Goal: Task Accomplishment & Management: Complete application form

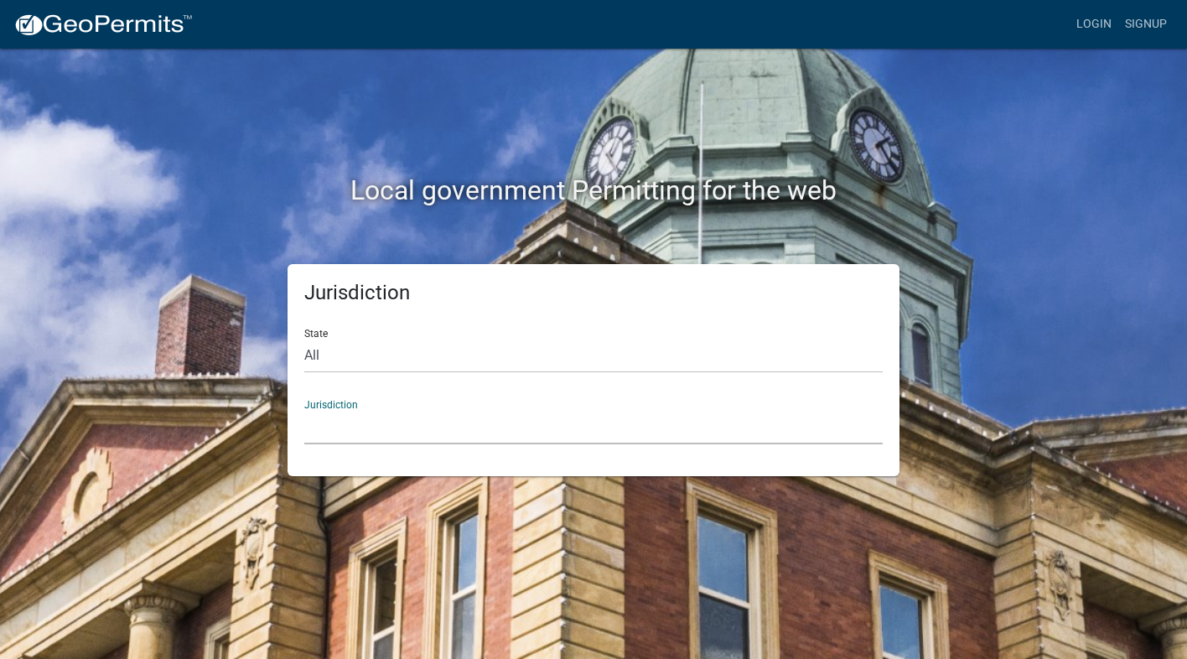
click at [365, 423] on select "[GEOGRAPHIC_DATA], [US_STATE] [GEOGRAPHIC_DATA], [US_STATE][PERSON_NAME][GEOGRA…" at bounding box center [593, 427] width 578 height 34
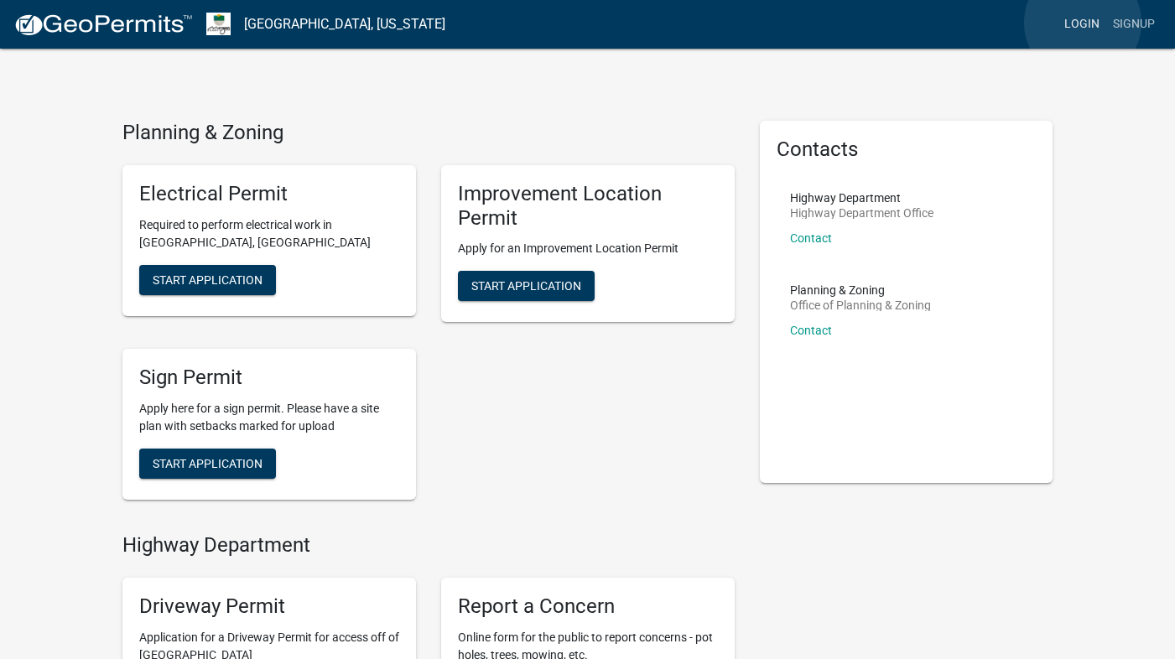
click at [1082, 23] on link "Login" at bounding box center [1081, 24] width 49 height 32
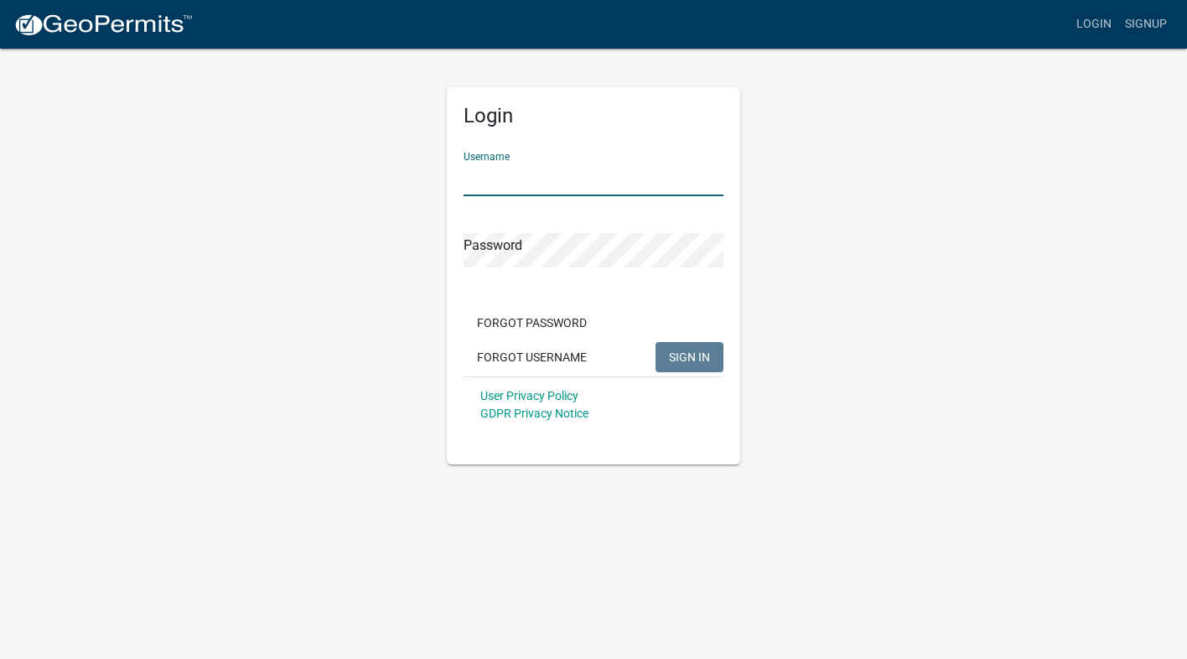
click at [485, 177] on input "Username" at bounding box center [594, 179] width 260 height 34
type input "[EMAIL_ADDRESS][DOMAIN_NAME]"
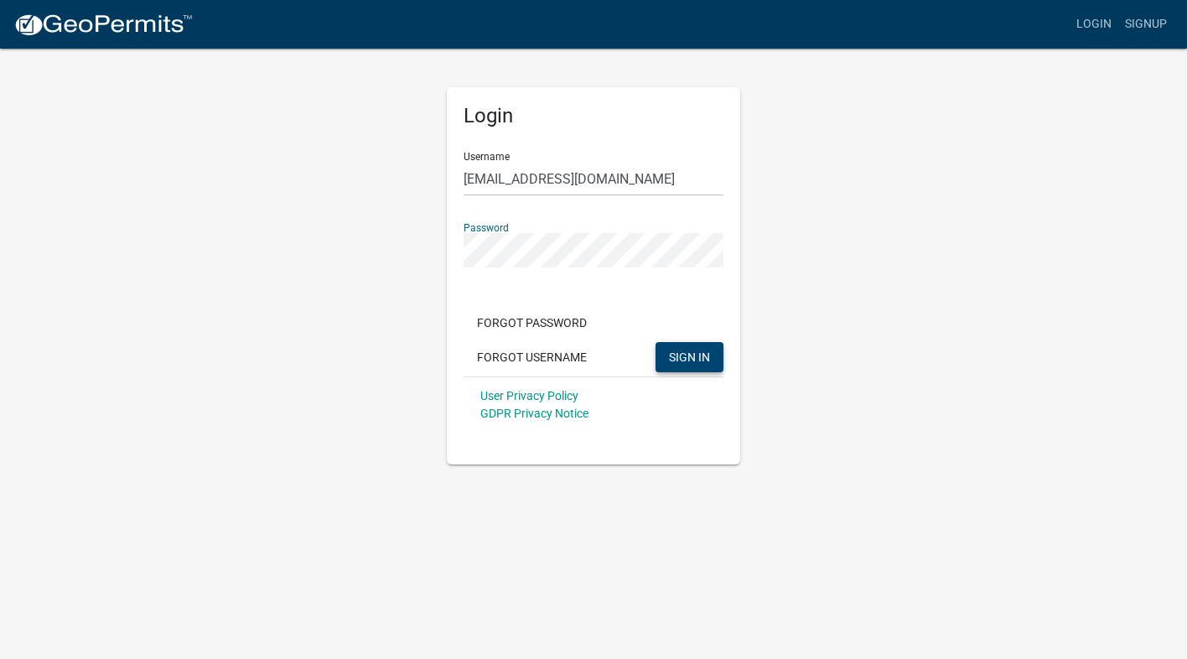
click at [673, 353] on span "SIGN IN" at bounding box center [689, 356] width 41 height 13
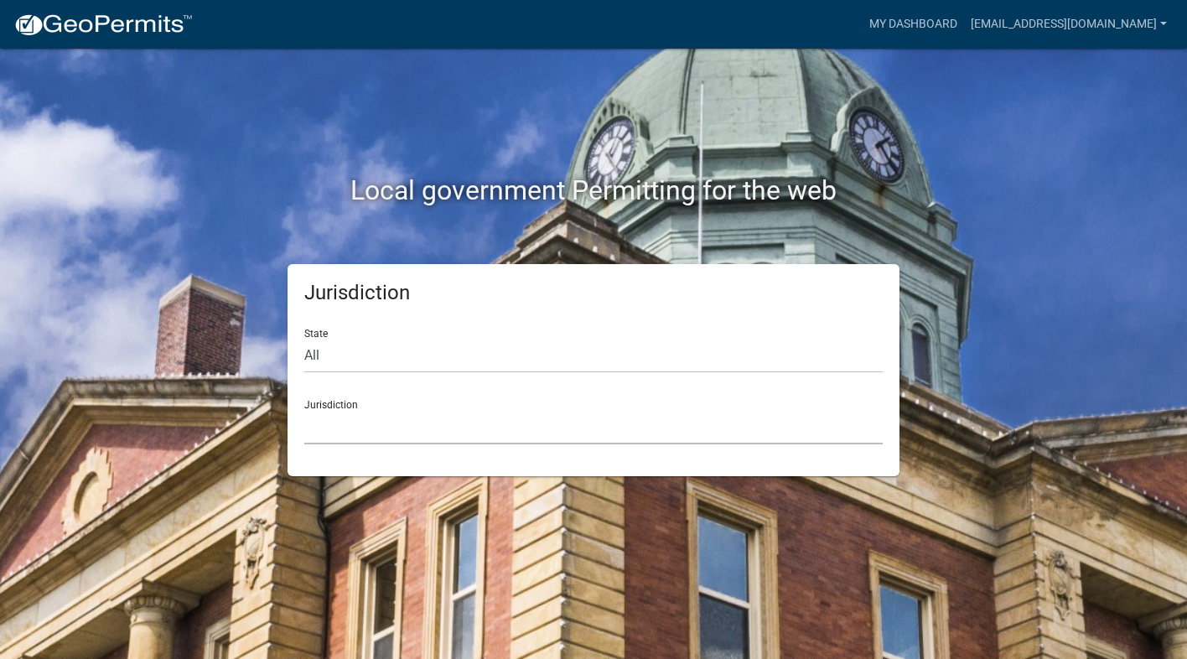
click at [431, 428] on select "[GEOGRAPHIC_DATA], [US_STATE] [GEOGRAPHIC_DATA], [US_STATE][PERSON_NAME][GEOGRA…" at bounding box center [593, 427] width 578 height 34
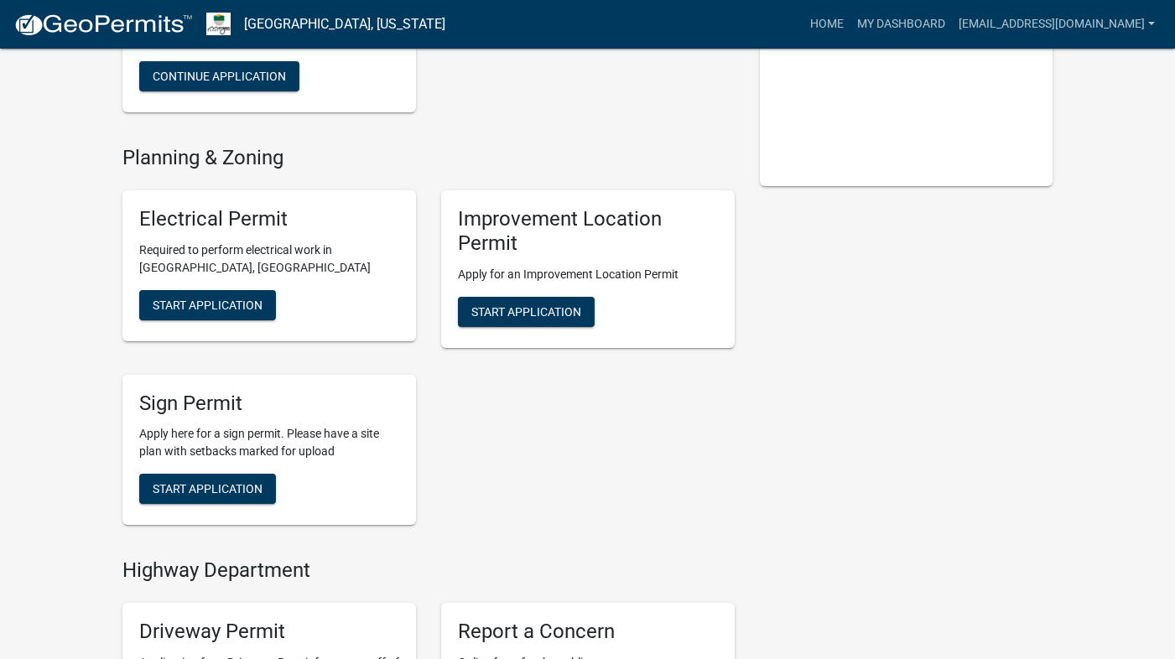
scroll to position [335, 0]
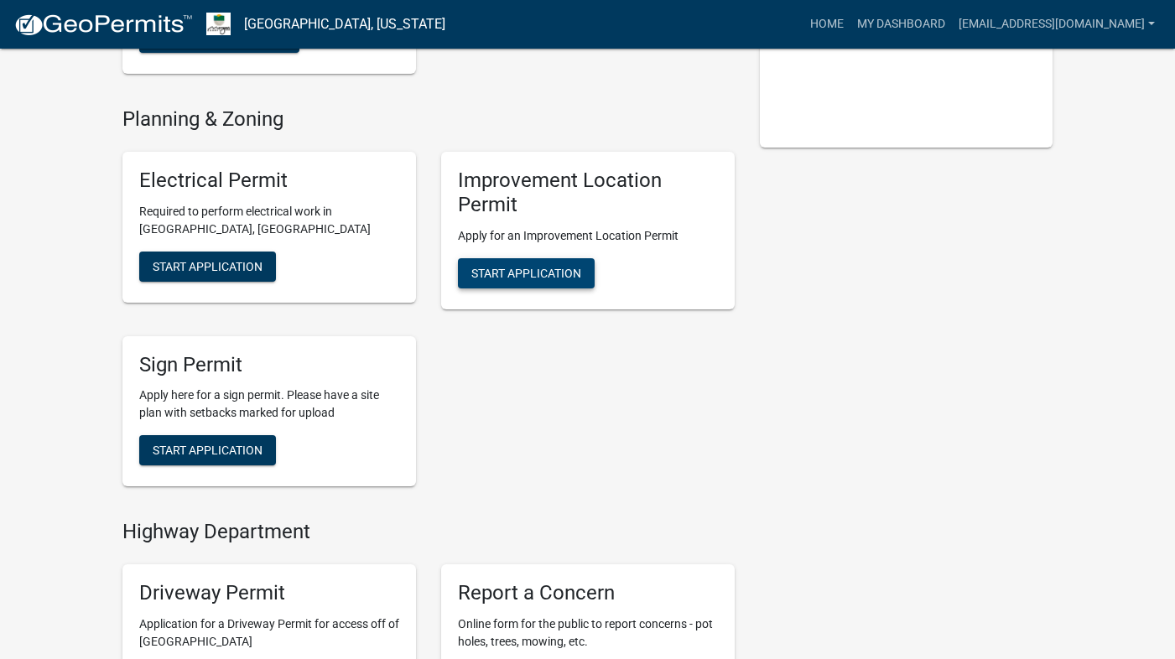
click at [520, 276] on span "Start Application" at bounding box center [526, 272] width 110 height 13
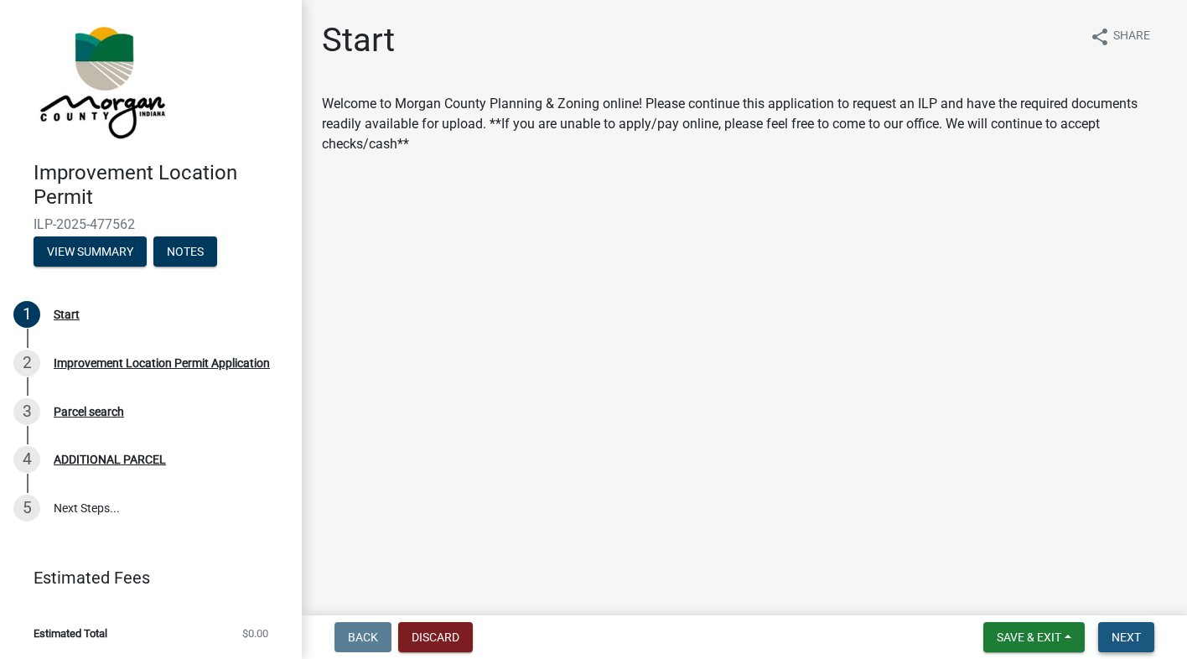
click at [1123, 638] on span "Next" at bounding box center [1126, 636] width 29 height 13
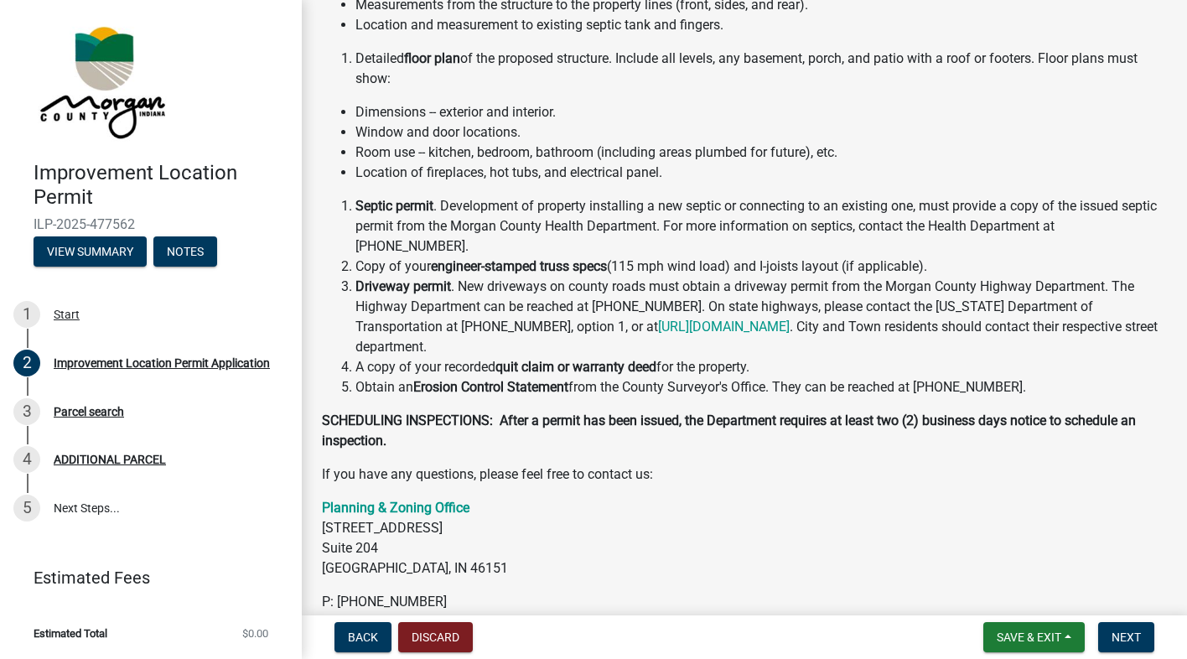
scroll to position [393, 0]
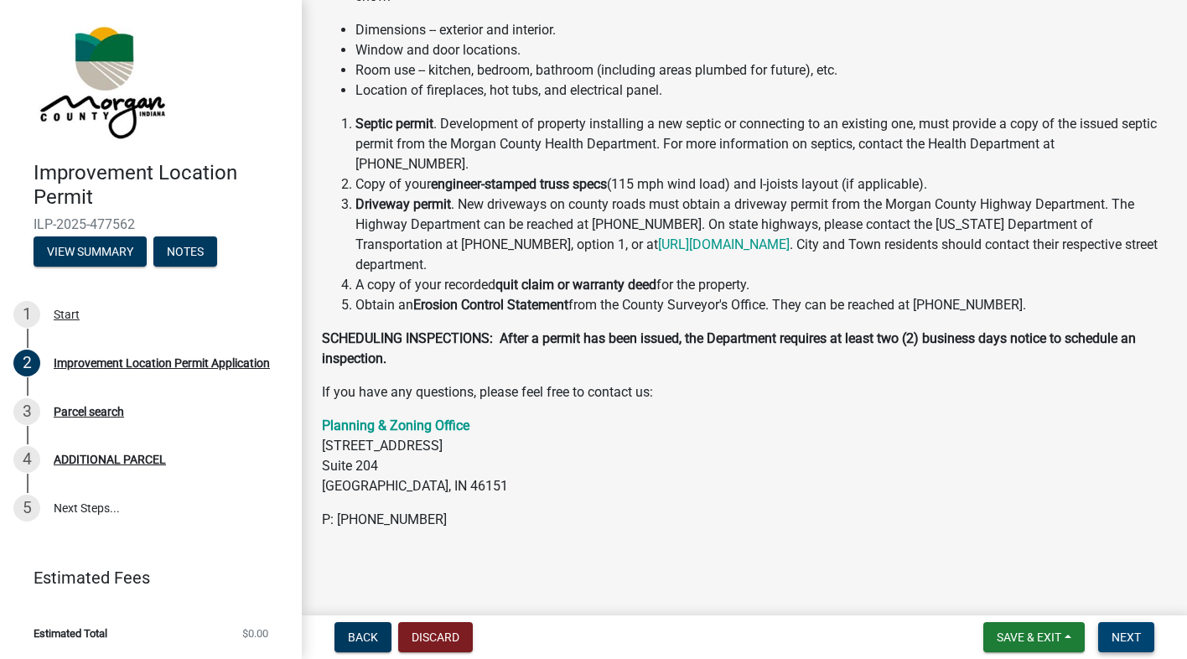
click at [1121, 633] on span "Next" at bounding box center [1126, 636] width 29 height 13
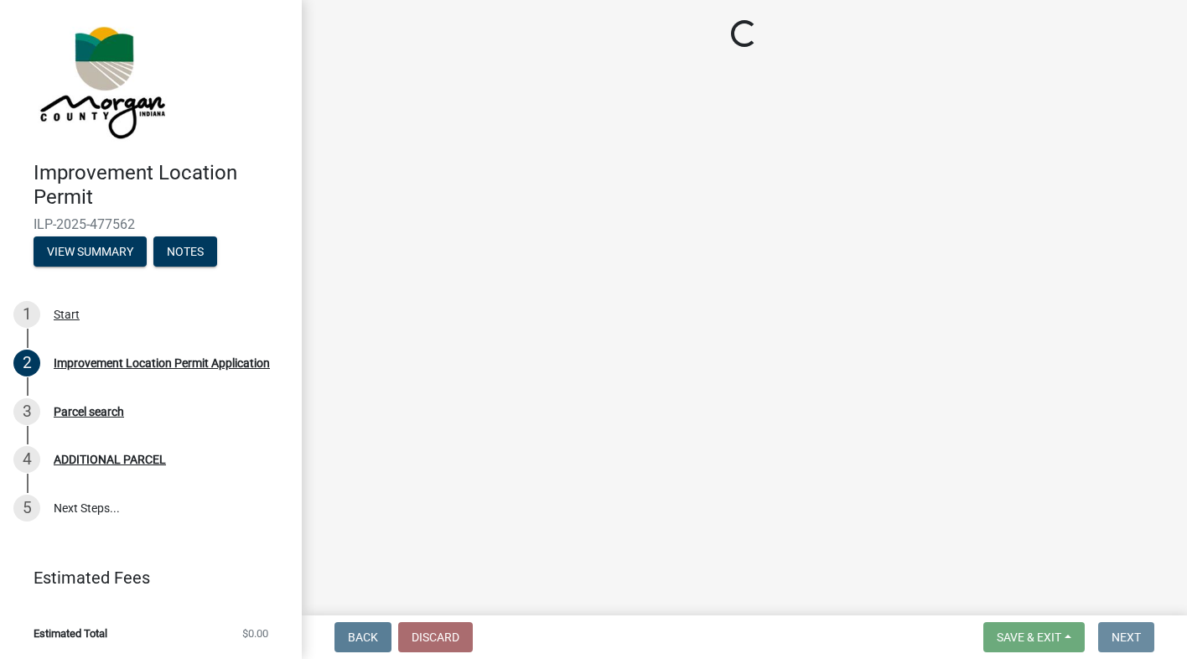
scroll to position [0, 0]
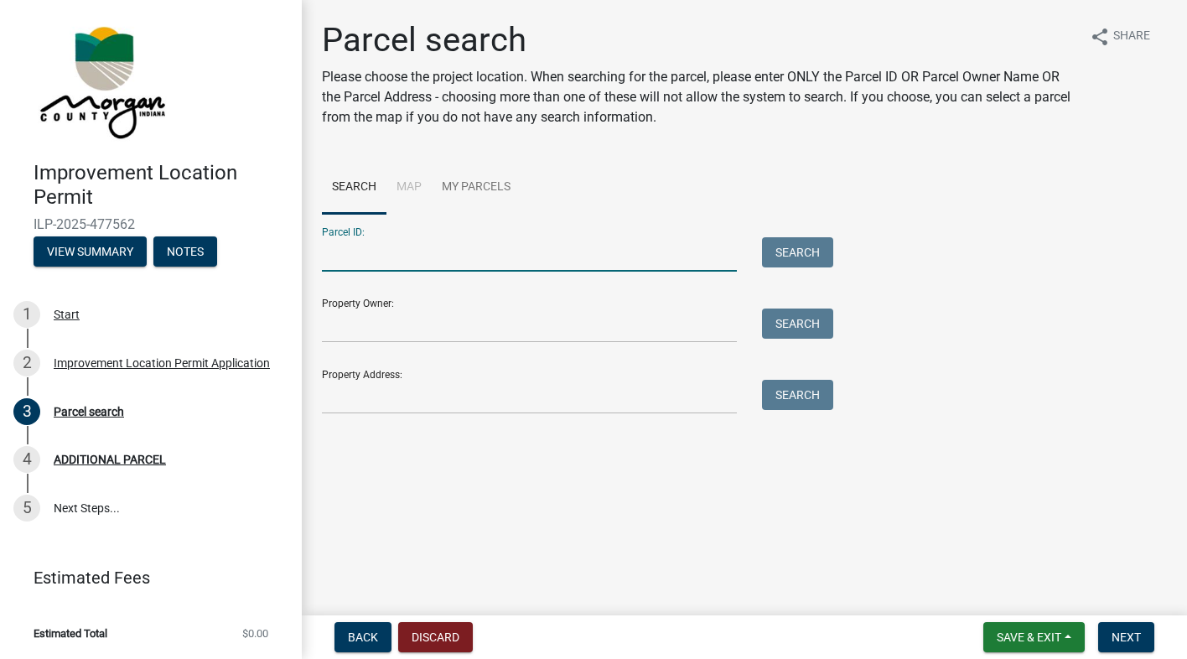
click at [378, 245] on input "Parcel ID:" at bounding box center [529, 254] width 415 height 34
type input "55-02-29-100-003.000-004"
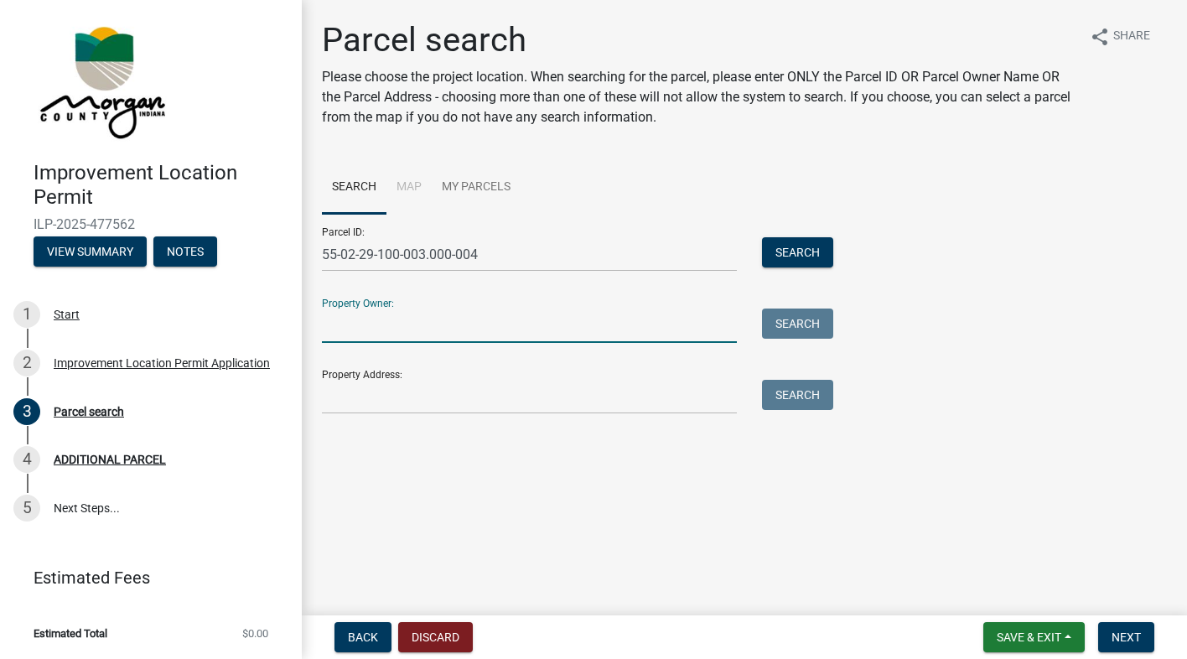
click at [413, 329] on input "Property Owner:" at bounding box center [529, 326] width 415 height 34
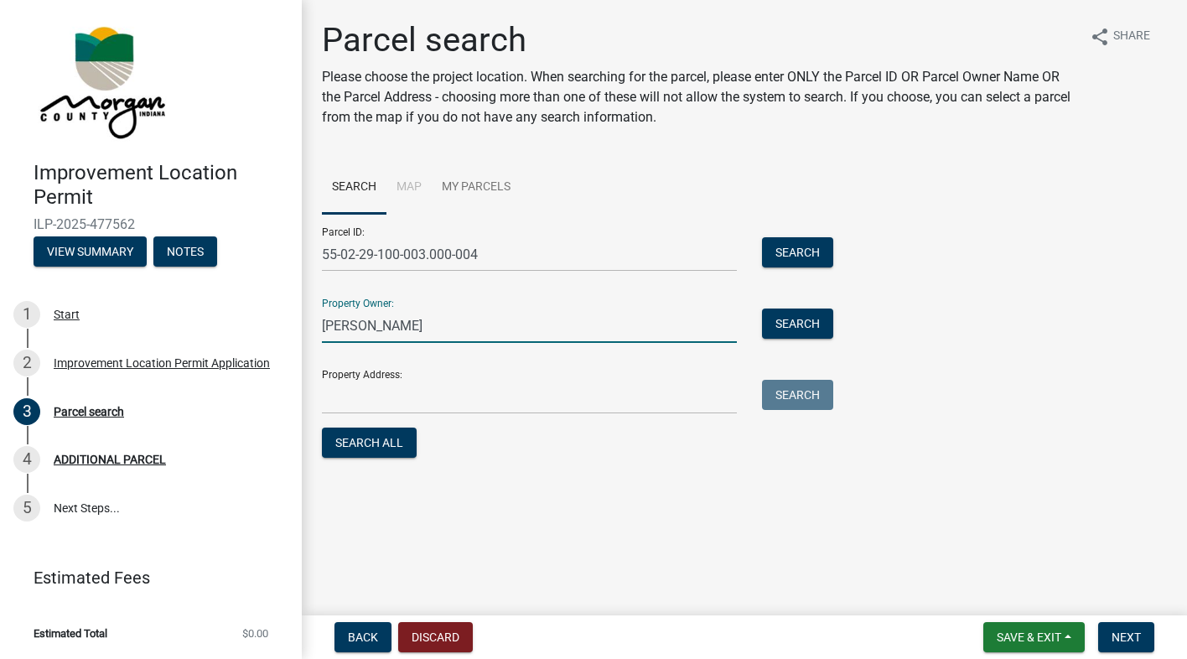
type input "[PERSON_NAME]"
click at [364, 406] on input "Property Address:" at bounding box center [529, 397] width 415 height 34
click at [793, 252] on button "Search" at bounding box center [797, 252] width 71 height 30
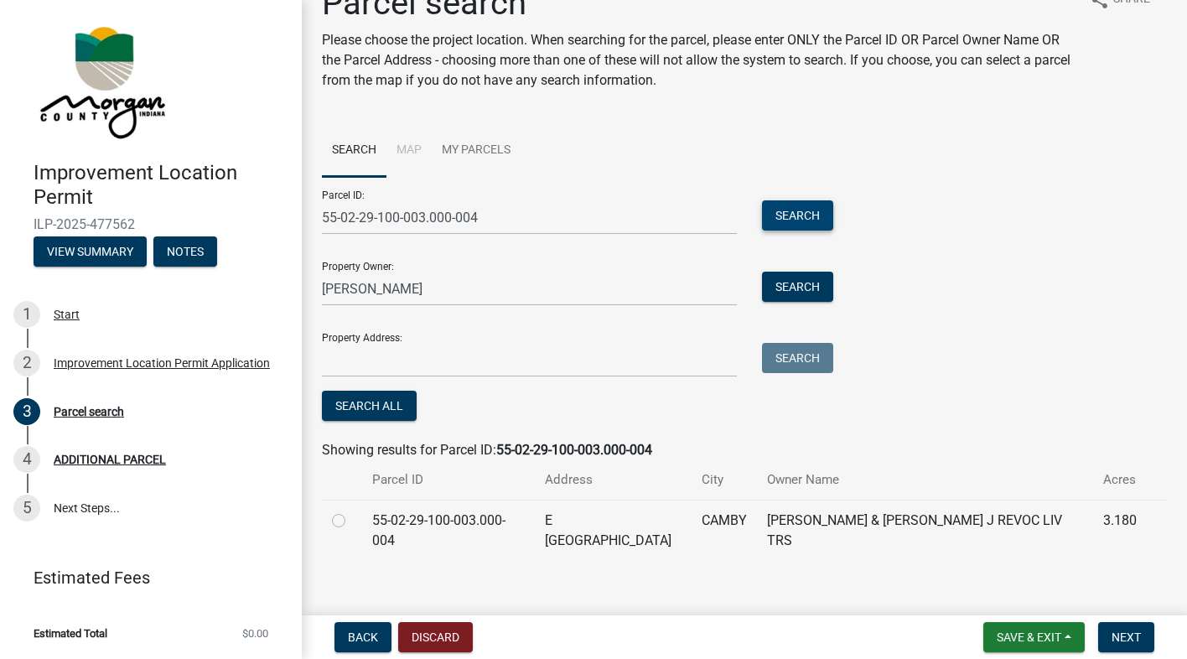
scroll to position [54, 0]
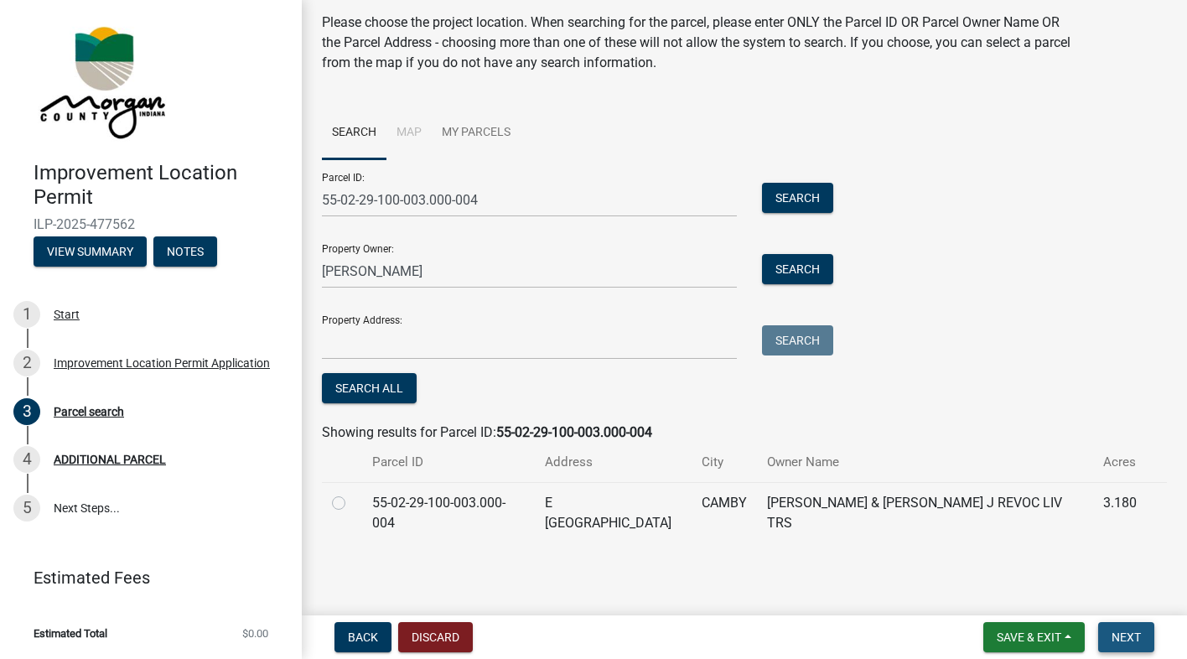
click at [1123, 634] on span "Next" at bounding box center [1126, 636] width 29 height 13
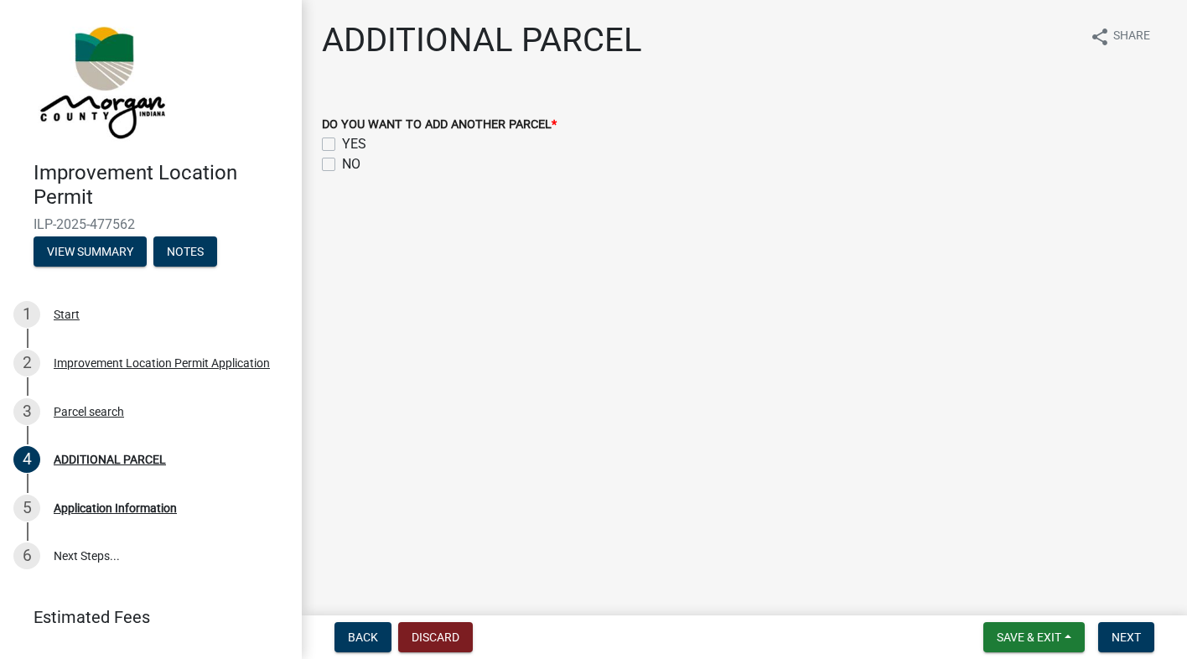
click at [342, 162] on label "NO" at bounding box center [351, 164] width 18 height 20
click at [342, 162] on input "NO" at bounding box center [347, 159] width 11 height 11
checkbox input "true"
checkbox input "false"
checkbox input "true"
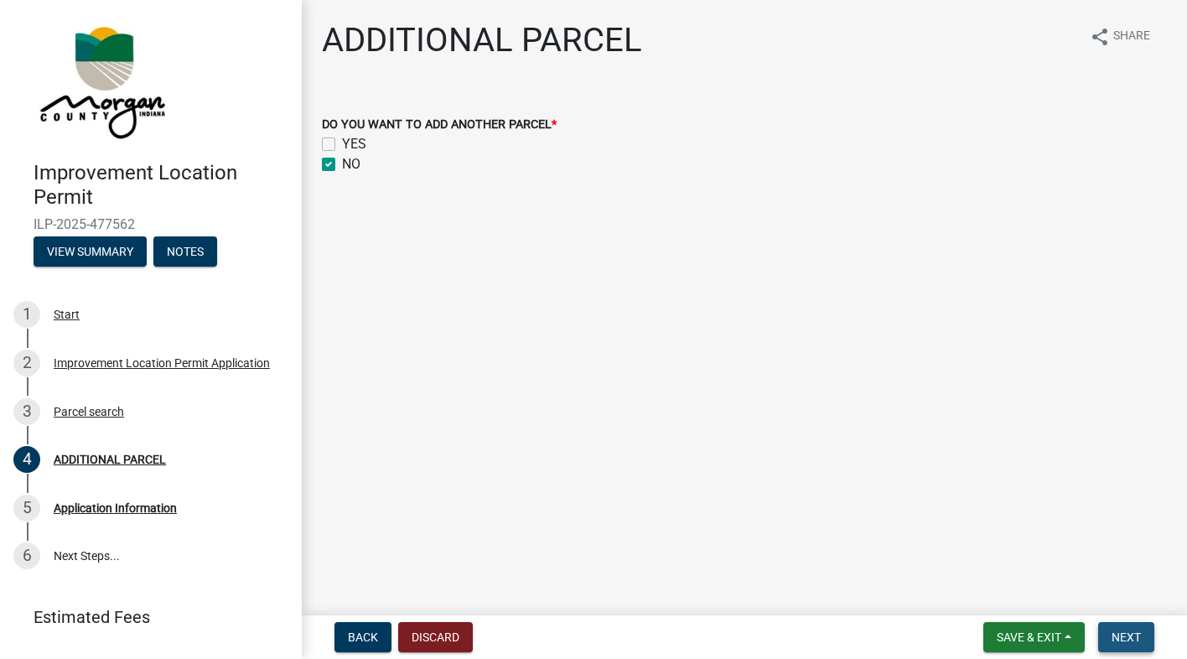
click at [1125, 637] on span "Next" at bounding box center [1126, 636] width 29 height 13
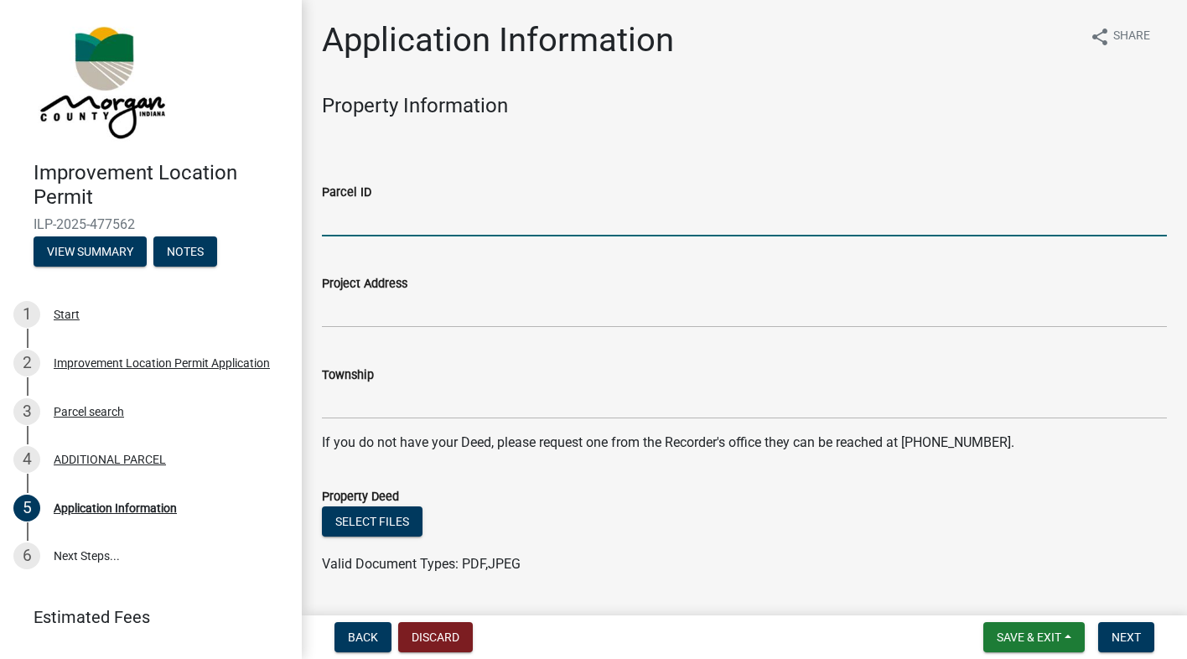
click at [391, 218] on input "Parcel ID" at bounding box center [744, 219] width 845 height 34
type input "55-02-29-100-003.000-004"
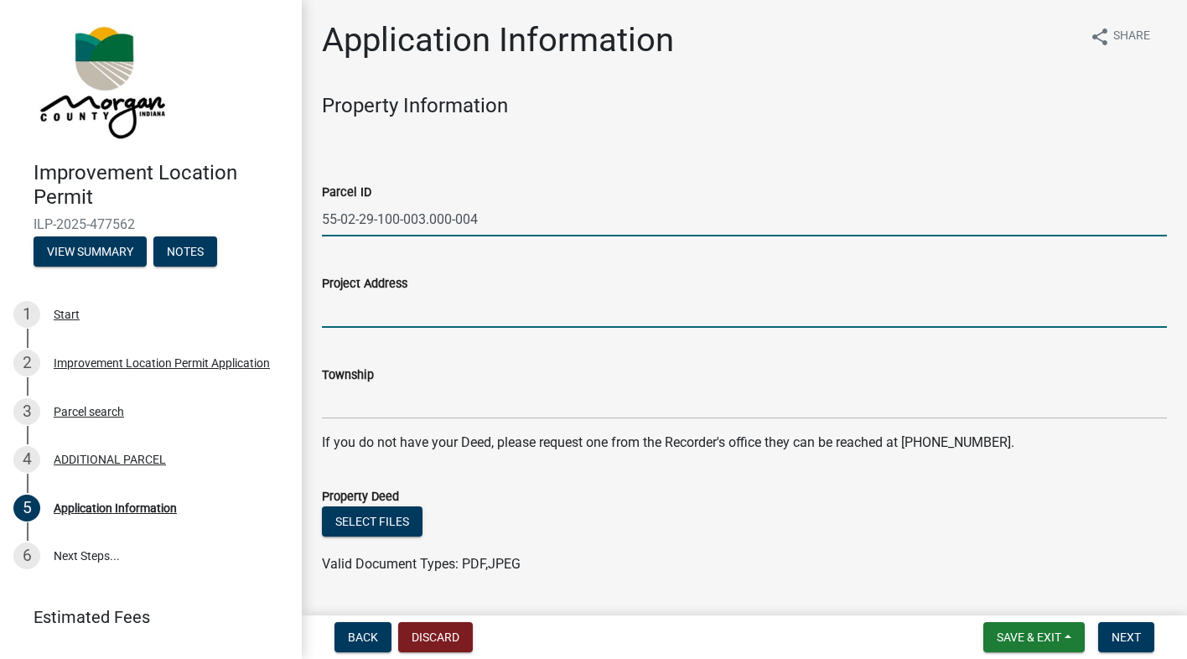
click at [366, 316] on input "Project Address" at bounding box center [744, 310] width 845 height 34
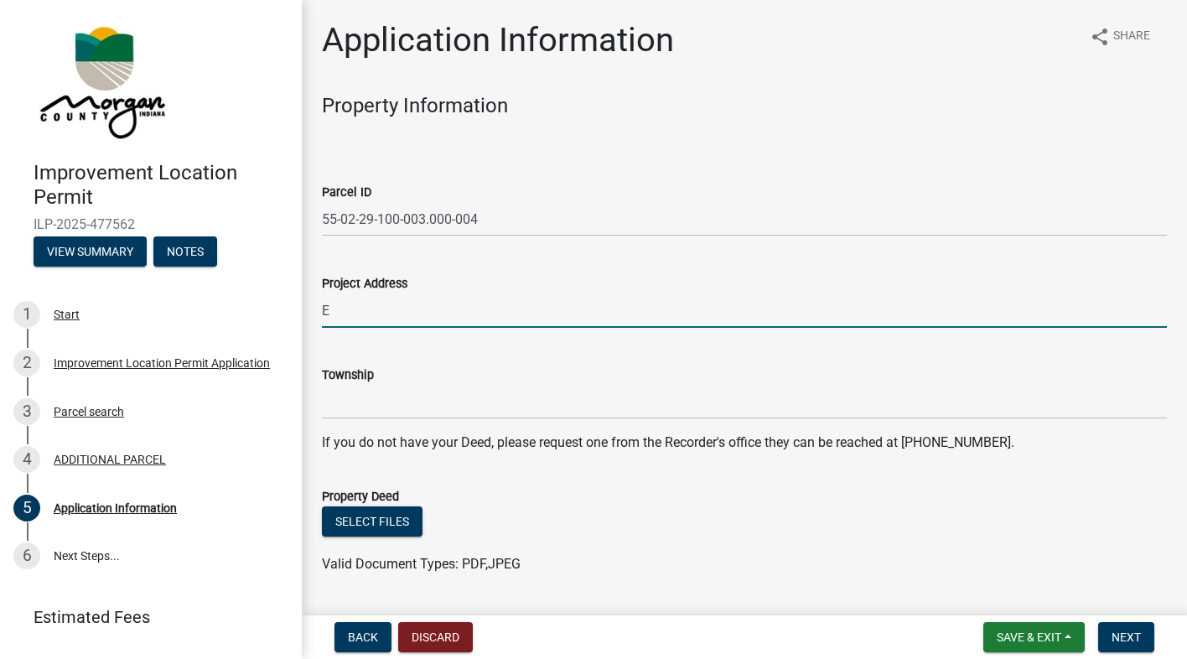
type input "E"
type input "[STREET_ADDRESS] Camby, In. 46113"
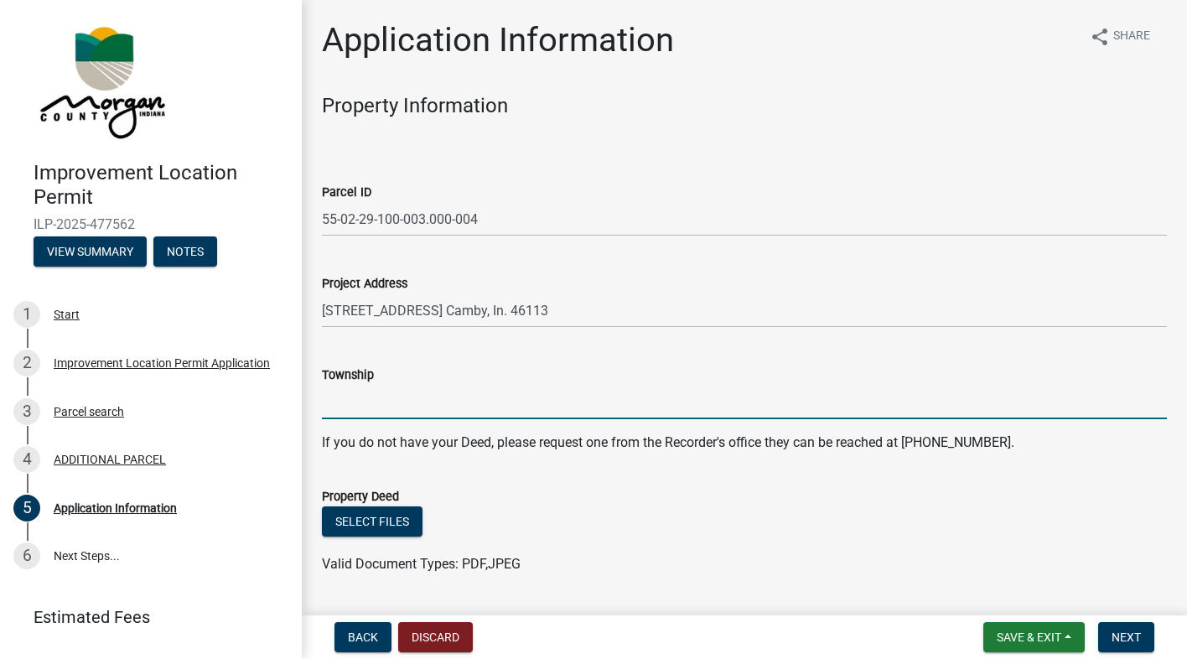
click at [350, 398] on input "Township" at bounding box center [744, 402] width 845 height 34
type input "Brown"
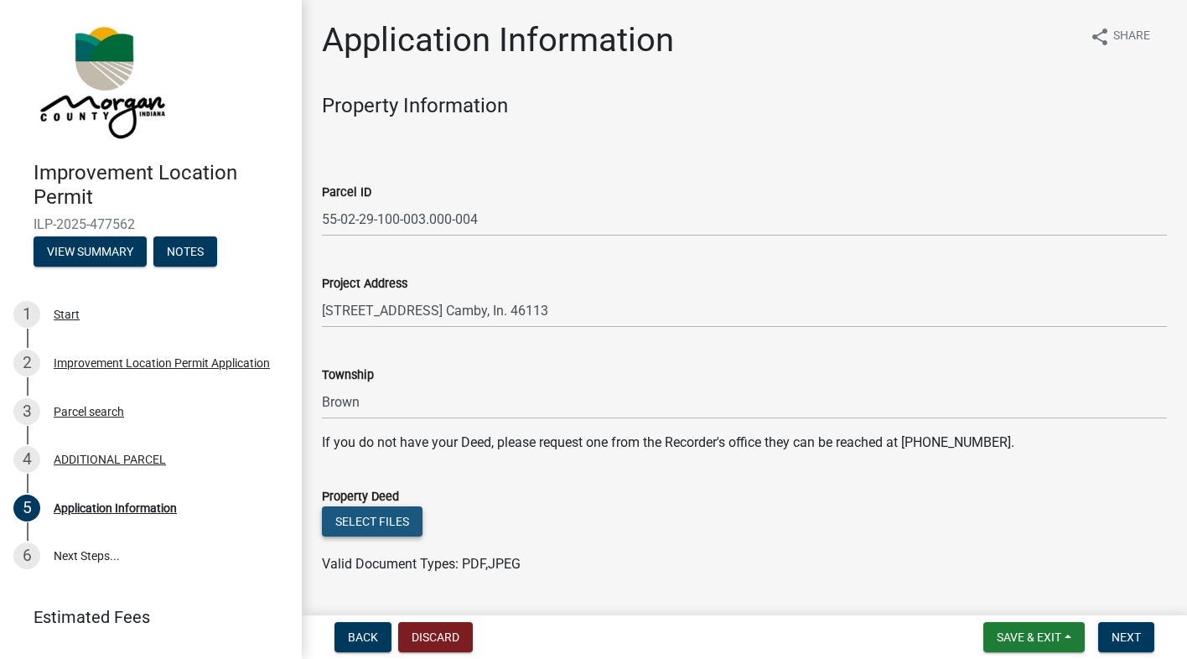
click at [386, 518] on button "Select files" at bounding box center [372, 521] width 101 height 30
click at [1116, 639] on span "Next" at bounding box center [1126, 636] width 29 height 13
click at [180, 249] on button "Notes" at bounding box center [185, 251] width 64 height 30
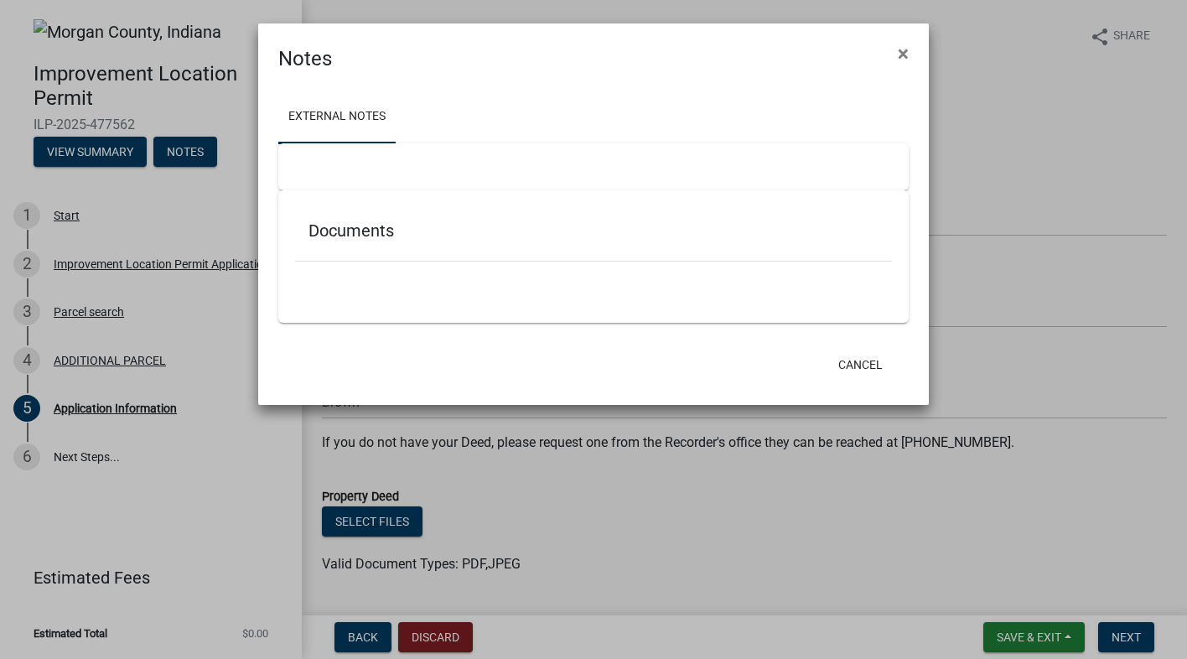
click at [349, 160] on div at bounding box center [593, 166] width 630 height 47
click at [340, 246] on div "Documents" at bounding box center [593, 234] width 597 height 54
click at [335, 264] on div at bounding box center [593, 271] width 597 height 18
click at [314, 157] on div at bounding box center [593, 166] width 630 height 47
click at [346, 230] on h5 "Documents" at bounding box center [594, 230] width 570 height 20
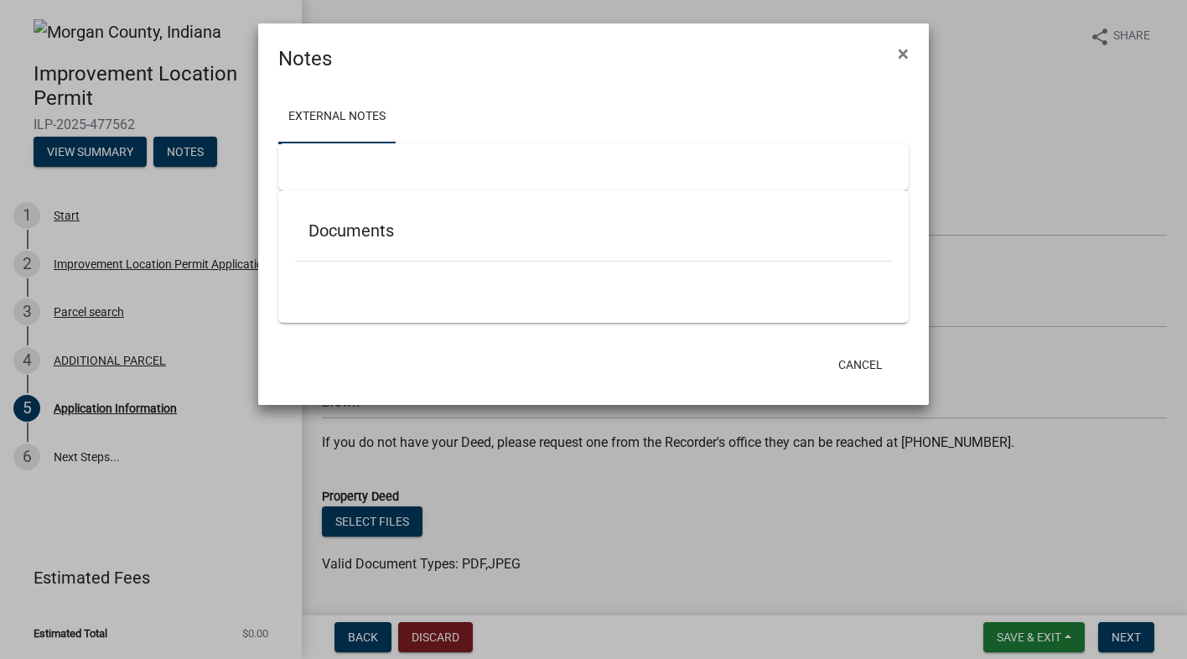
click at [331, 257] on div "Documents" at bounding box center [593, 234] width 597 height 54
click at [330, 298] on div "Documents" at bounding box center [593, 256] width 630 height 132
click at [310, 54] on h4 "Notes" at bounding box center [305, 59] width 54 height 30
click at [901, 49] on span "×" at bounding box center [903, 53] width 11 height 23
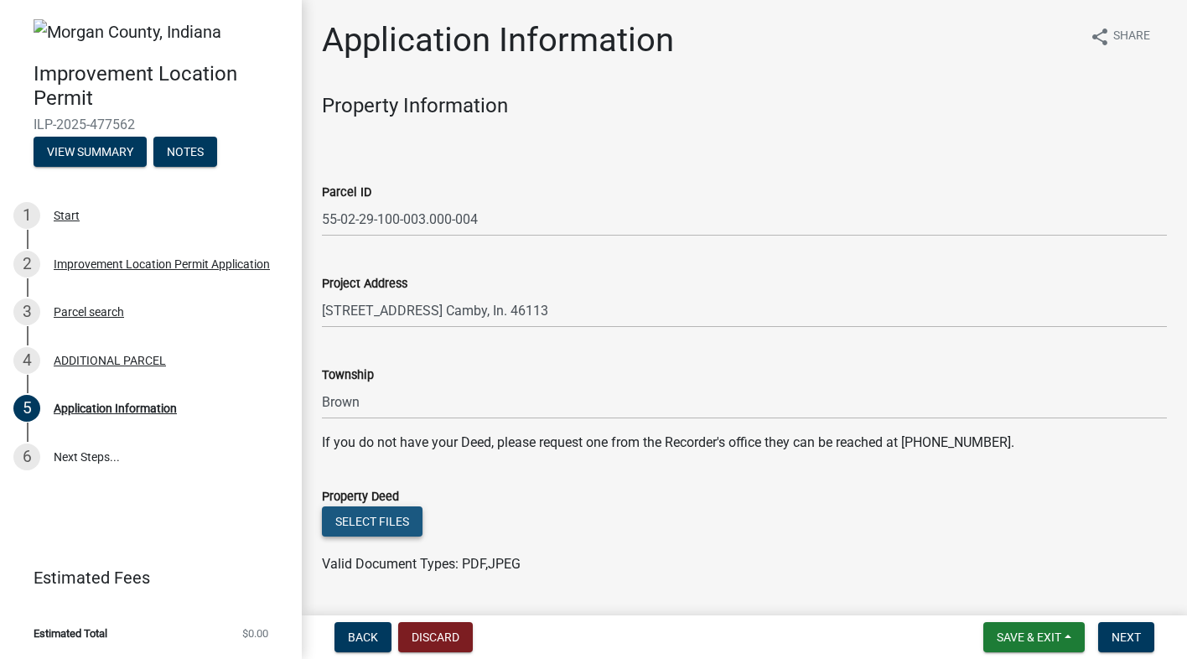
click at [360, 518] on button "Select files" at bounding box center [372, 521] width 101 height 30
click at [352, 521] on button "Select files" at bounding box center [372, 521] width 101 height 30
click at [350, 517] on button "Select files" at bounding box center [372, 521] width 101 height 30
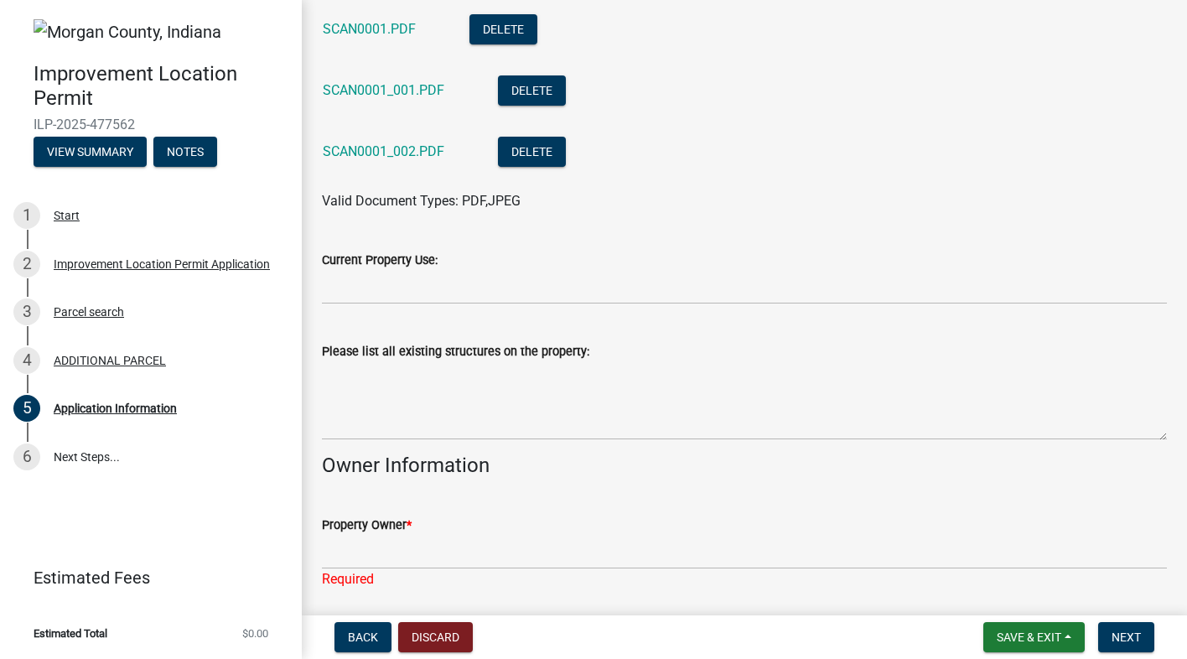
scroll to position [587, 0]
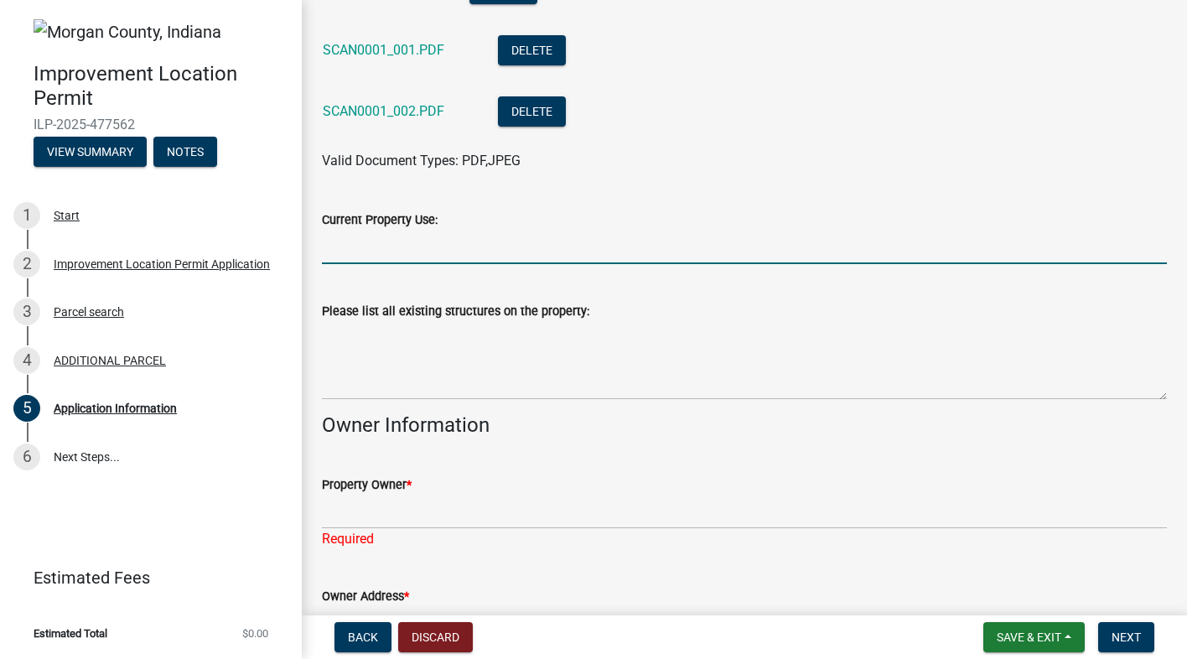
click at [383, 252] on input "Current Property Use:" at bounding box center [744, 247] width 845 height 34
type input "Farm Ground and now there is a new building on this property."
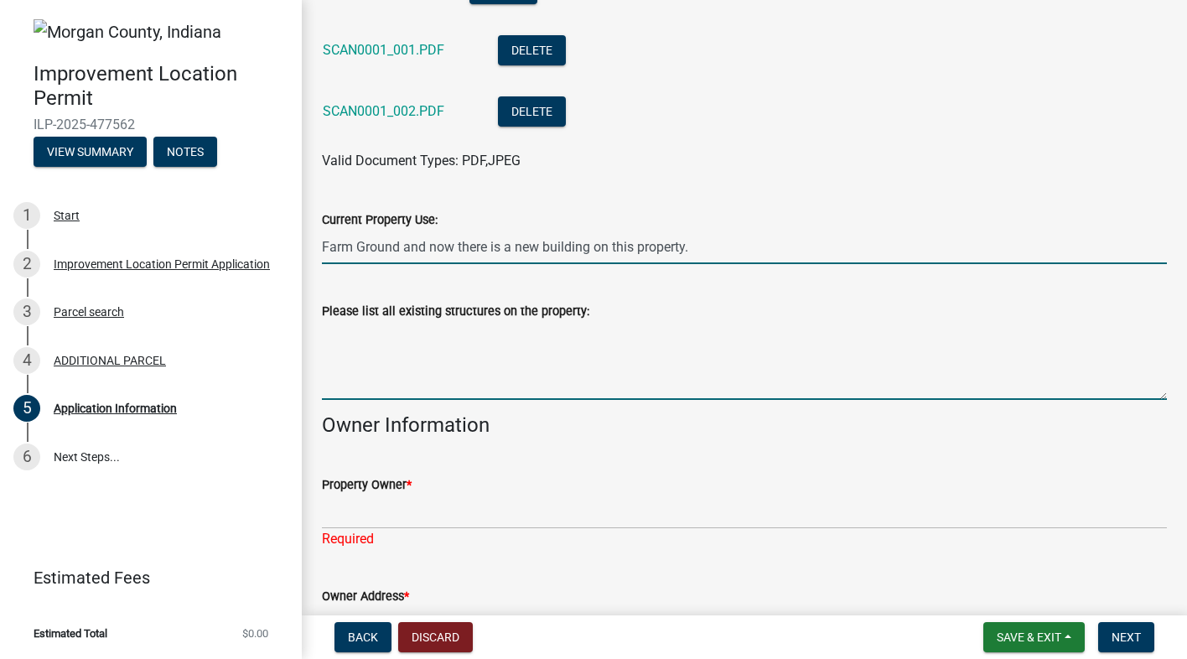
click at [358, 381] on textarea "Please list all existing structures on the property:" at bounding box center [744, 360] width 845 height 79
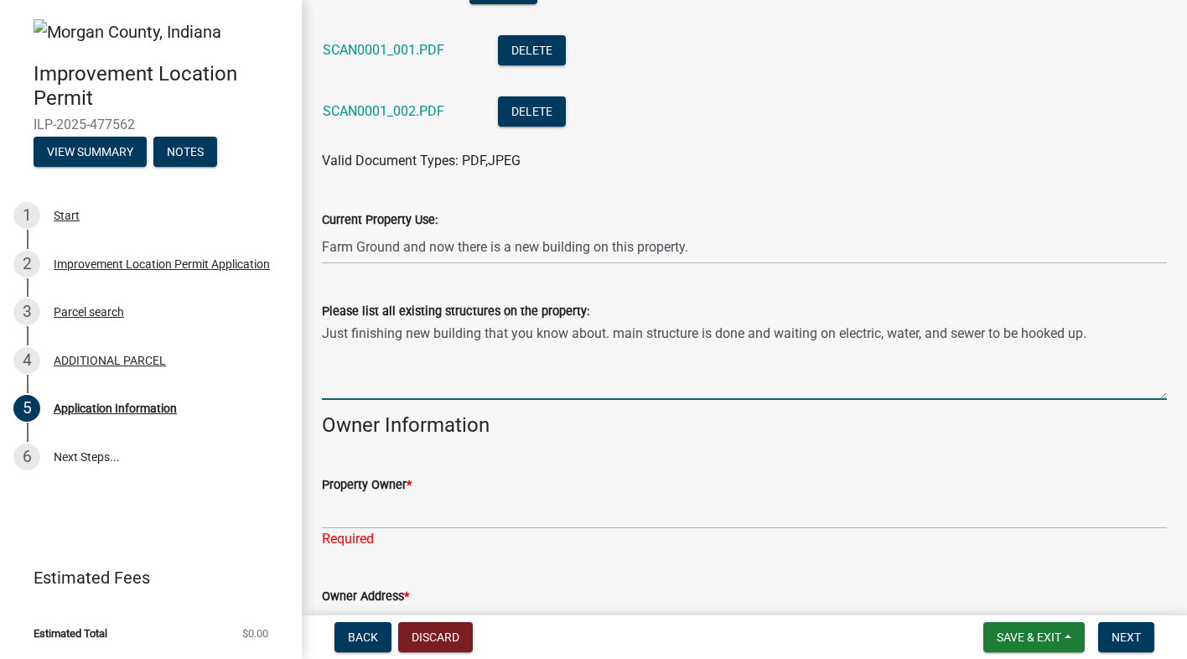
type textarea "Just finishing new building that you know about. main structure is done and wai…"
click at [393, 511] on input "Property Owner *" at bounding box center [744, 512] width 845 height 34
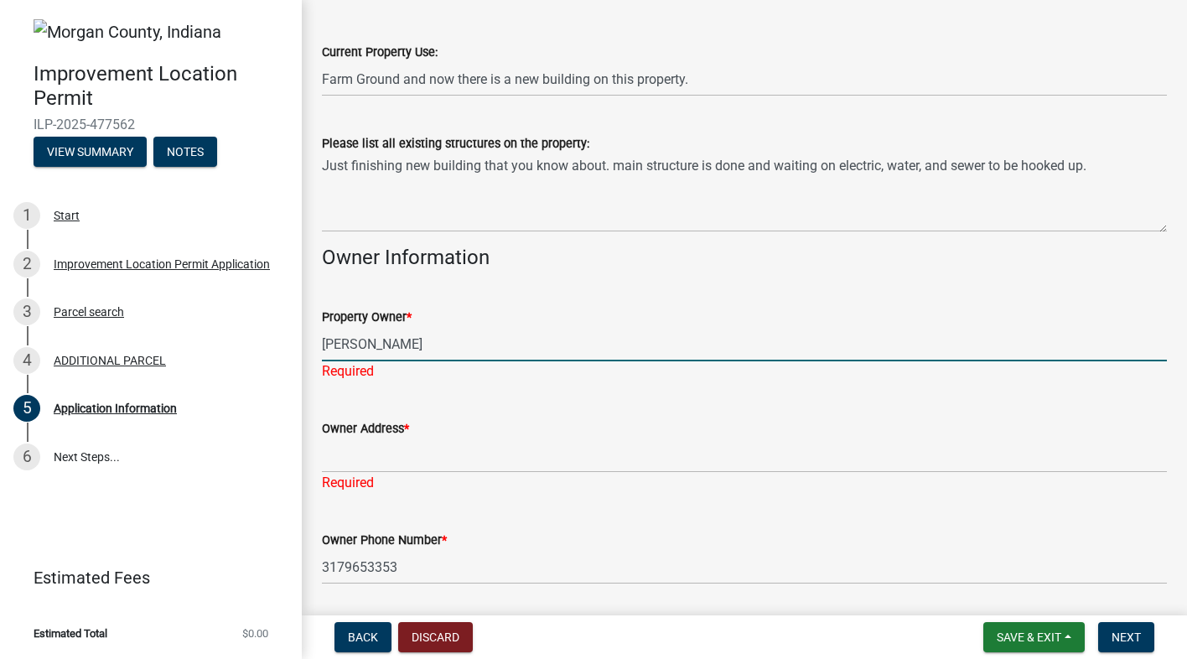
scroll to position [838, 0]
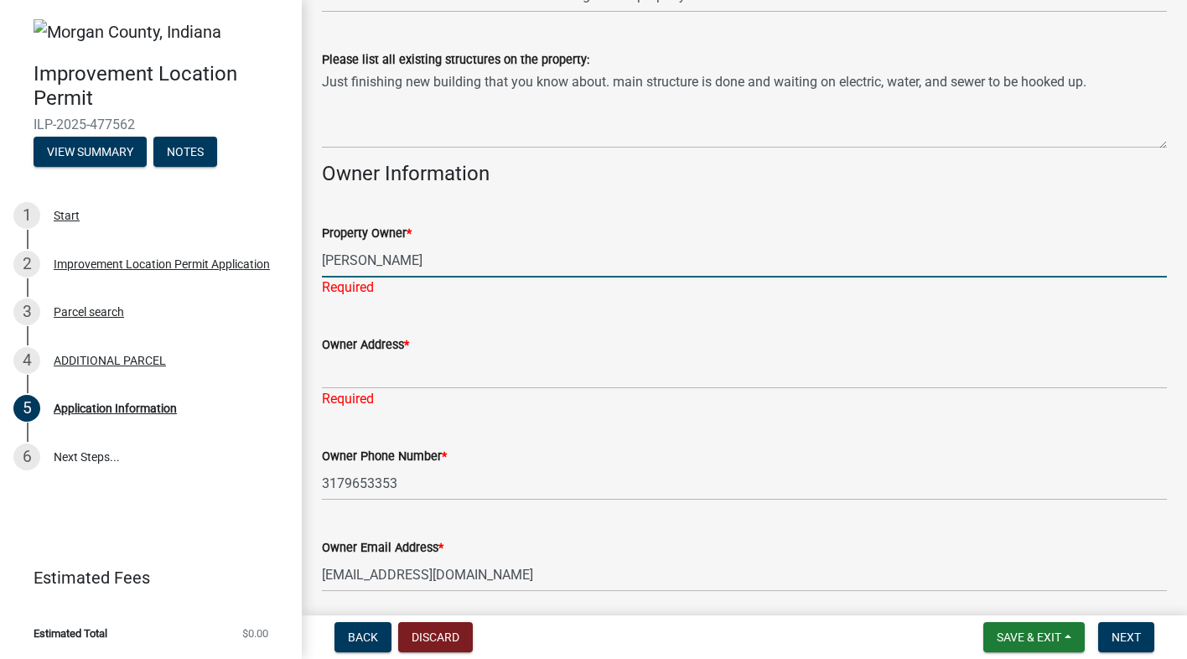
type input "[PERSON_NAME]"
click at [359, 380] on div "Owner Address * Required" at bounding box center [744, 360] width 845 height 98
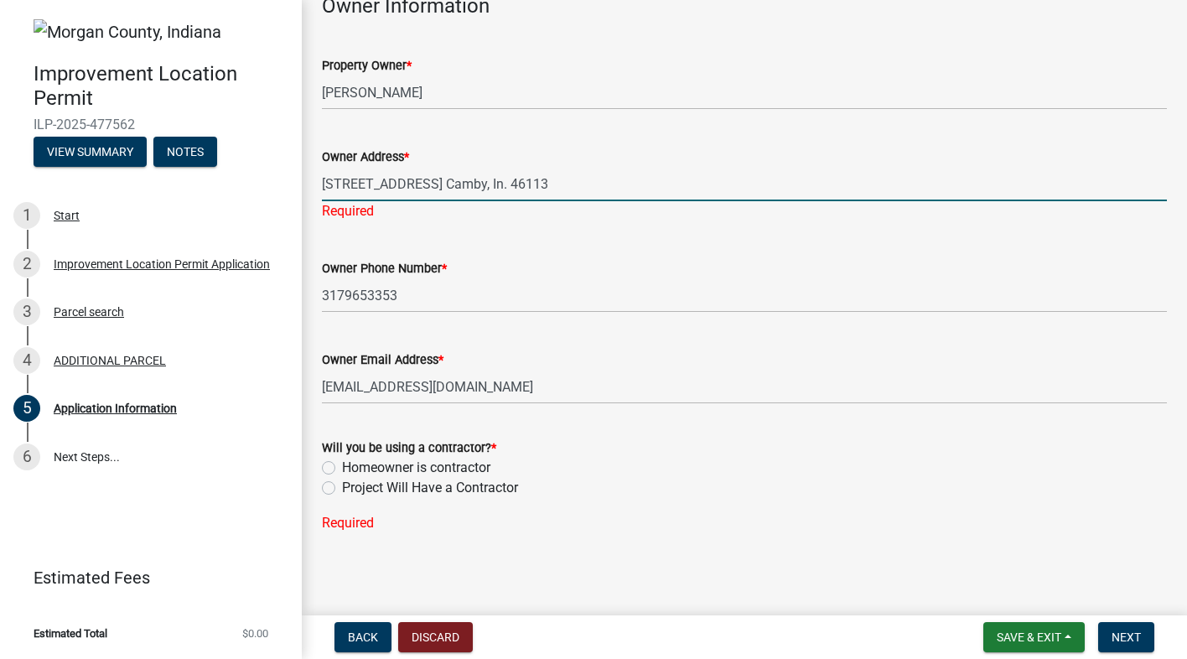
scroll to position [1009, 0]
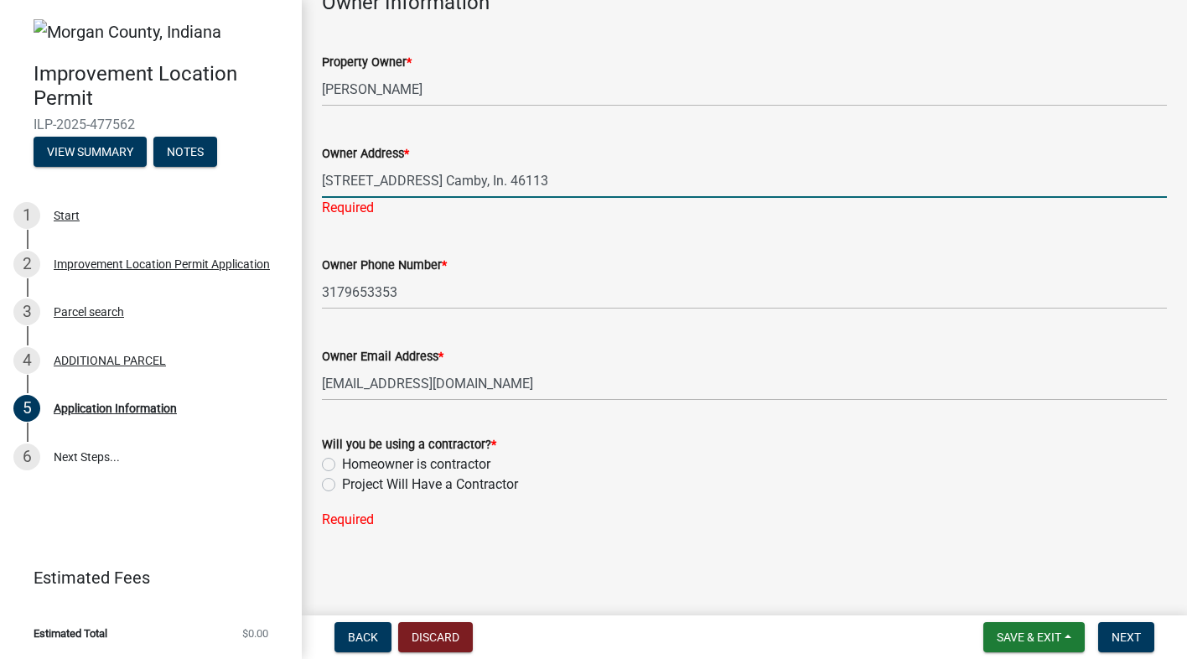
type input "[STREET_ADDRESS] Camby, In. 46113"
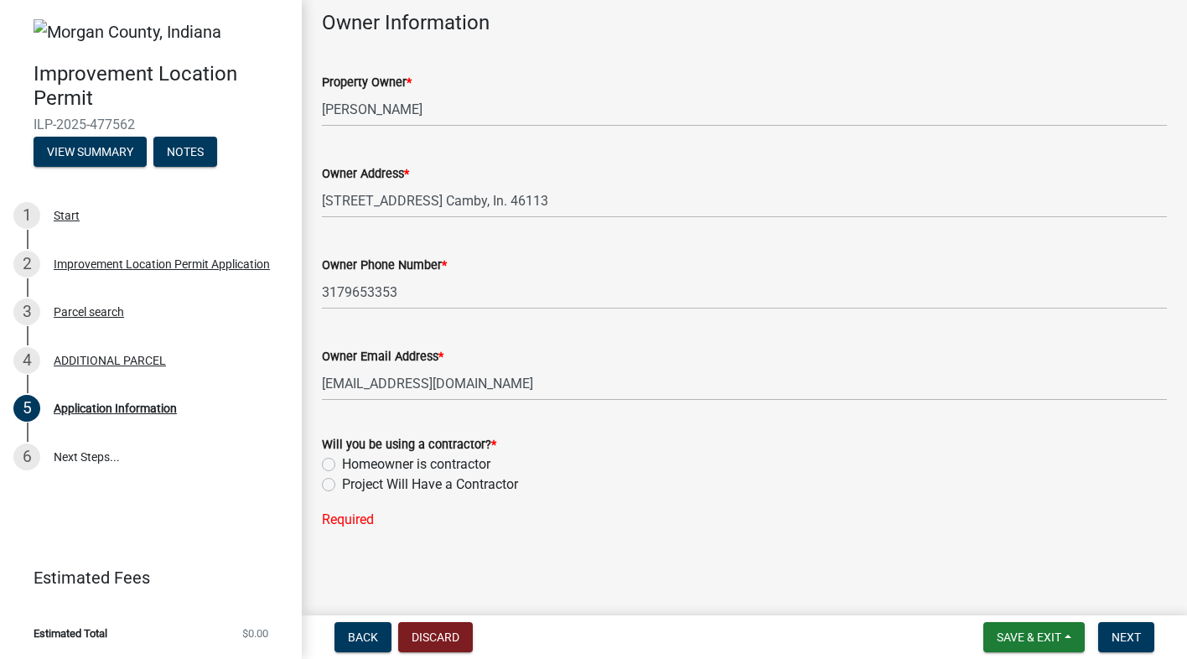
click at [342, 464] on label "Homeowner is contractor" at bounding box center [416, 464] width 148 height 20
click at [342, 464] on input "Homeowner is contractor" at bounding box center [347, 459] width 11 height 11
radio input "true"
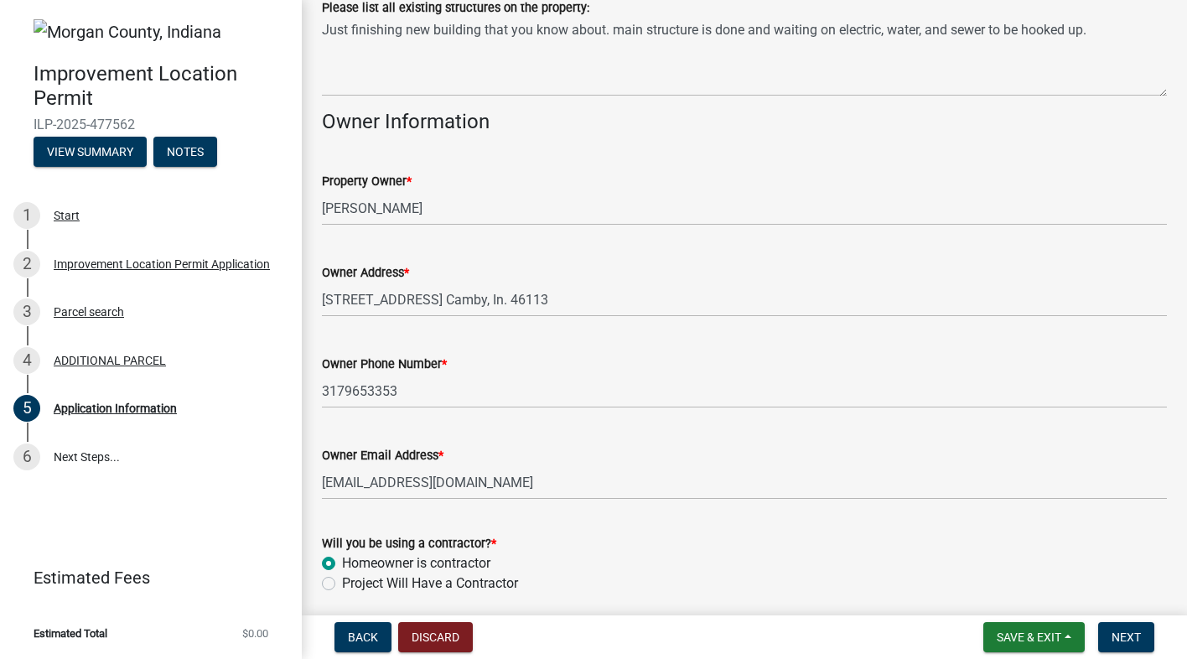
scroll to position [956, 0]
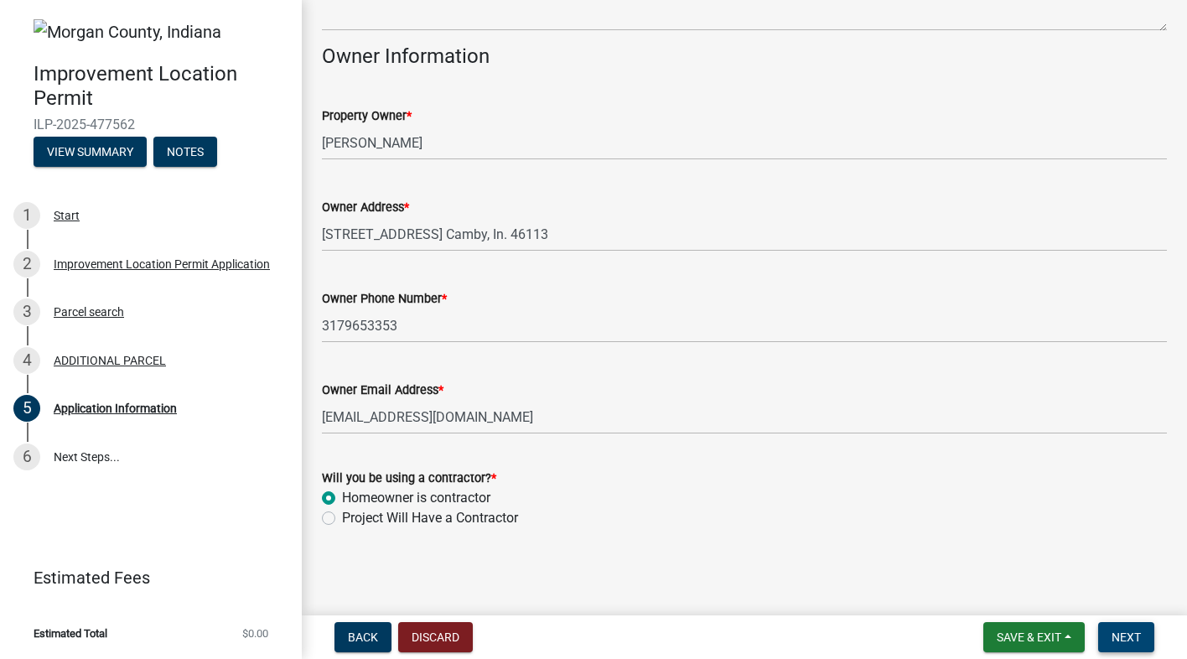
click at [1115, 633] on span "Next" at bounding box center [1126, 636] width 29 height 13
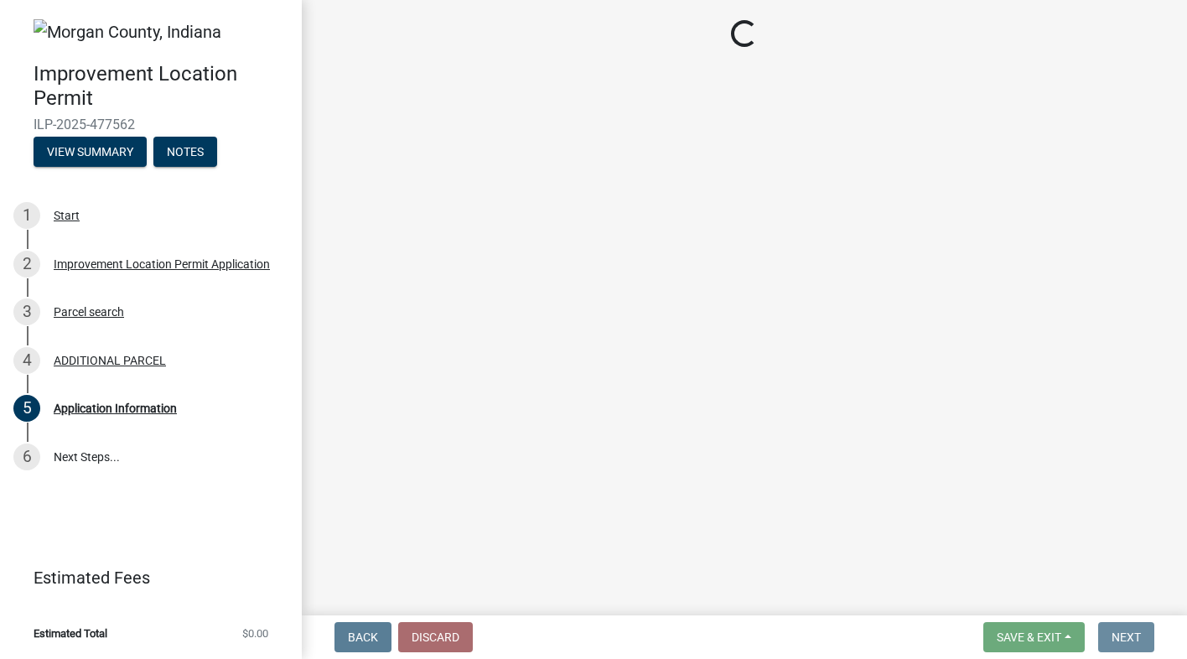
scroll to position [0, 0]
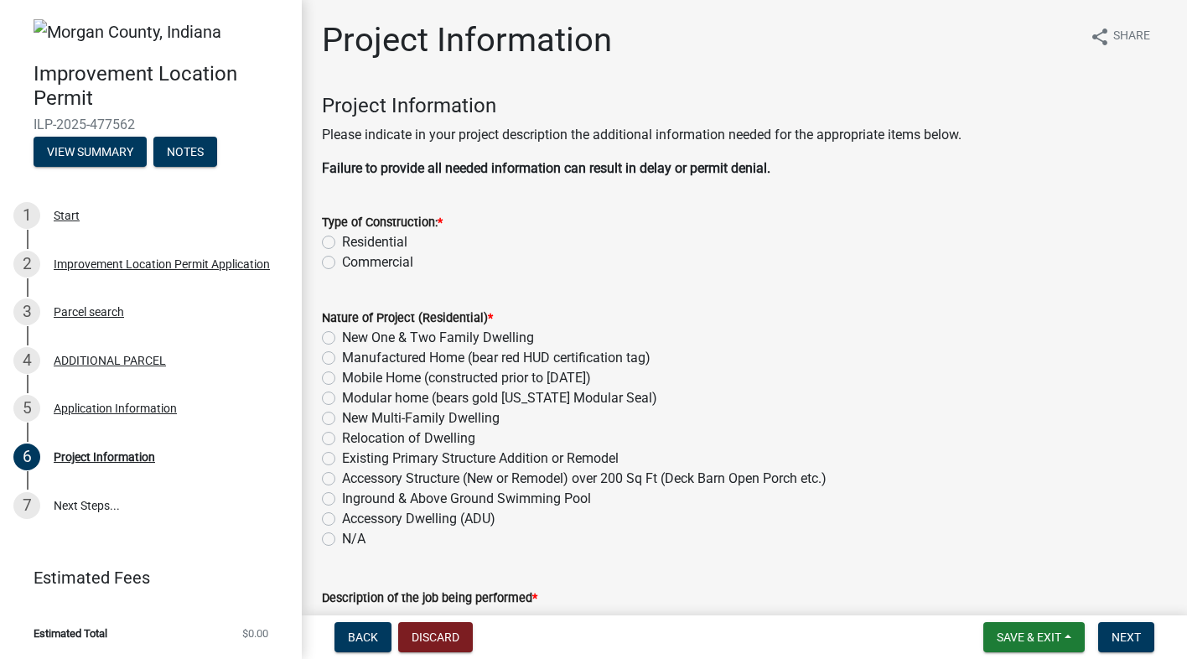
click at [342, 263] on label "Commercial" at bounding box center [377, 262] width 71 height 20
click at [342, 263] on input "Commercial" at bounding box center [347, 257] width 11 height 11
radio input "true"
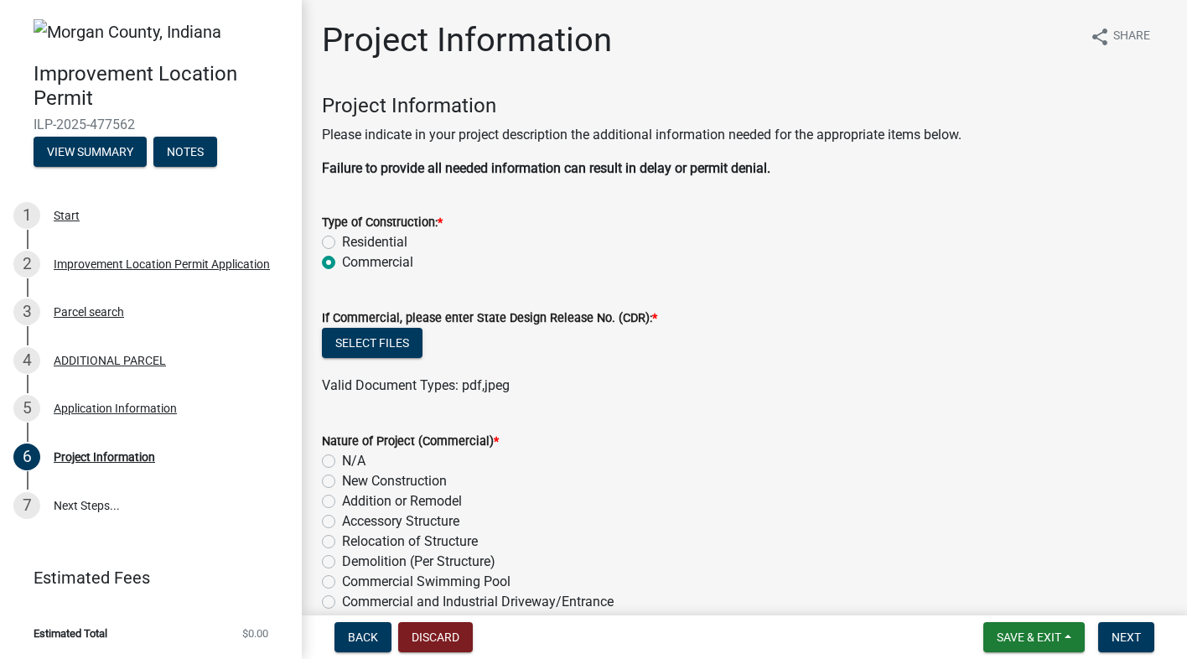
click at [342, 240] on label "Residential" at bounding box center [374, 242] width 65 height 20
click at [342, 240] on input "Residential" at bounding box center [347, 237] width 11 height 11
radio input "true"
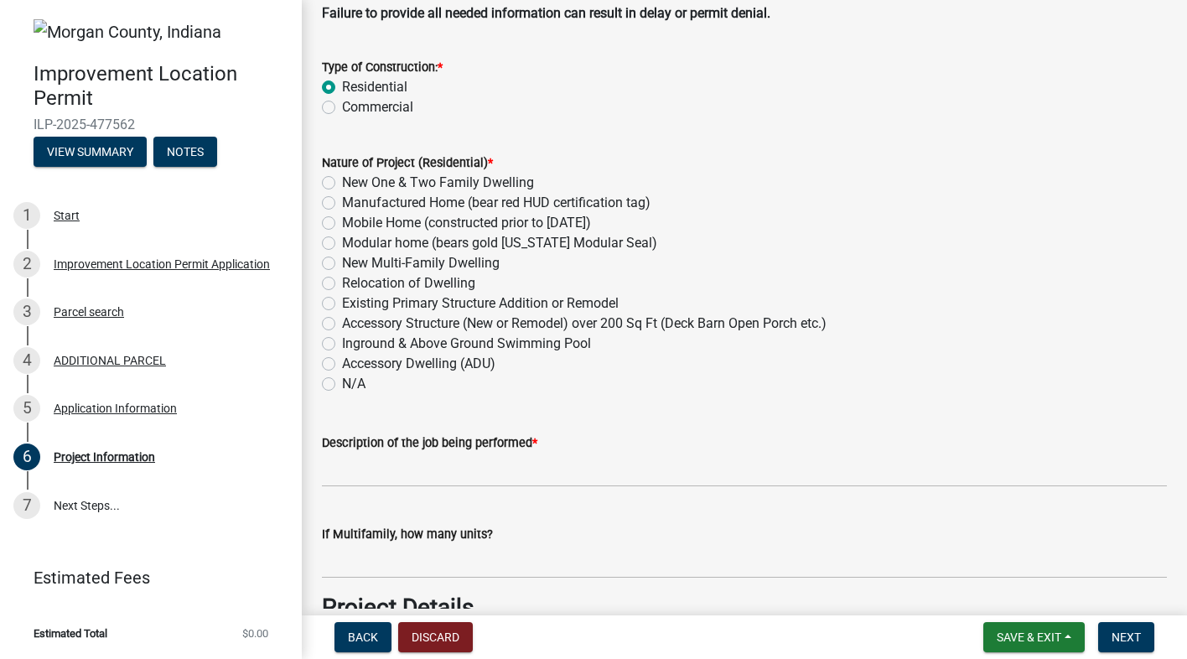
scroll to position [168, 0]
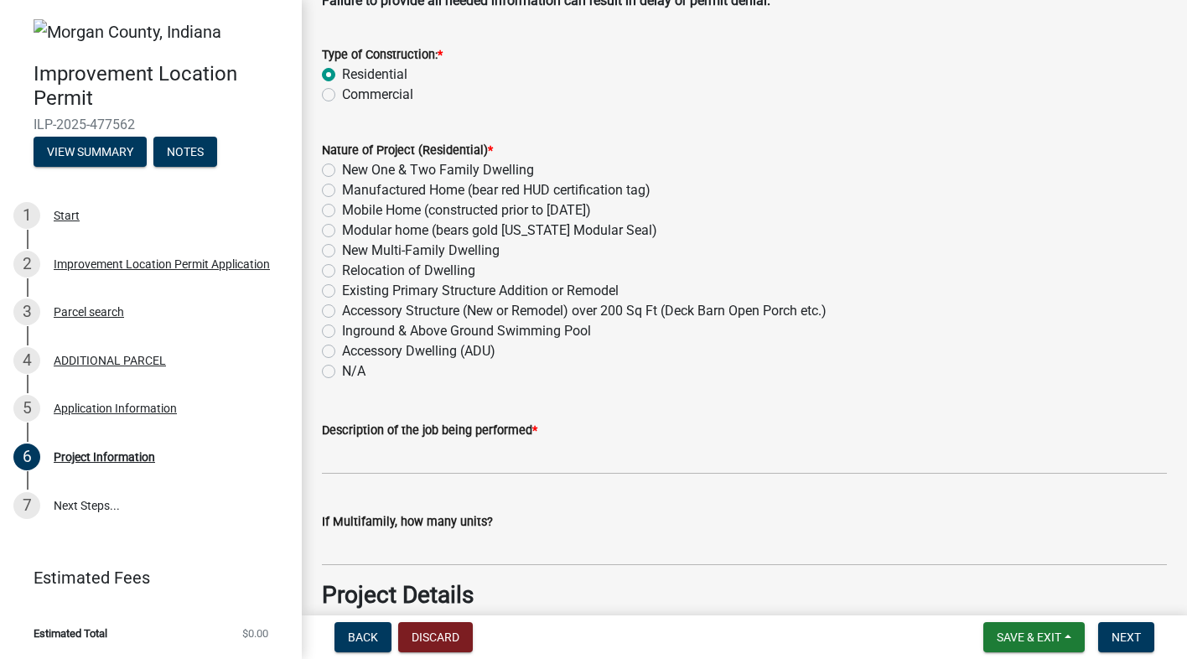
click at [342, 288] on label "Existing Primary Structure Addition or Remodel" at bounding box center [480, 291] width 277 height 20
click at [342, 288] on input "Existing Primary Structure Addition or Remodel" at bounding box center [347, 286] width 11 height 11
radio input "true"
click at [342, 309] on label "Accessory Structure (New or Remodel) over 200 Sq Ft (Deck Barn Open Porch etc.)" at bounding box center [584, 311] width 485 height 20
click at [342, 309] on input "Accessory Structure (New or Remodel) over 200 Sq Ft (Deck Barn Open Porch etc.)" at bounding box center [347, 306] width 11 height 11
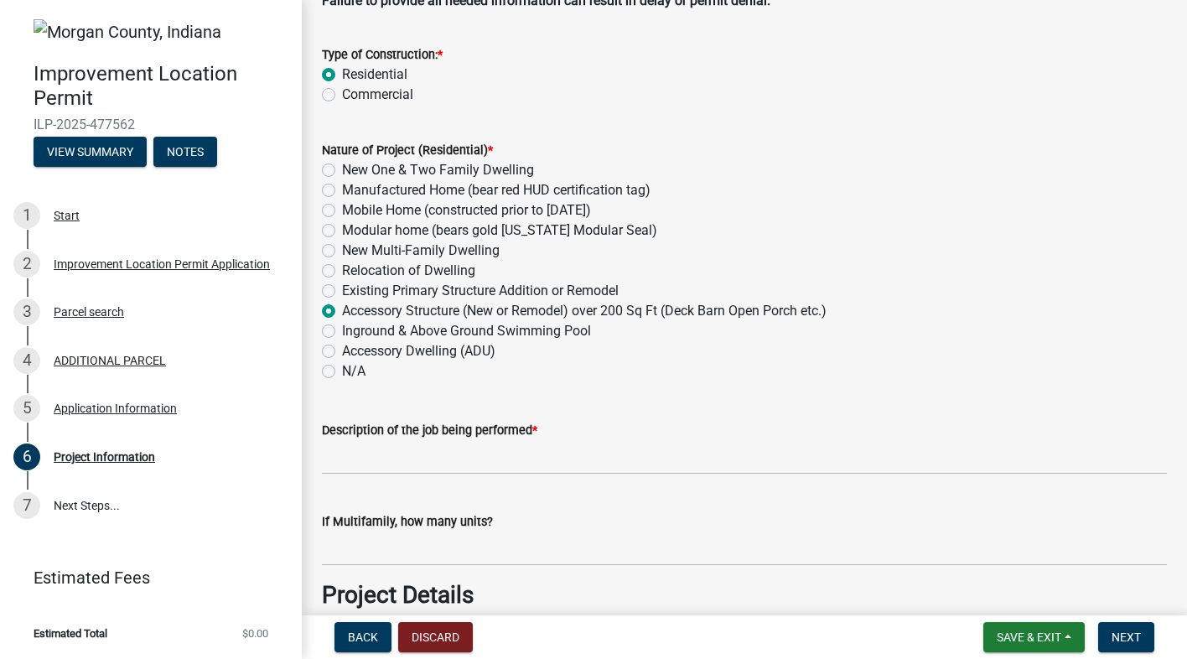
radio input "true"
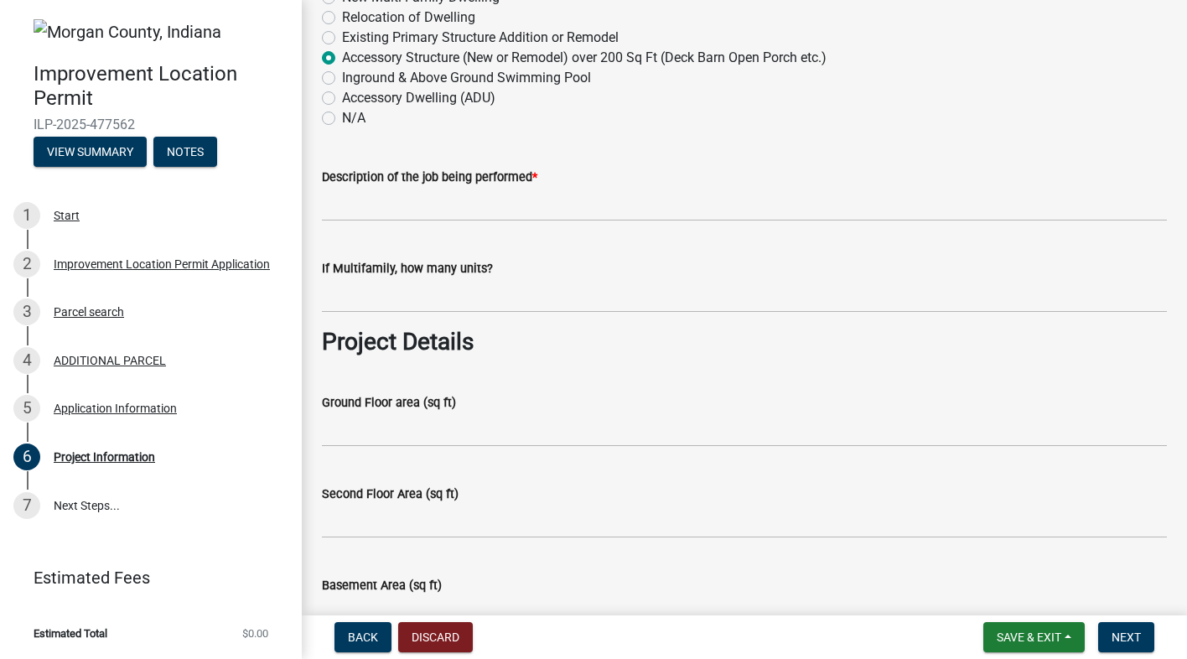
scroll to position [419, 0]
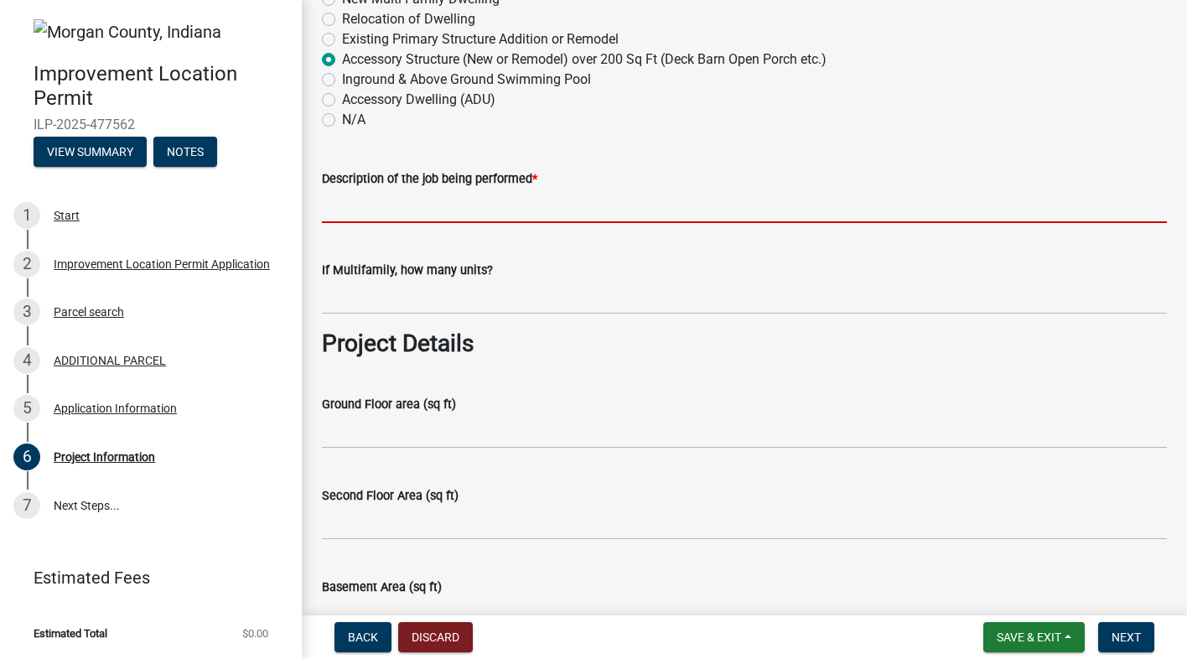
click at [376, 208] on input "Description of the job being performed *" at bounding box center [744, 206] width 845 height 34
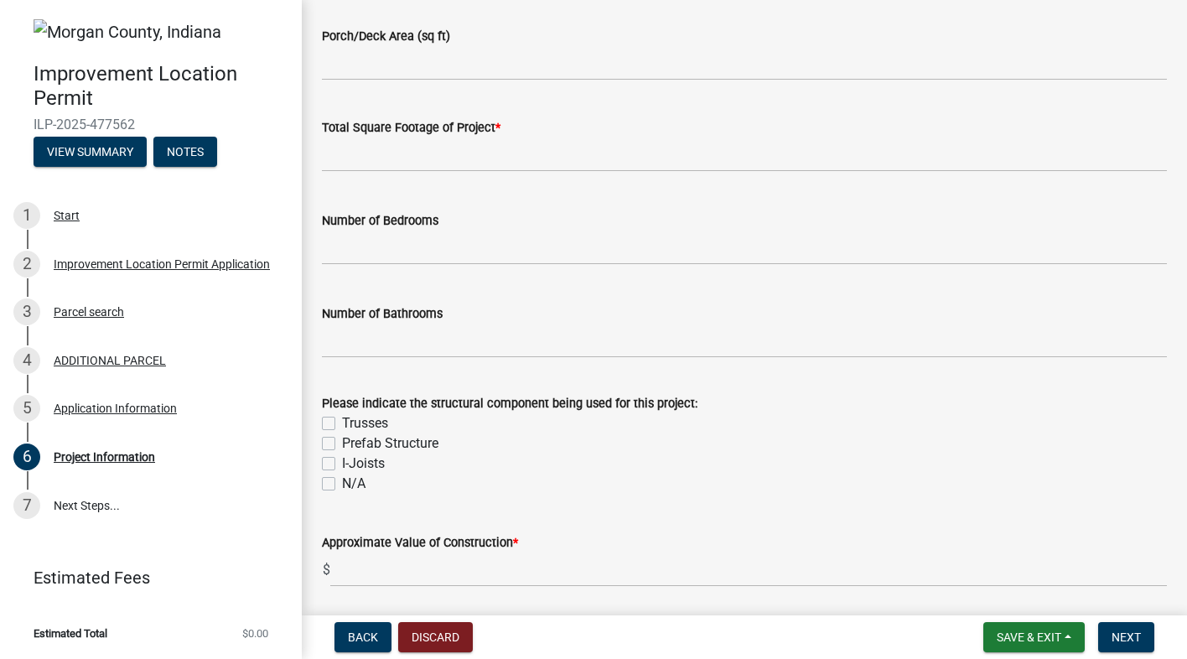
scroll to position [1258, 0]
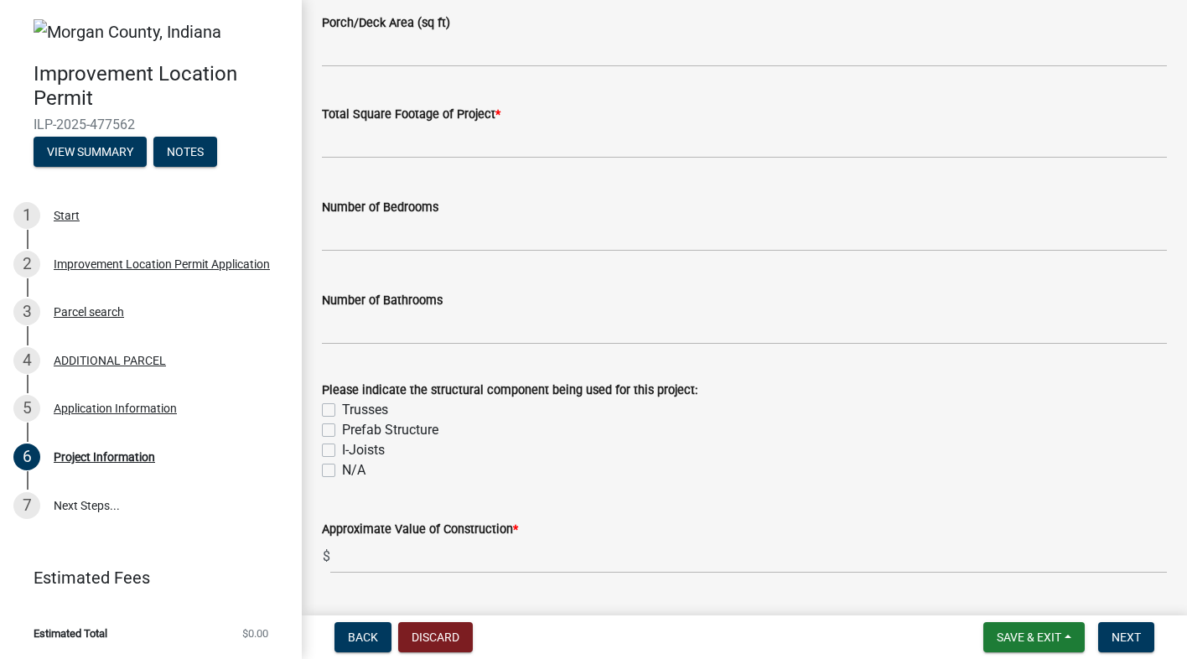
type input "Instead of just installing a concrete pad for the oil tank and containment tank…"
click at [343, 149] on input "text" at bounding box center [744, 141] width 845 height 34
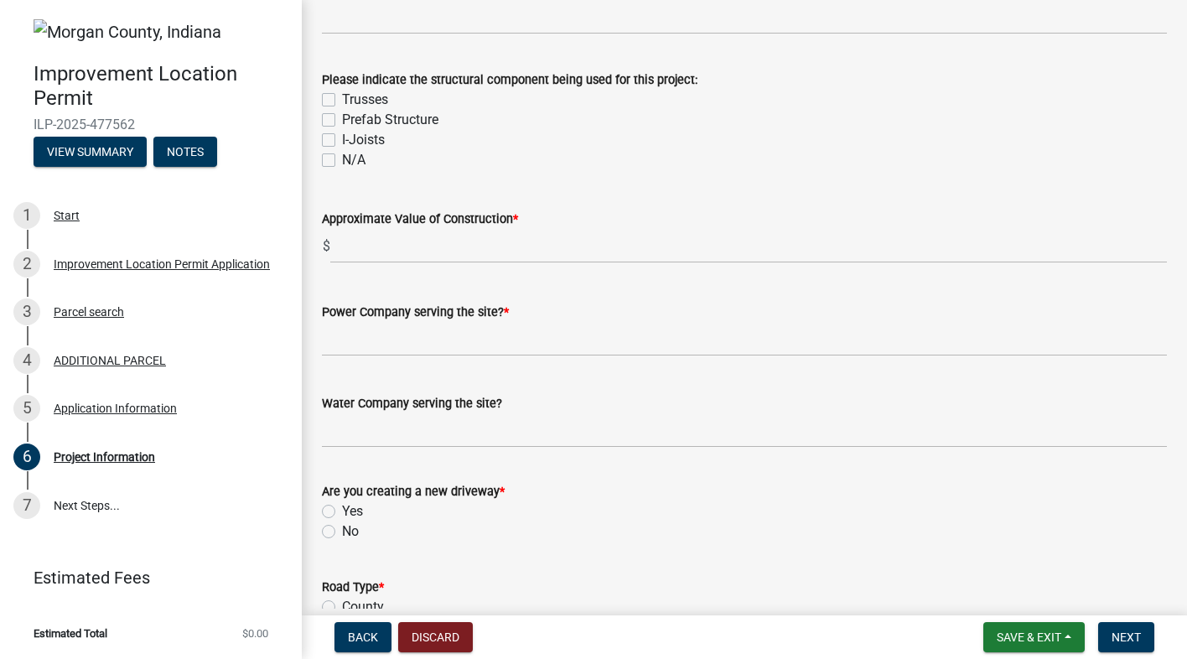
scroll to position [1593, 0]
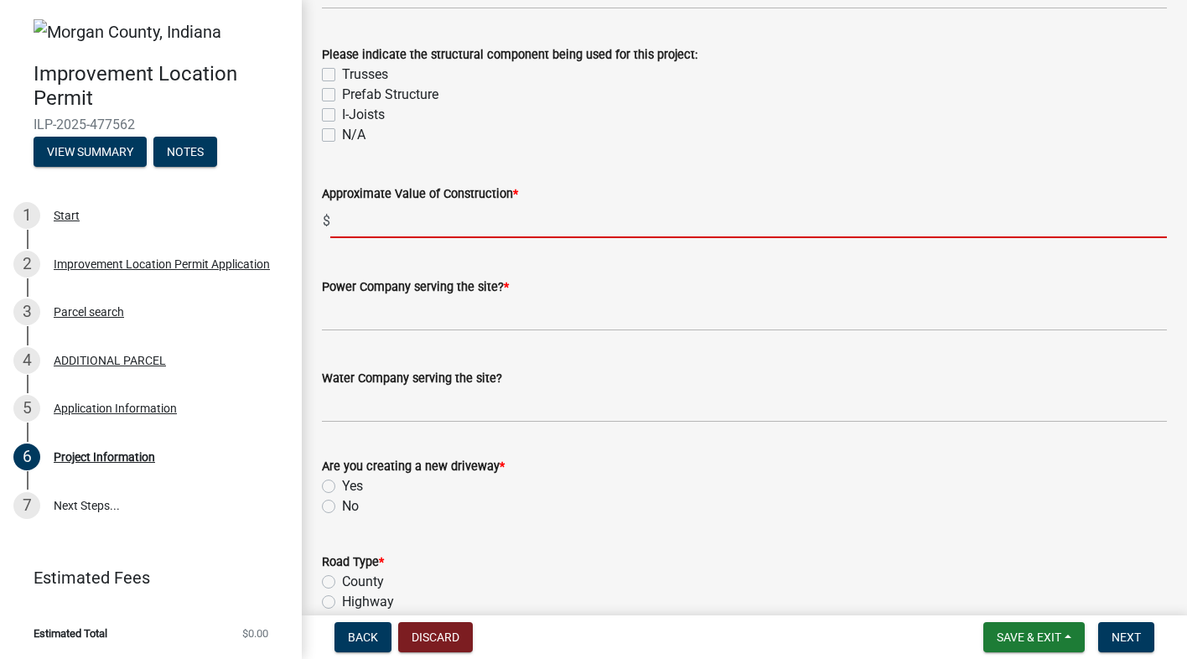
type input "-408030136"
click at [359, 221] on input "text" at bounding box center [748, 221] width 837 height 34
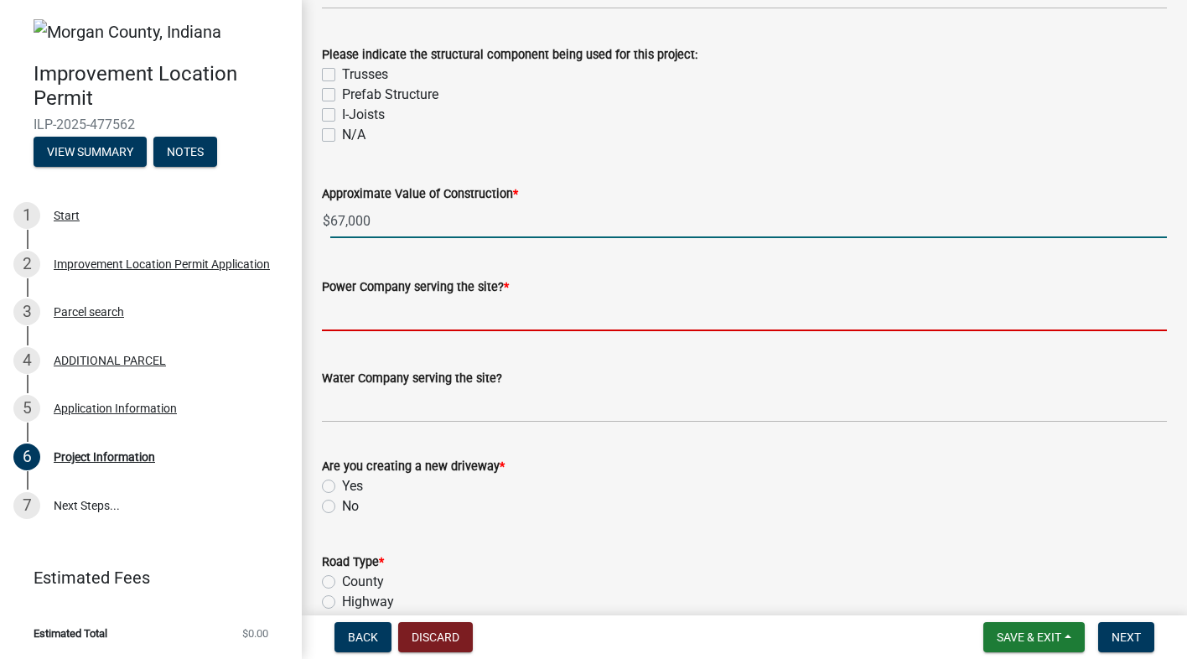
type input "67000"
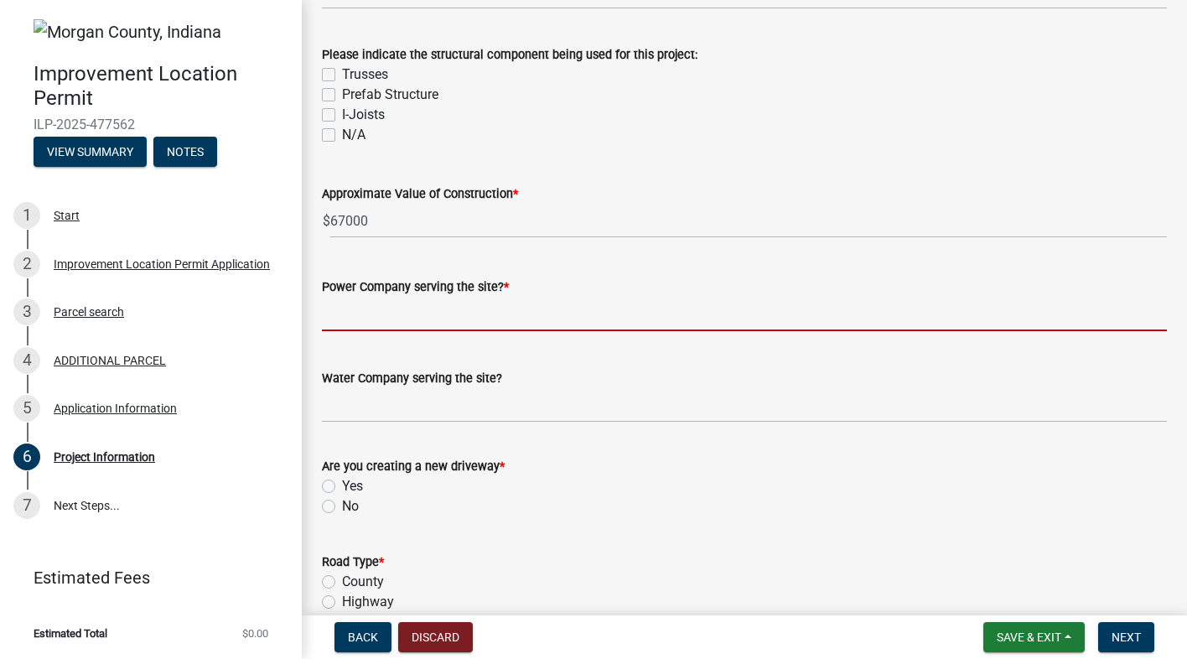
click at [371, 321] on input "Power Company serving the site? *" at bounding box center [744, 314] width 845 height 34
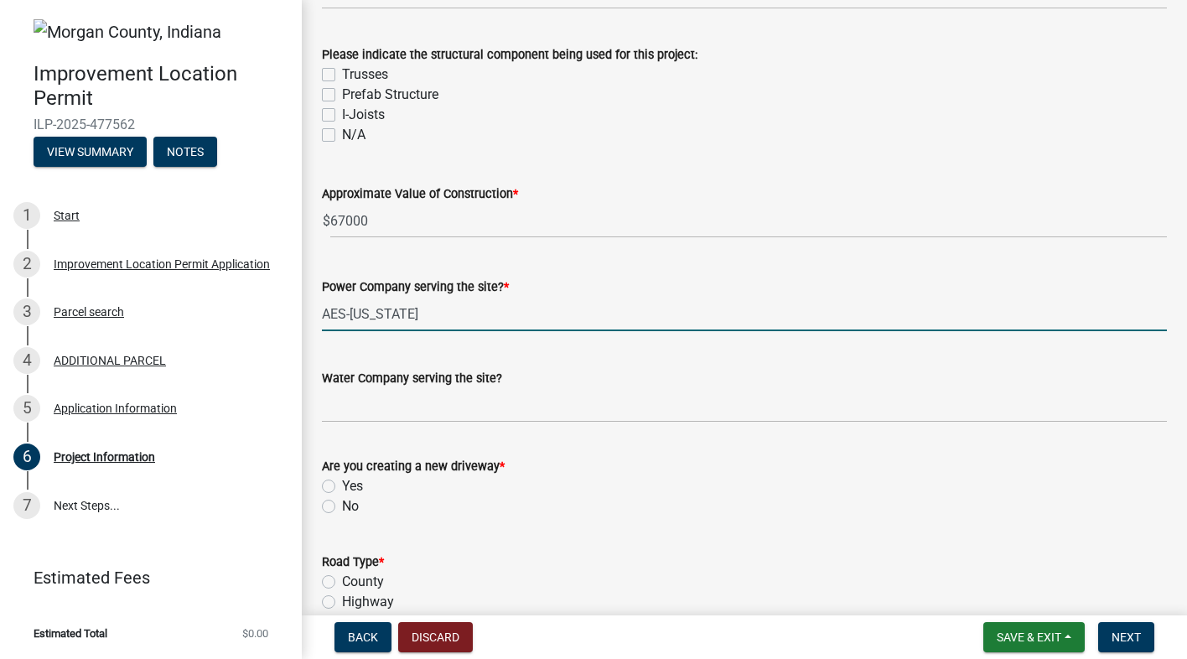
type input "AES-[US_STATE]"
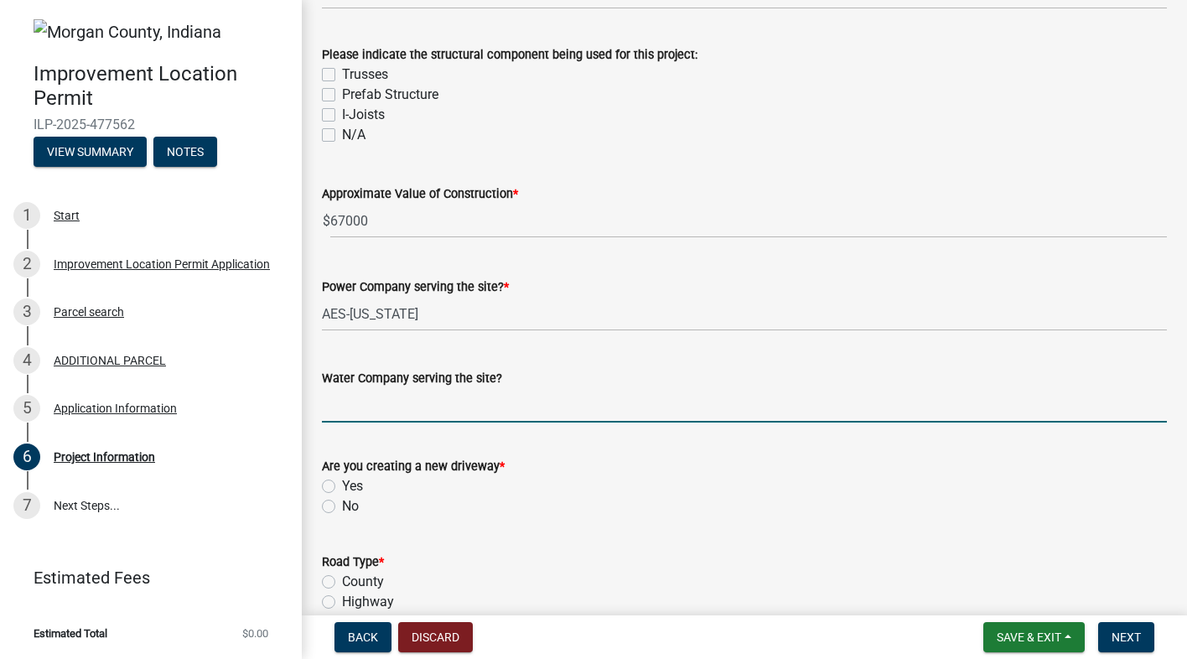
click at [376, 413] on input "Water Company serving the site?" at bounding box center [744, 405] width 845 height 34
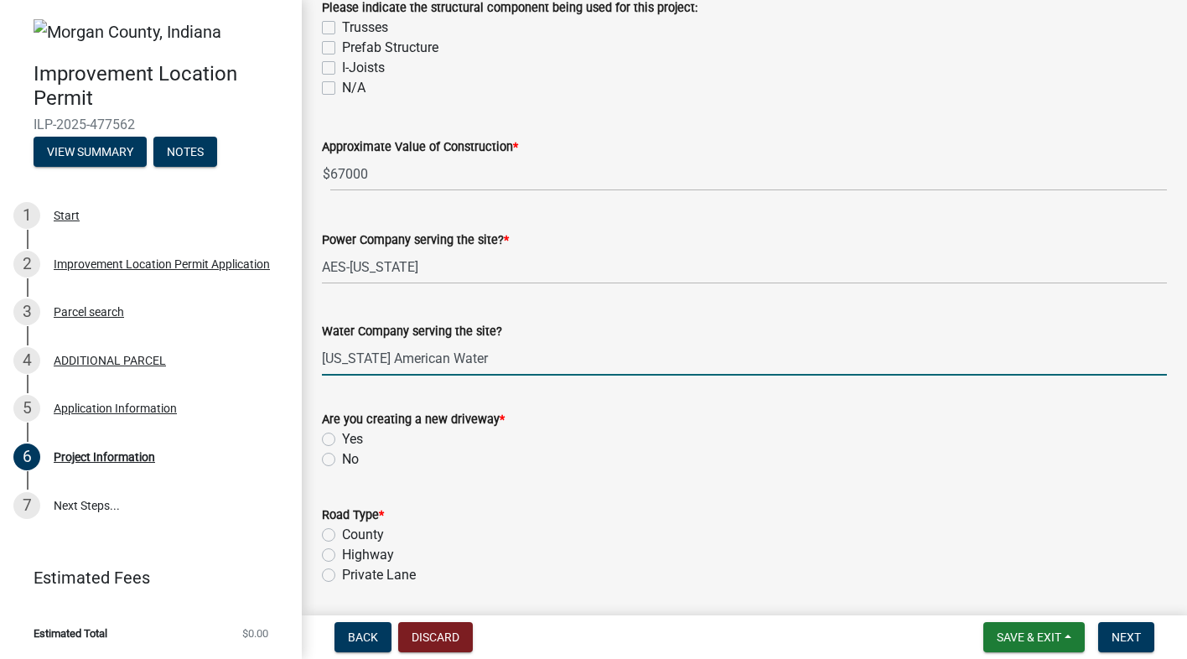
scroll to position [1761, 0]
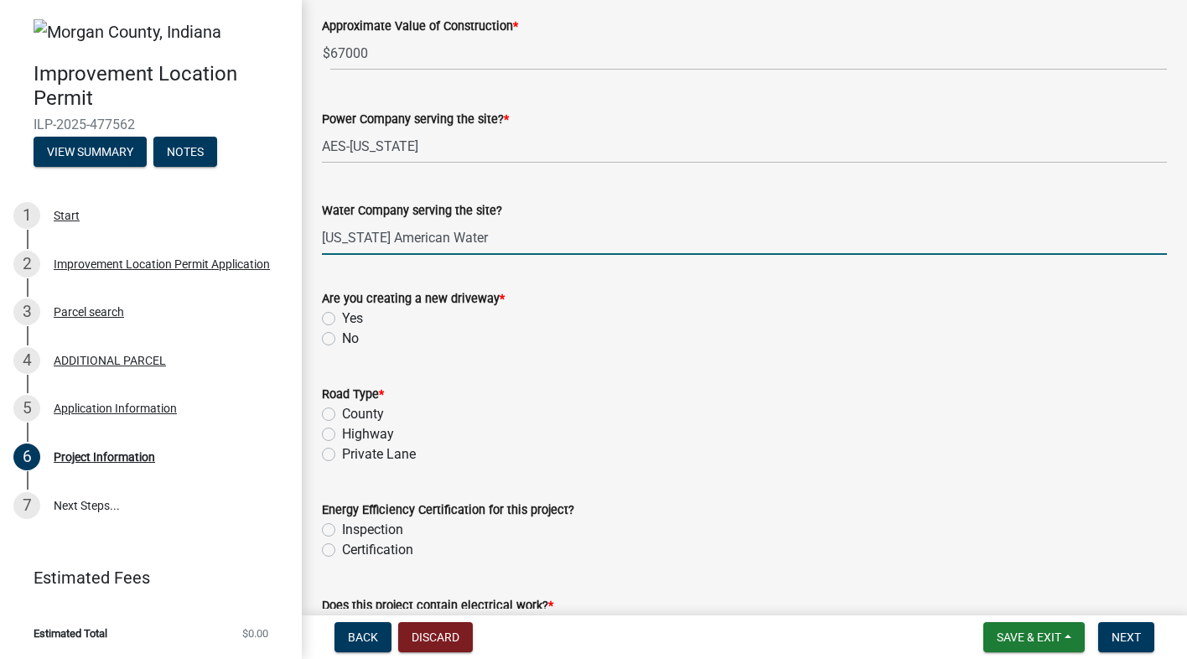
type input "[US_STATE] American Water"
click at [342, 335] on label "No" at bounding box center [350, 339] width 17 height 20
click at [342, 335] on input "No" at bounding box center [347, 334] width 11 height 11
radio input "true"
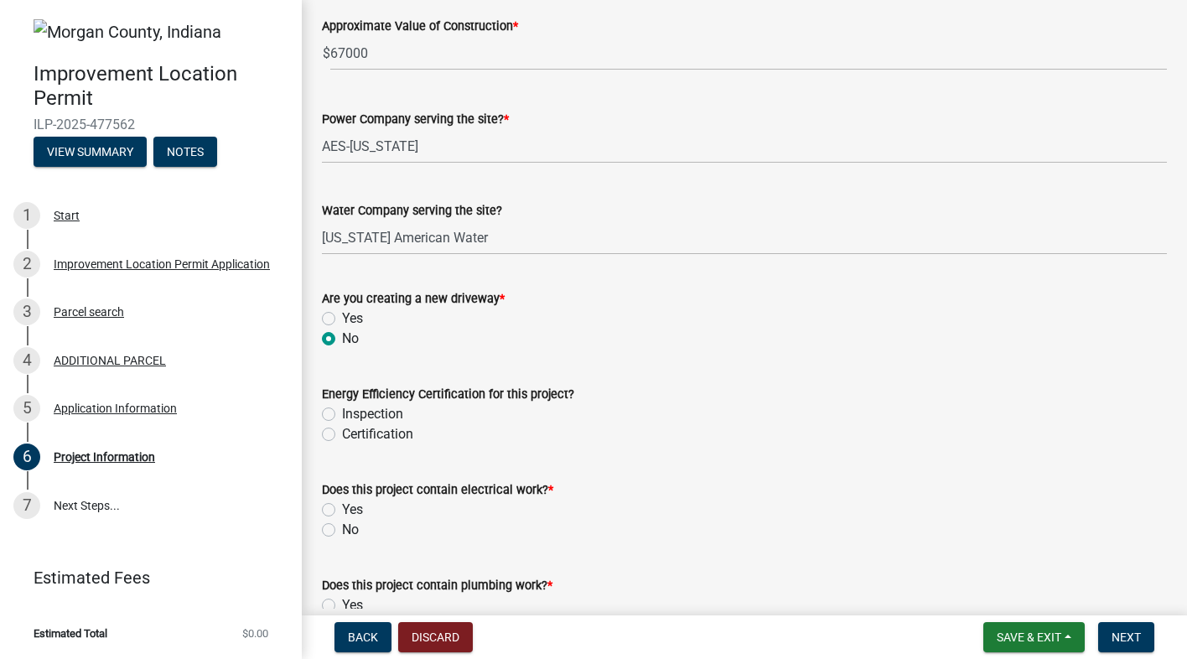
click at [342, 317] on label "Yes" at bounding box center [352, 319] width 21 height 20
click at [342, 317] on input "Yes" at bounding box center [347, 314] width 11 height 11
radio input "true"
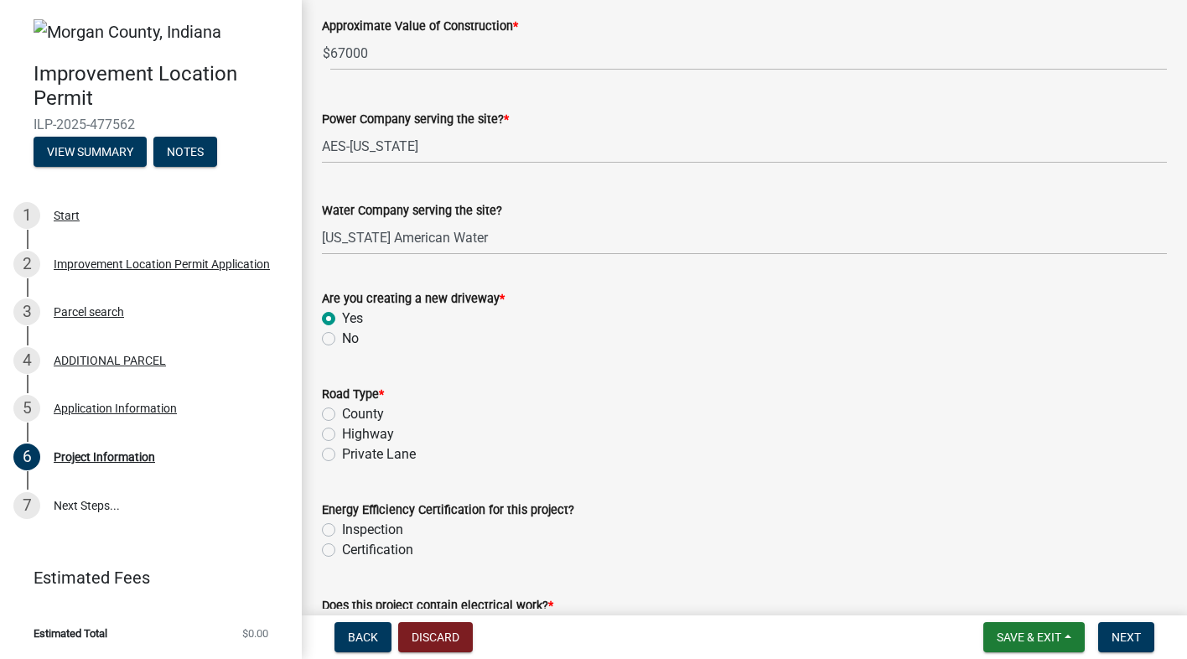
click at [342, 340] on label "No" at bounding box center [350, 339] width 17 height 20
click at [342, 340] on input "No" at bounding box center [347, 334] width 11 height 11
radio input "true"
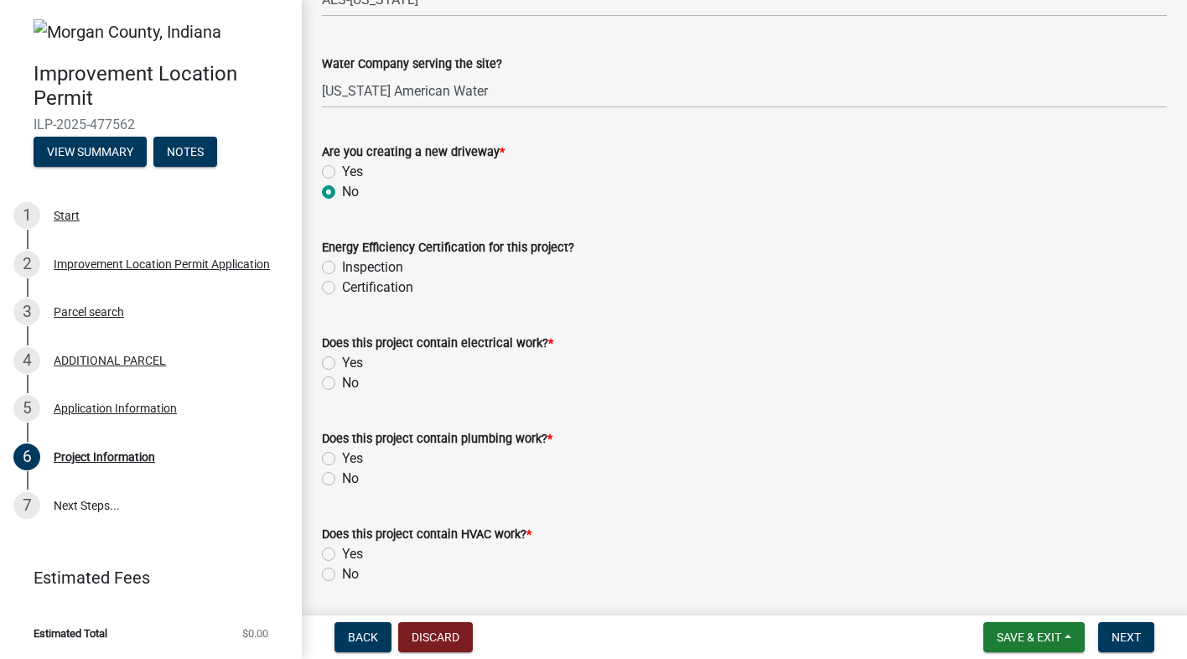
scroll to position [1928, 0]
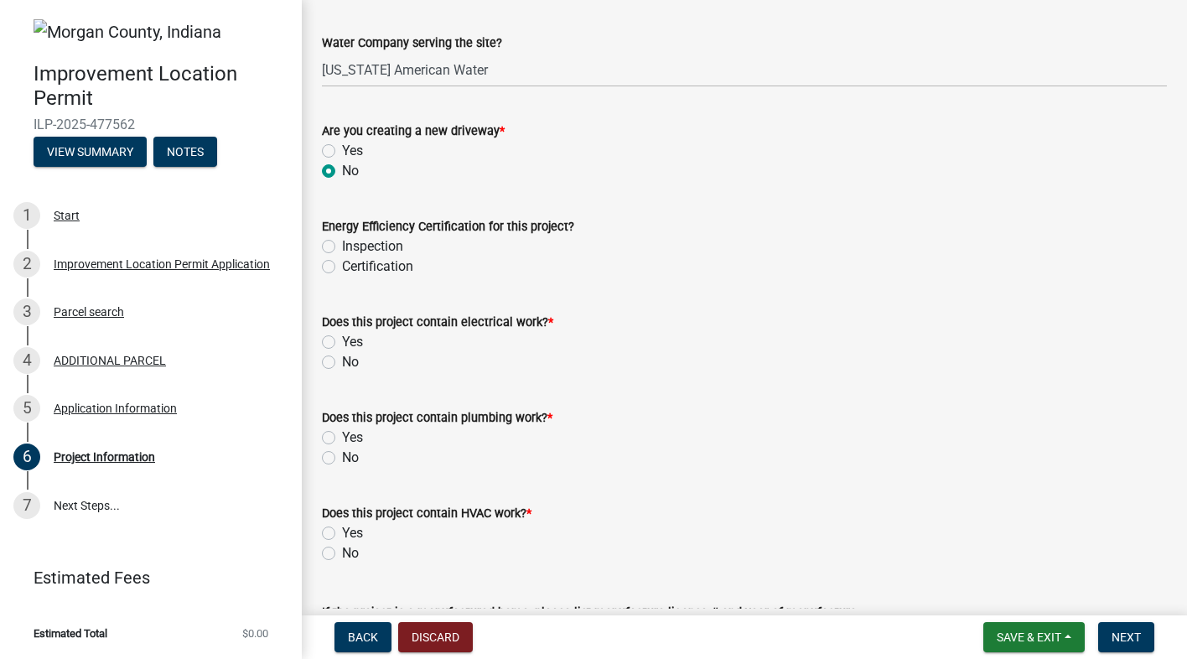
click at [342, 362] on label "No" at bounding box center [350, 362] width 17 height 20
click at [342, 362] on input "No" at bounding box center [347, 357] width 11 height 11
radio input "true"
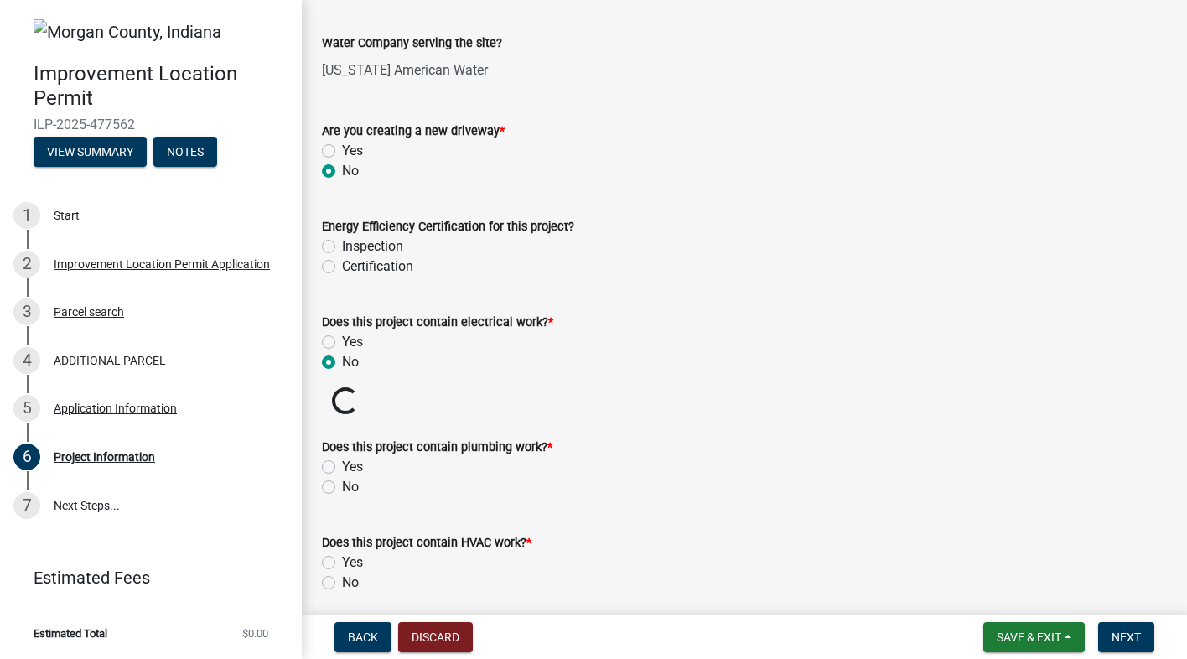
scroll to position [2096, 0]
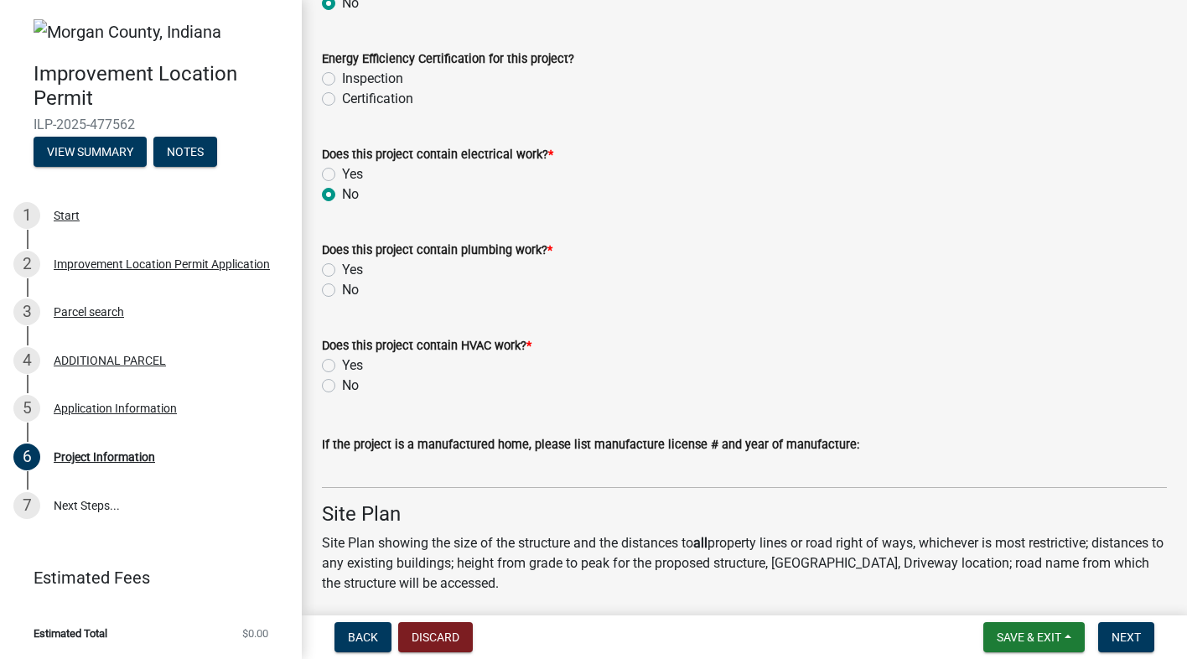
click at [342, 286] on label "No" at bounding box center [350, 290] width 17 height 20
click at [342, 286] on input "No" at bounding box center [347, 285] width 11 height 11
radio input "true"
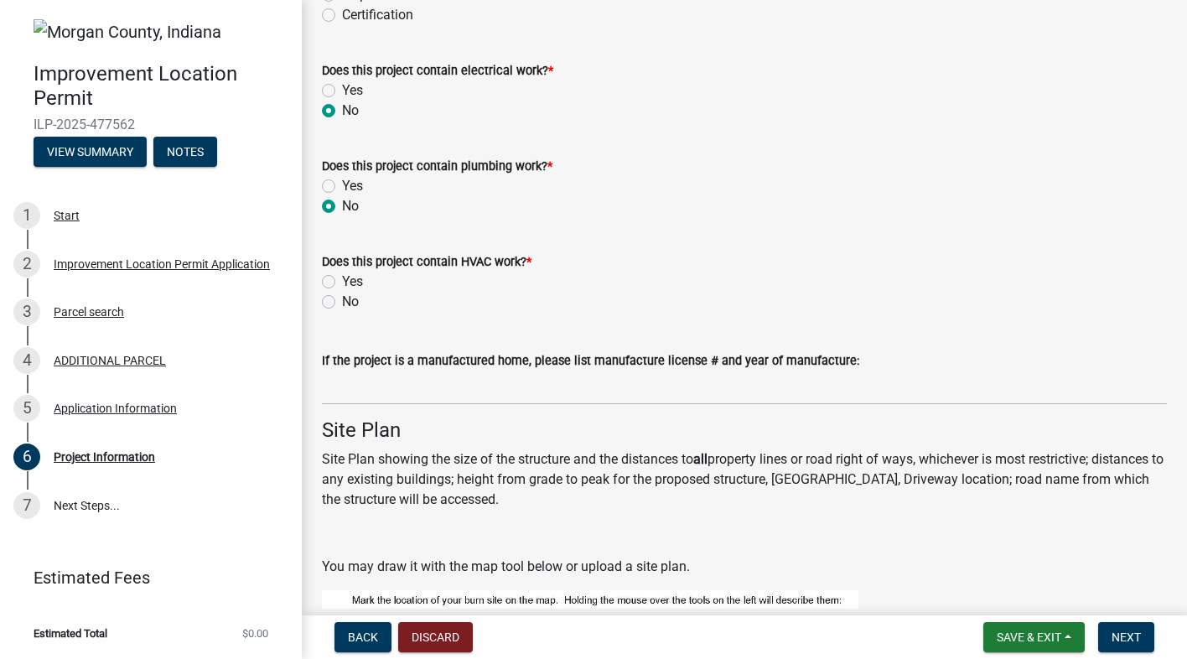
click at [342, 301] on label "No" at bounding box center [350, 302] width 17 height 20
click at [342, 301] on input "No" at bounding box center [347, 297] width 11 height 11
radio input "true"
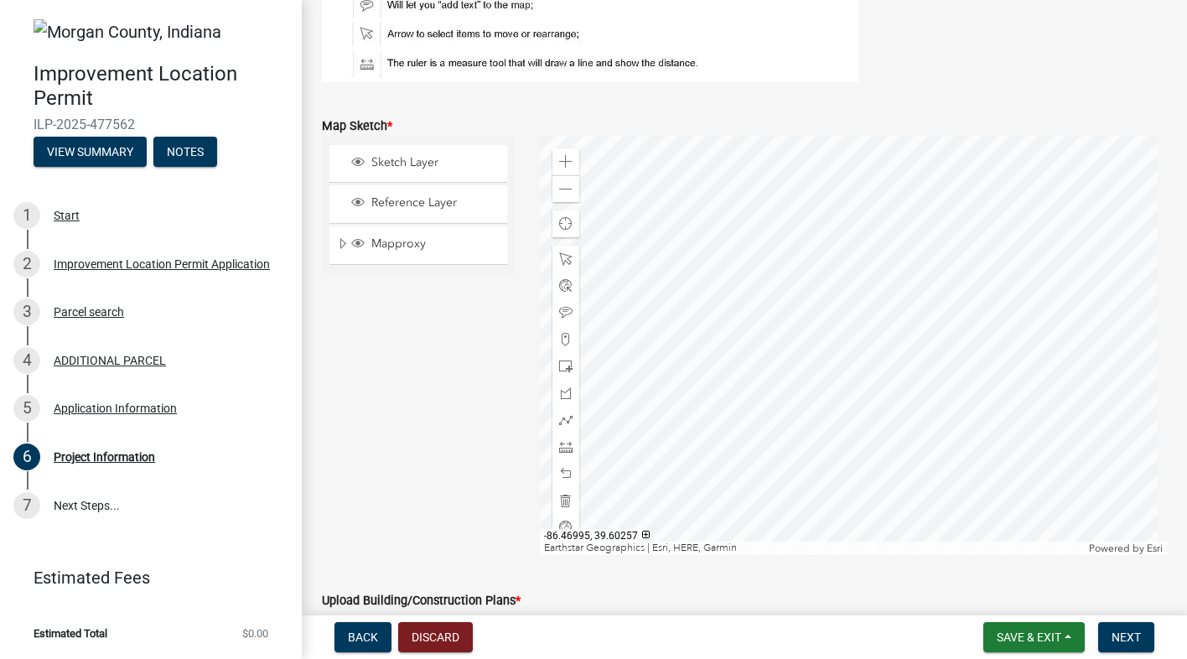
scroll to position [2917, 0]
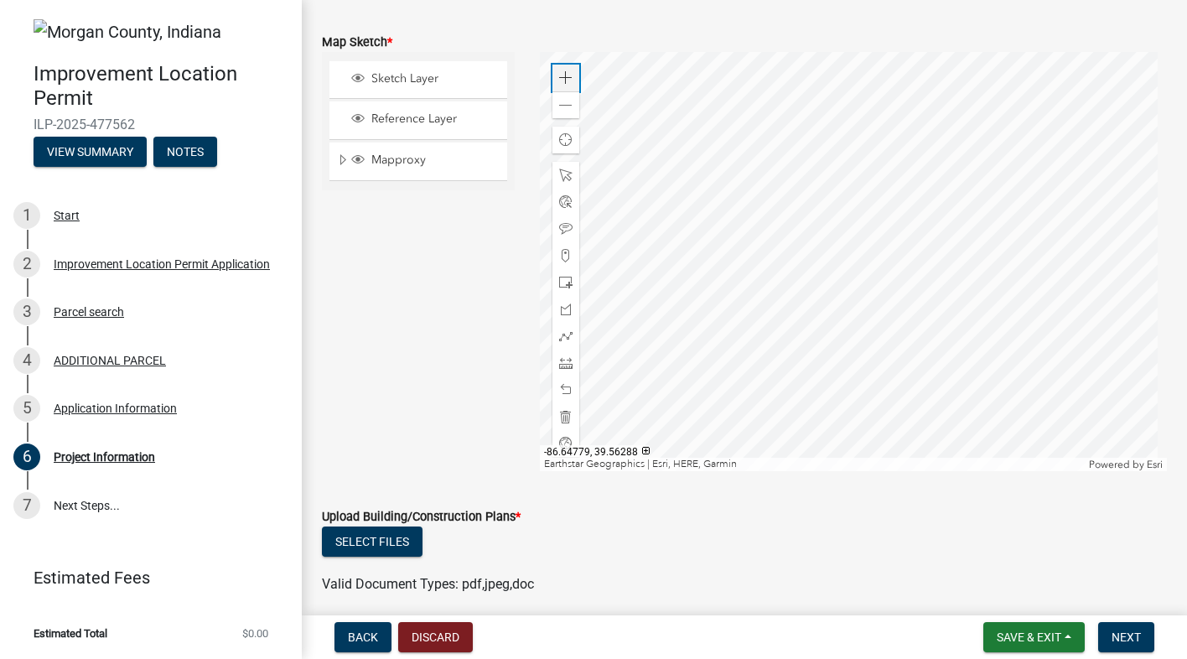
click at [562, 79] on span at bounding box center [565, 77] width 13 height 13
click at [879, 464] on div at bounding box center [854, 261] width 628 height 419
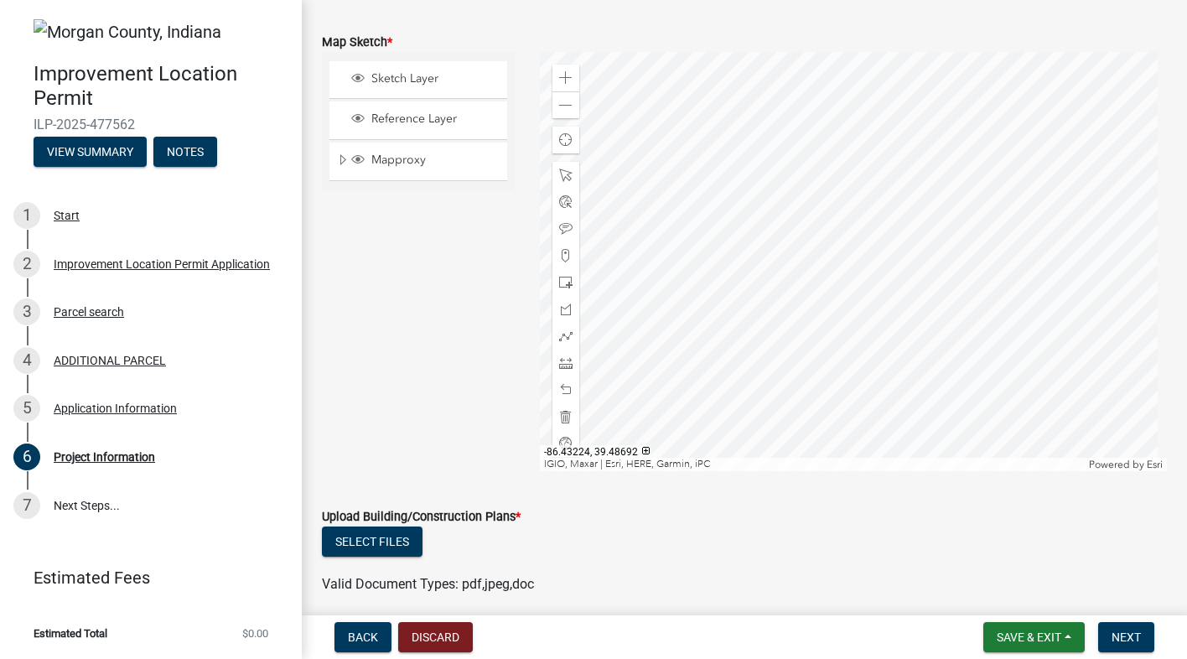
click at [804, 402] on div at bounding box center [854, 261] width 628 height 419
click at [843, 425] on div at bounding box center [854, 261] width 628 height 419
click at [775, 471] on div at bounding box center [854, 261] width 628 height 419
click at [703, 448] on div at bounding box center [854, 261] width 628 height 419
click at [773, 471] on div at bounding box center [854, 261] width 628 height 419
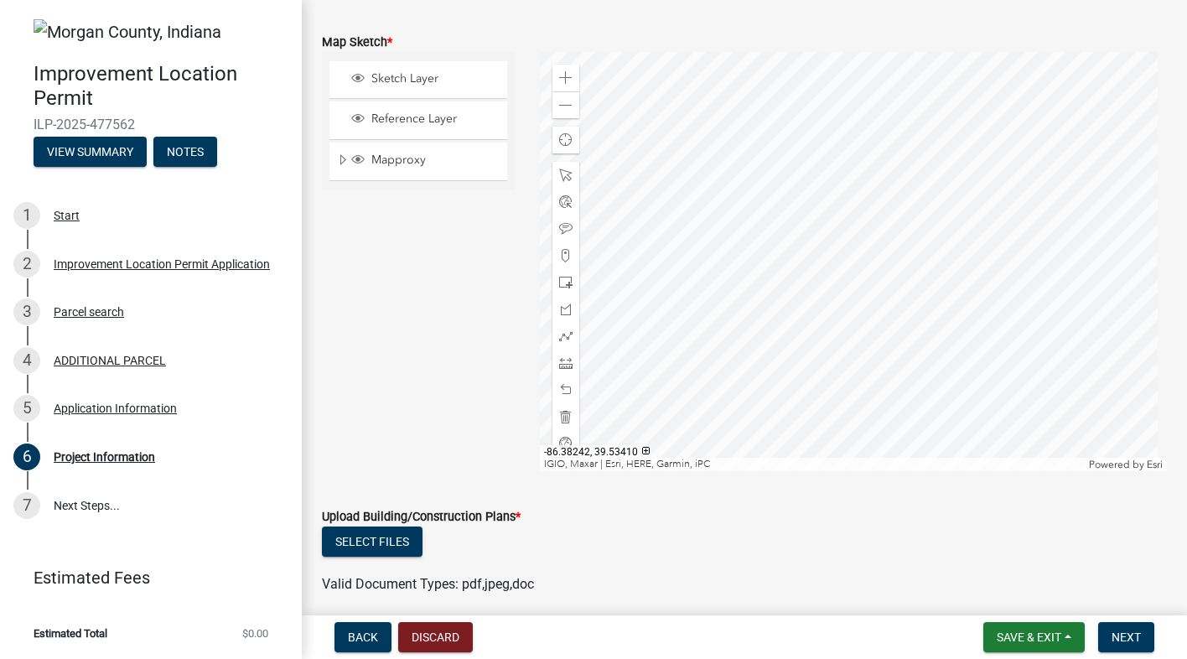
click at [782, 471] on div at bounding box center [854, 261] width 628 height 419
click at [839, 429] on div at bounding box center [854, 261] width 628 height 419
click at [836, 471] on div at bounding box center [854, 261] width 628 height 419
click at [816, 420] on div at bounding box center [854, 261] width 628 height 419
click at [864, 471] on div at bounding box center [854, 261] width 628 height 419
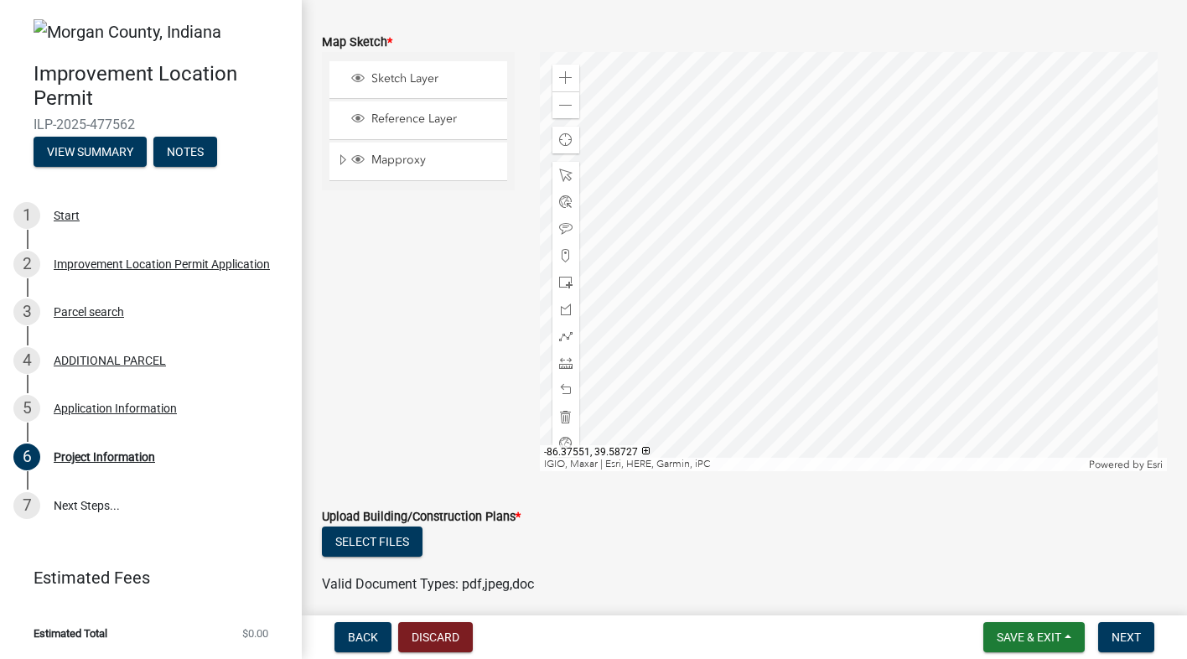
click at [887, 471] on div at bounding box center [854, 261] width 628 height 419
click at [817, 449] on div at bounding box center [854, 261] width 628 height 419
click at [558, 70] on div "Zoom in" at bounding box center [565, 78] width 27 height 27
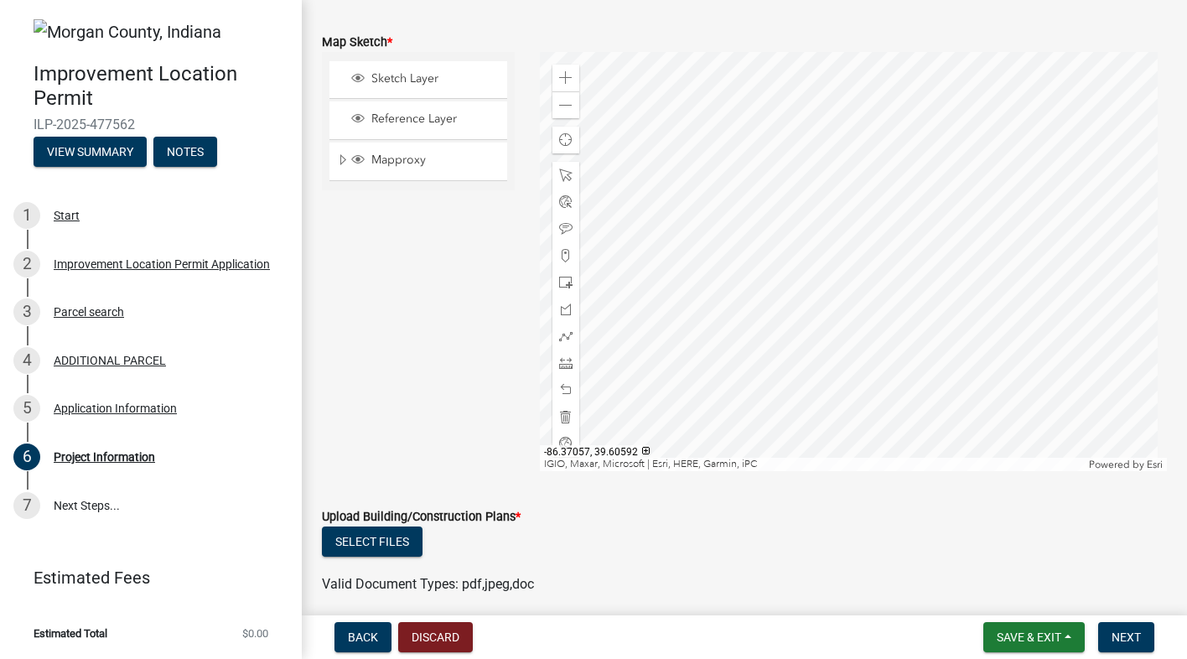
click at [877, 52] on div at bounding box center [854, 261] width 628 height 419
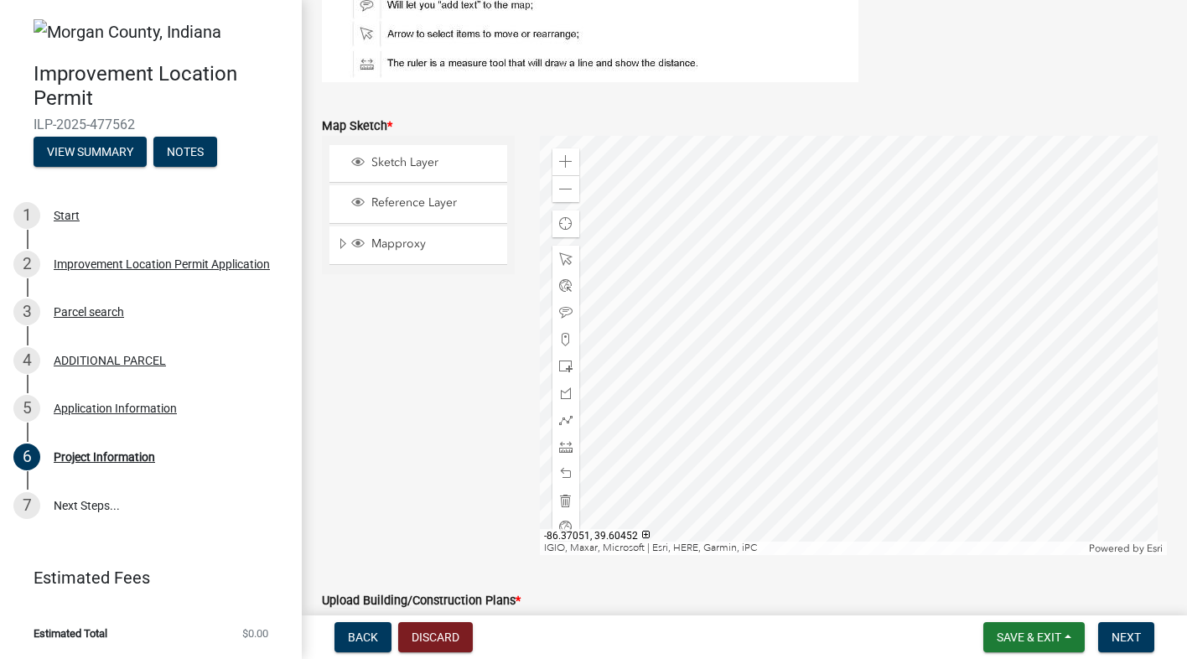
click at [727, 459] on div at bounding box center [854, 345] width 628 height 419
click at [843, 481] on div at bounding box center [854, 345] width 628 height 419
click at [780, 485] on div at bounding box center [854, 345] width 628 height 419
click at [677, 504] on div at bounding box center [854, 345] width 628 height 419
click at [654, 521] on div at bounding box center [854, 345] width 628 height 419
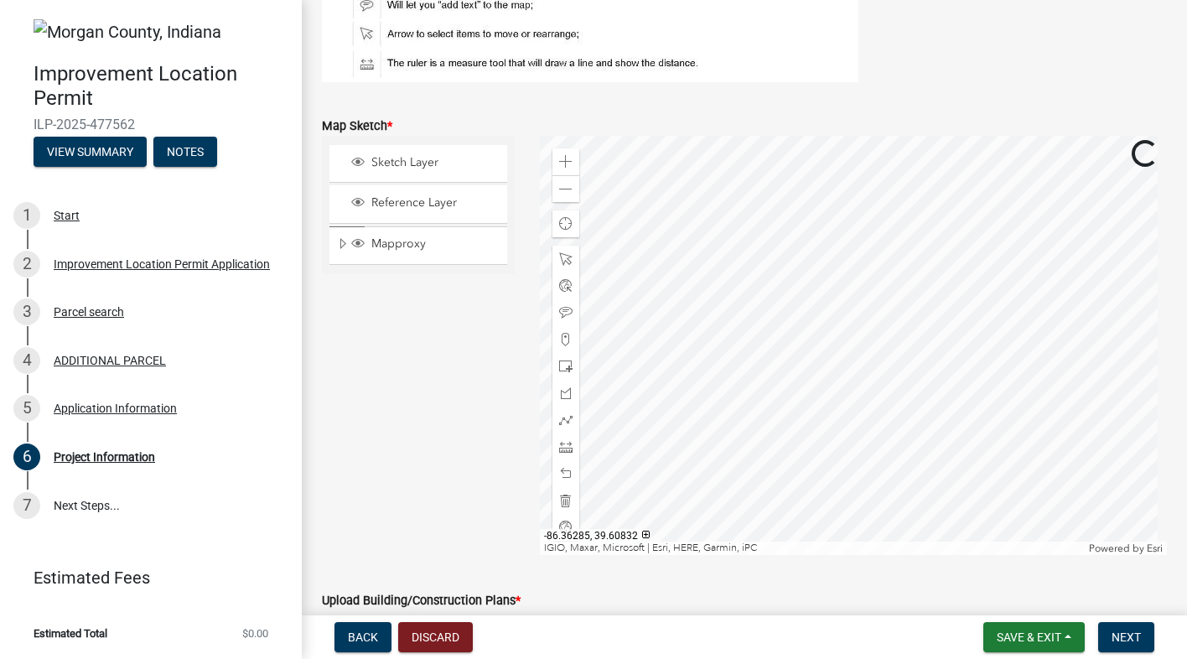
click at [540, 543] on div at bounding box center [854, 345] width 628 height 419
click at [625, 527] on div at bounding box center [854, 345] width 628 height 419
click at [632, 555] on div at bounding box center [854, 345] width 628 height 419
click at [915, 136] on div at bounding box center [854, 345] width 628 height 419
click at [1137, 136] on div at bounding box center [854, 345] width 628 height 419
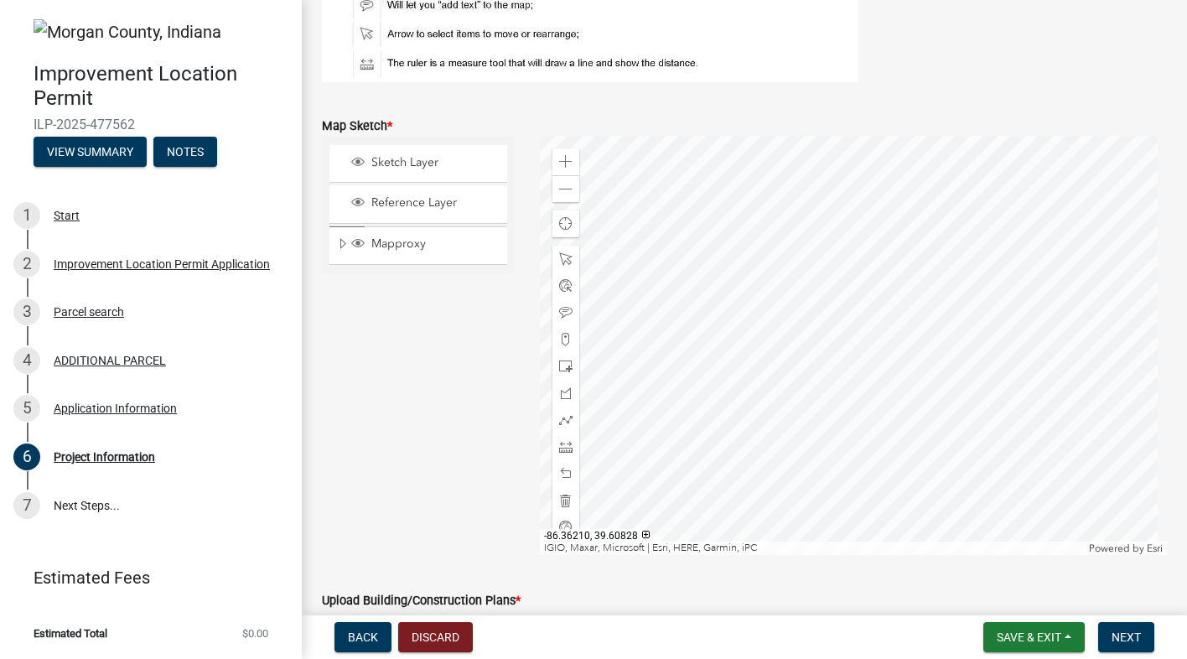
click at [1117, 136] on div at bounding box center [854, 345] width 628 height 419
click at [695, 347] on div at bounding box center [854, 345] width 628 height 419
click at [856, 261] on div at bounding box center [854, 345] width 628 height 419
click at [1015, 203] on div at bounding box center [854, 345] width 628 height 419
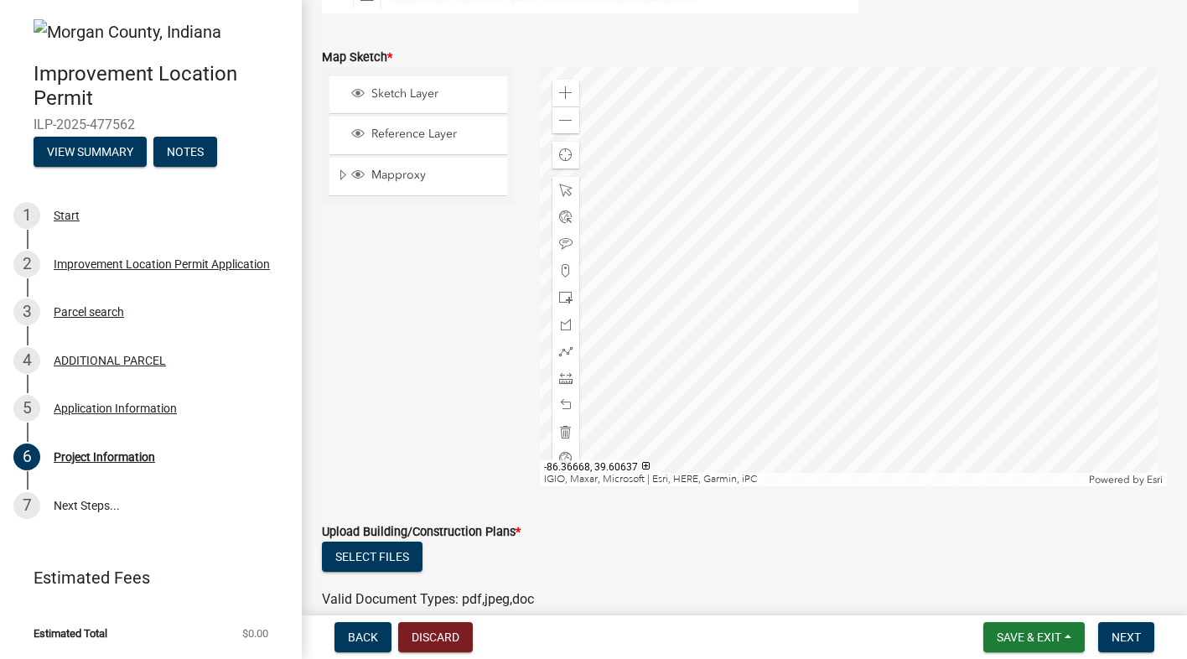
scroll to position [2917, 0]
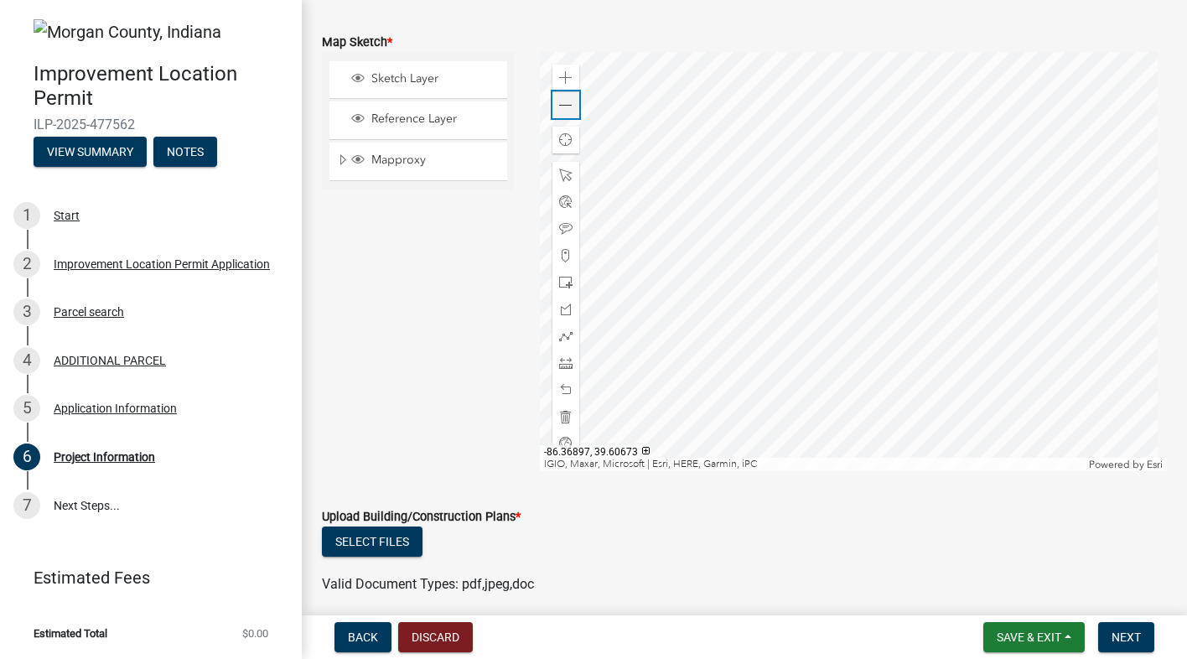
click at [559, 106] on span at bounding box center [565, 105] width 13 height 13
click at [566, 99] on span at bounding box center [565, 105] width 13 height 13
click at [835, 409] on div at bounding box center [854, 261] width 628 height 419
click at [868, 382] on div at bounding box center [854, 261] width 628 height 419
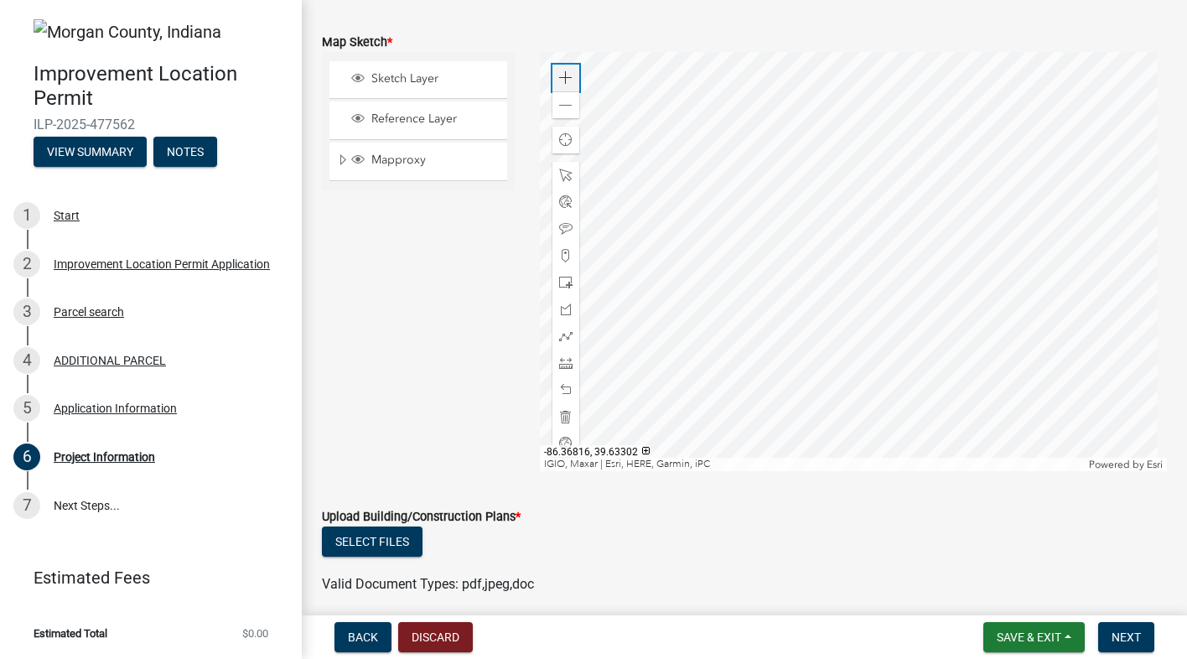
click at [561, 81] on span at bounding box center [565, 77] width 13 height 13
click at [838, 159] on div at bounding box center [854, 261] width 628 height 419
click at [747, 401] on div at bounding box center [854, 261] width 628 height 419
click at [642, 445] on div at bounding box center [854, 261] width 628 height 419
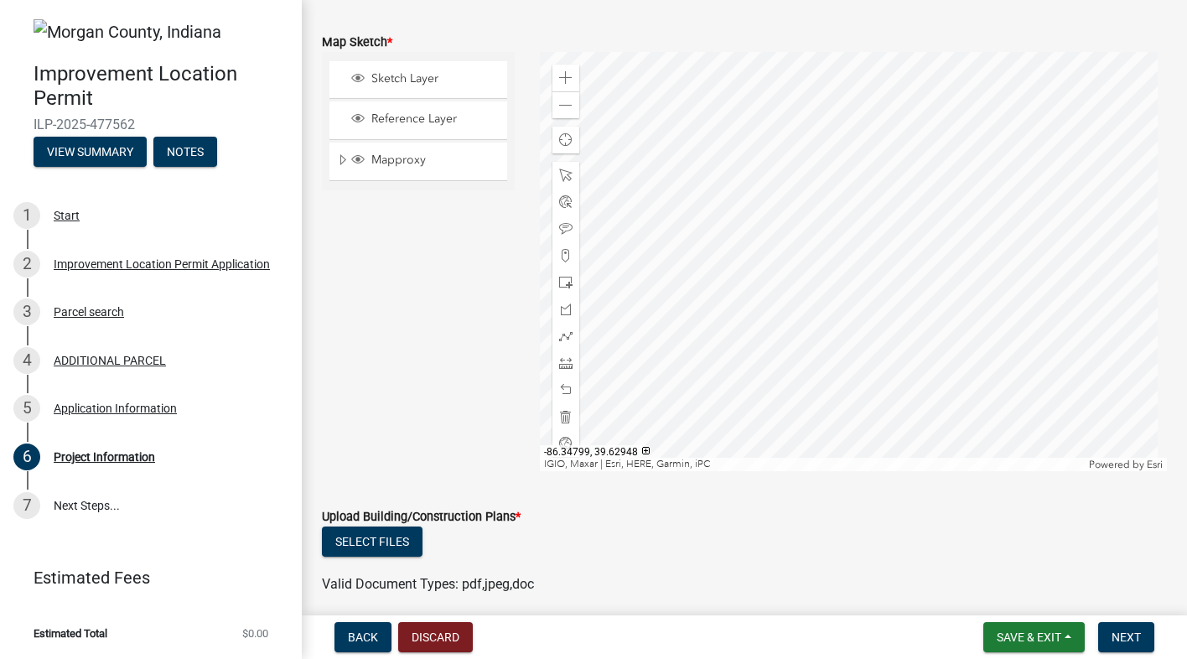
click at [782, 355] on div at bounding box center [854, 261] width 628 height 419
click at [905, 194] on div at bounding box center [854, 261] width 628 height 419
click at [759, 422] on div at bounding box center [854, 261] width 628 height 419
click at [564, 72] on span at bounding box center [565, 77] width 13 height 13
click at [786, 355] on div at bounding box center [854, 261] width 628 height 419
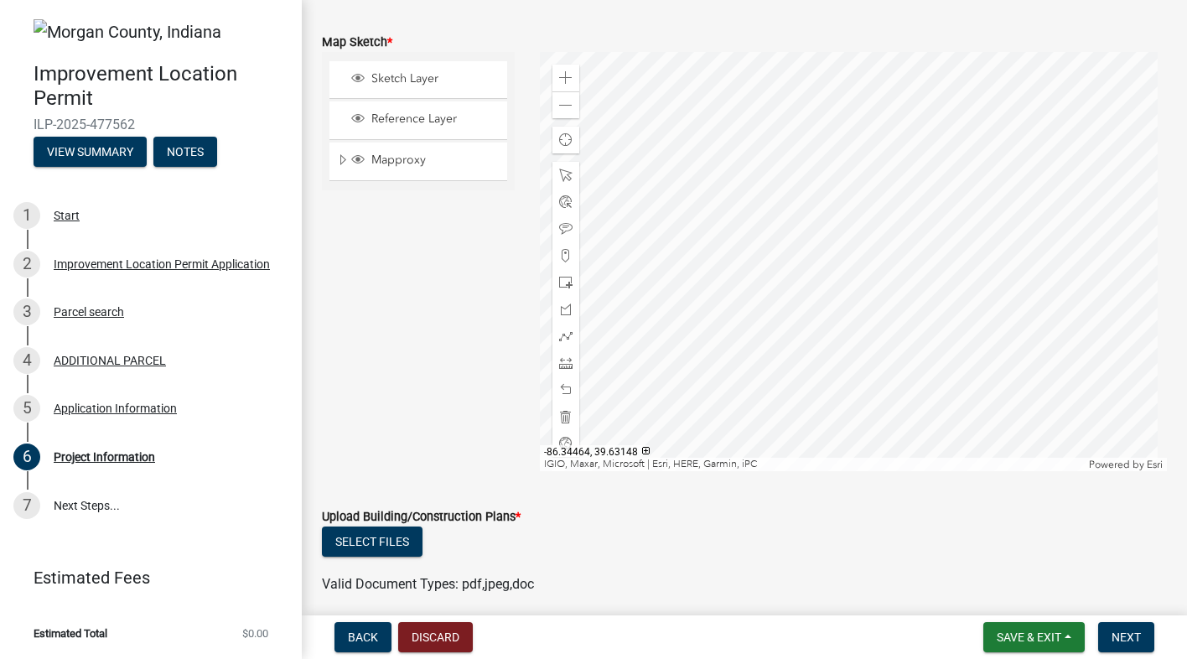
click at [697, 307] on div at bounding box center [854, 261] width 628 height 419
click at [852, 288] on div at bounding box center [854, 261] width 628 height 419
click at [561, 73] on span at bounding box center [565, 77] width 13 height 13
click at [911, 174] on div at bounding box center [854, 261] width 628 height 419
click at [899, 226] on div at bounding box center [854, 261] width 628 height 419
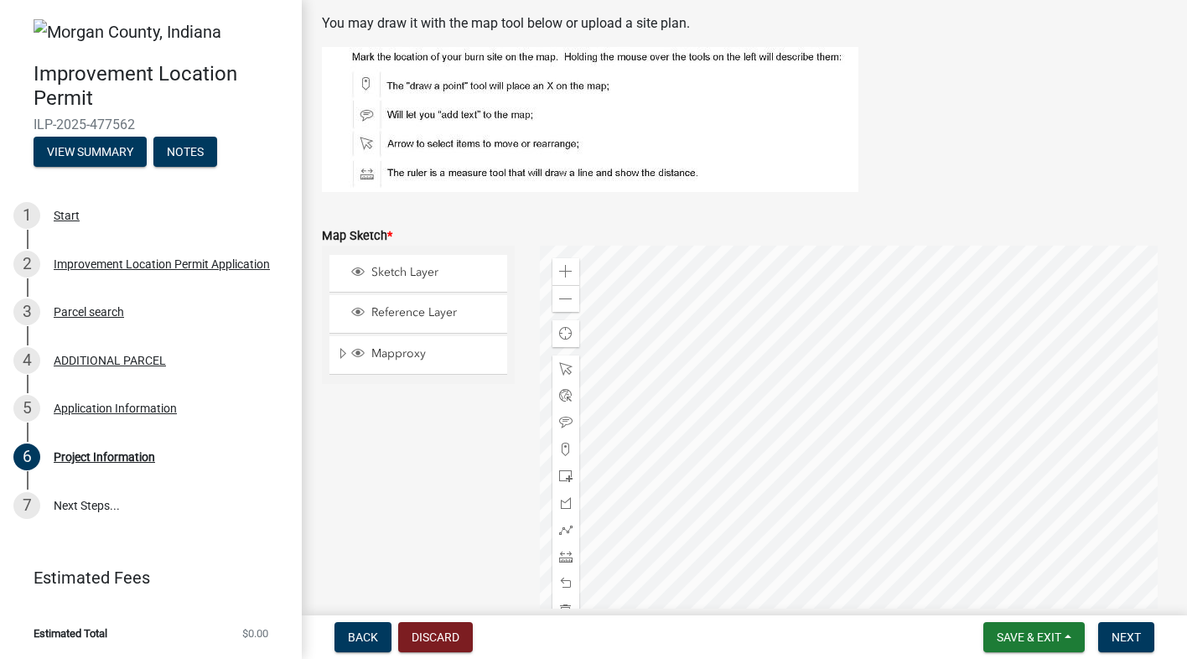
scroll to position [2749, 0]
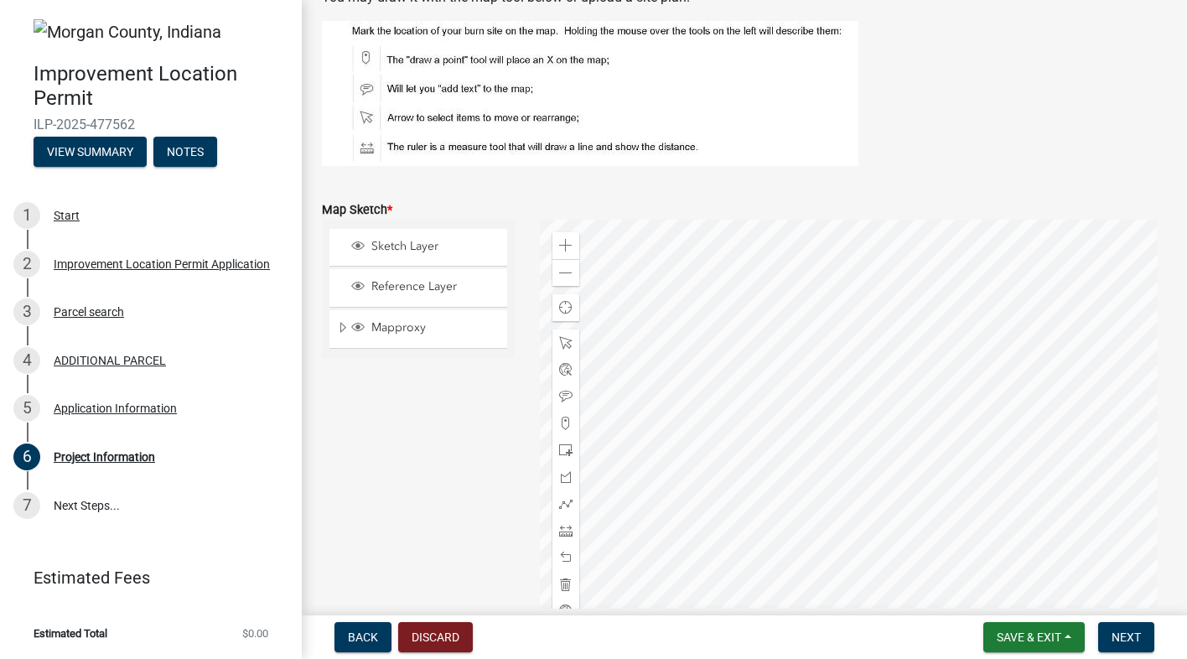
click at [656, 377] on div at bounding box center [854, 429] width 628 height 419
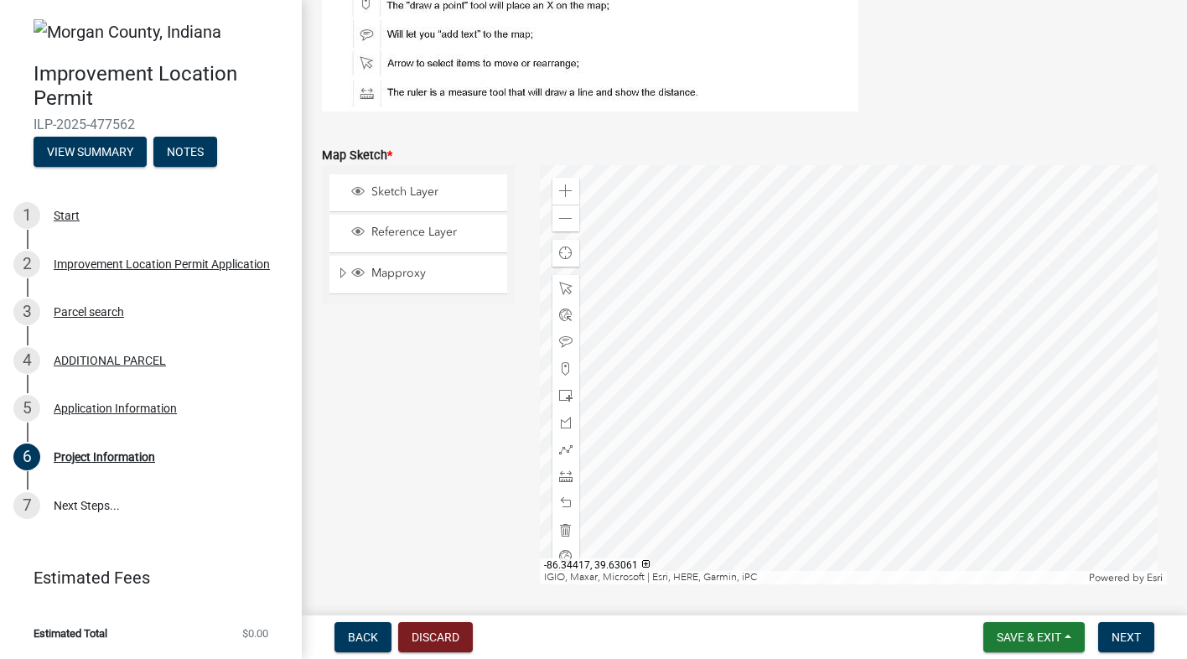
scroll to position [2833, 0]
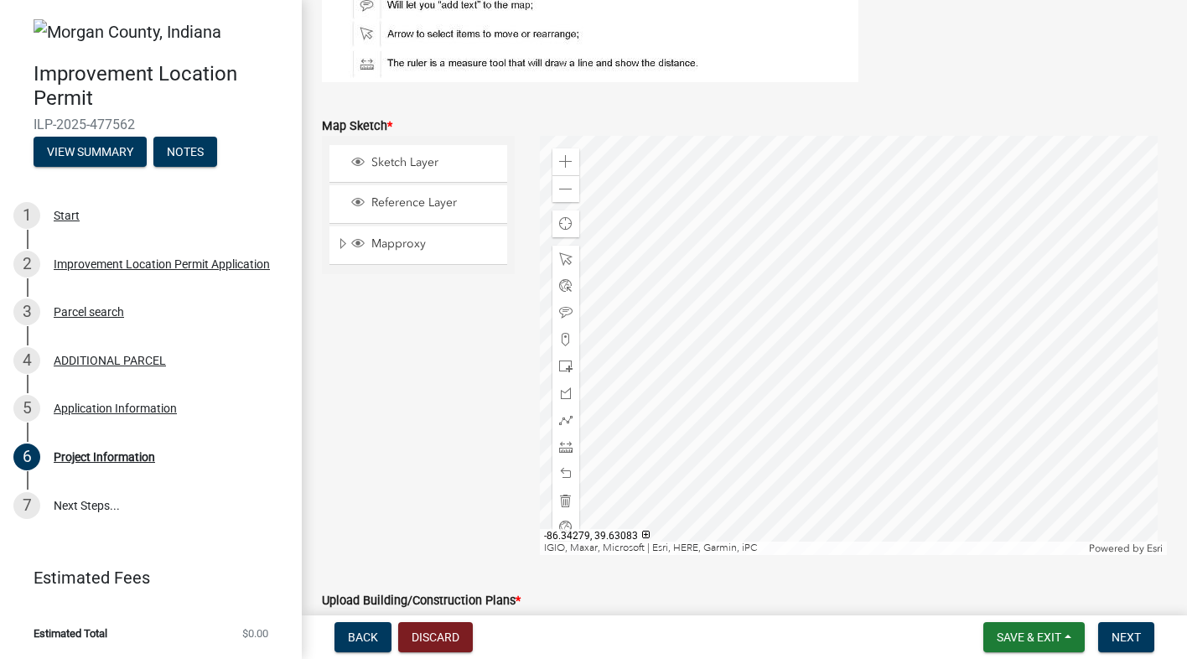
click at [835, 324] on div at bounding box center [854, 345] width 628 height 419
click at [561, 365] on span at bounding box center [565, 366] width 13 height 13
click at [671, 253] on div at bounding box center [854, 345] width 628 height 419
click at [755, 259] on div at bounding box center [854, 345] width 628 height 419
click at [701, 265] on div at bounding box center [854, 345] width 628 height 419
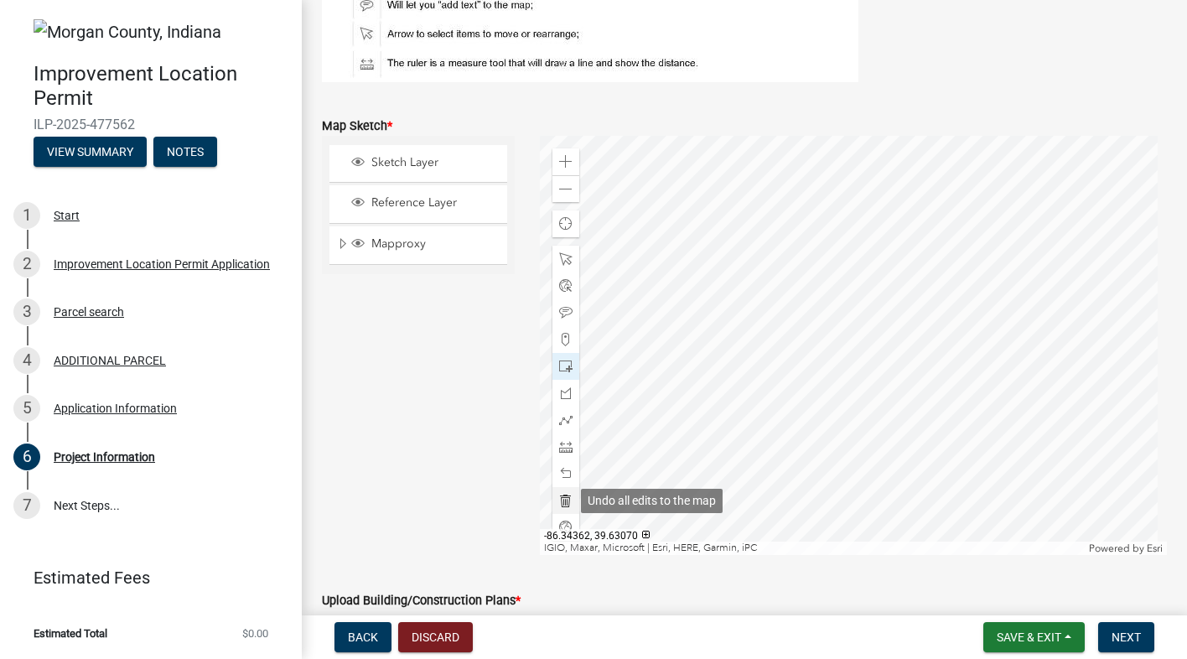
click at [562, 503] on span at bounding box center [565, 500] width 13 height 13
click at [562, 367] on span at bounding box center [565, 366] width 13 height 13
click at [816, 340] on div at bounding box center [854, 345] width 628 height 419
click at [561, 261] on span at bounding box center [565, 258] width 13 height 13
click at [751, 292] on div at bounding box center [854, 345] width 628 height 419
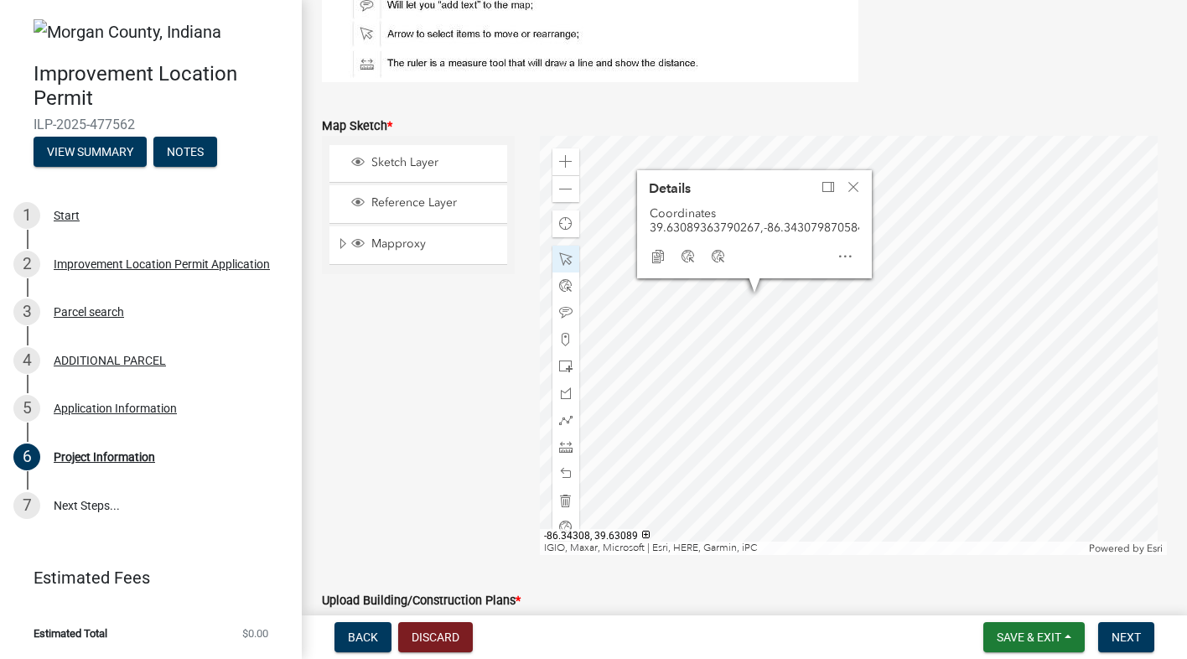
click at [744, 298] on div at bounding box center [854, 345] width 628 height 419
click at [560, 365] on span at bounding box center [565, 366] width 13 height 13
click at [849, 180] on span "Close" at bounding box center [853, 186] width 13 height 13
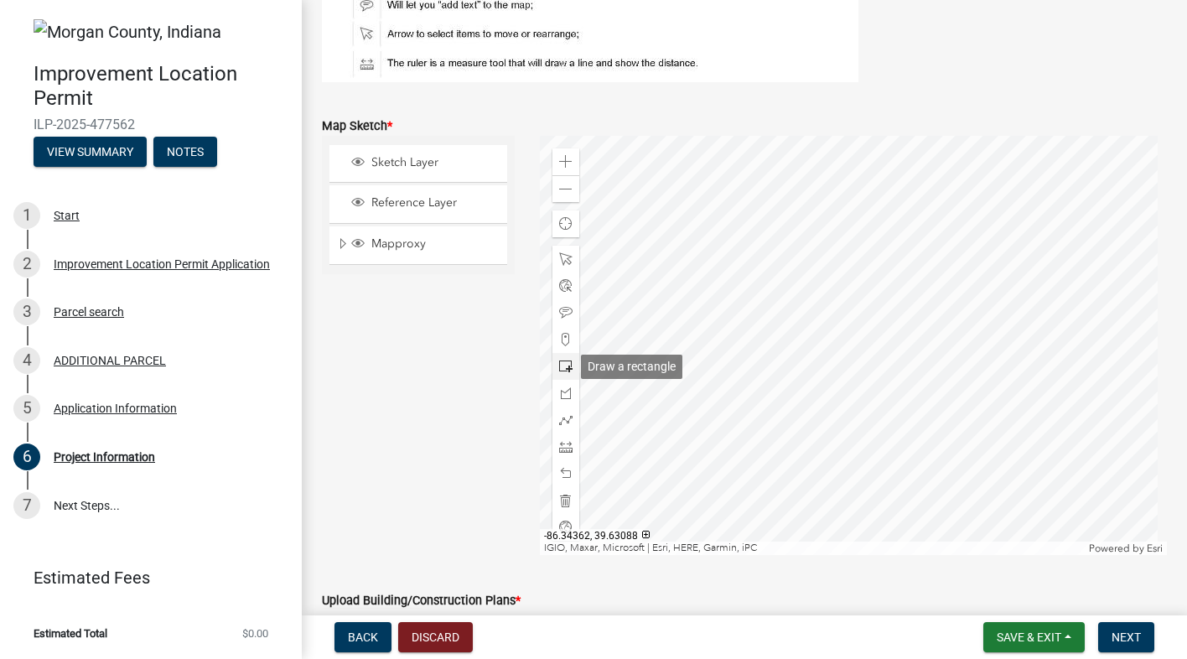
click at [563, 366] on span at bounding box center [565, 366] width 13 height 13
click at [816, 248] on div at bounding box center [854, 345] width 628 height 419
click at [561, 339] on span at bounding box center [565, 339] width 13 height 13
click at [748, 287] on div at bounding box center [854, 345] width 628 height 419
click at [749, 292] on div at bounding box center [854, 345] width 628 height 419
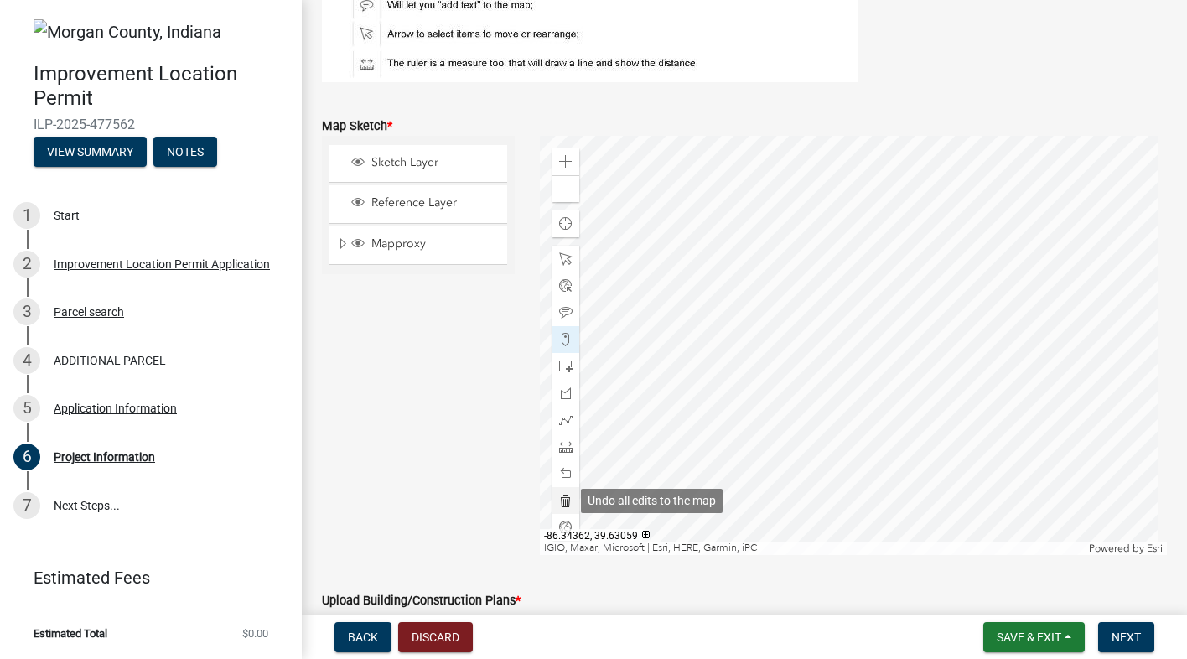
click at [559, 503] on span at bounding box center [565, 500] width 13 height 13
click at [560, 366] on span at bounding box center [565, 366] width 13 height 13
click at [703, 269] on div at bounding box center [854, 345] width 628 height 419
click at [559, 497] on span at bounding box center [565, 500] width 13 height 13
click at [681, 261] on div at bounding box center [854, 345] width 628 height 419
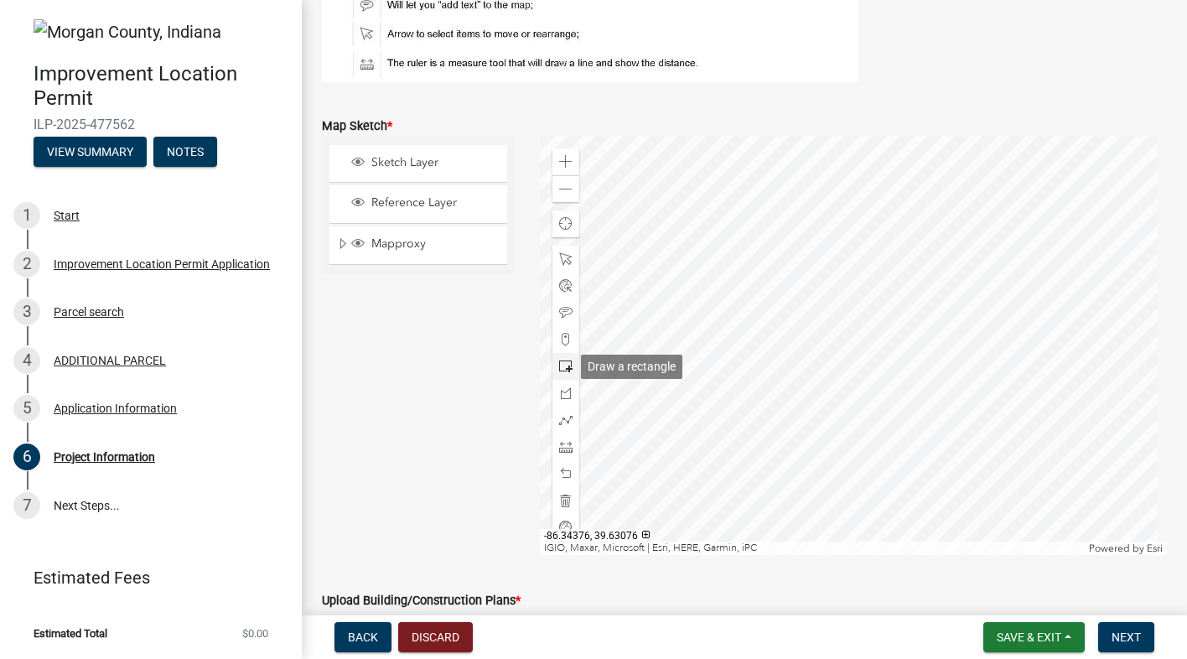
click at [562, 361] on span at bounding box center [565, 366] width 13 height 13
click at [832, 342] on div at bounding box center [854, 345] width 628 height 419
click at [563, 310] on span at bounding box center [565, 312] width 13 height 13
click at [708, 287] on div at bounding box center [854, 345] width 628 height 419
click at [563, 363] on span at bounding box center [565, 366] width 13 height 13
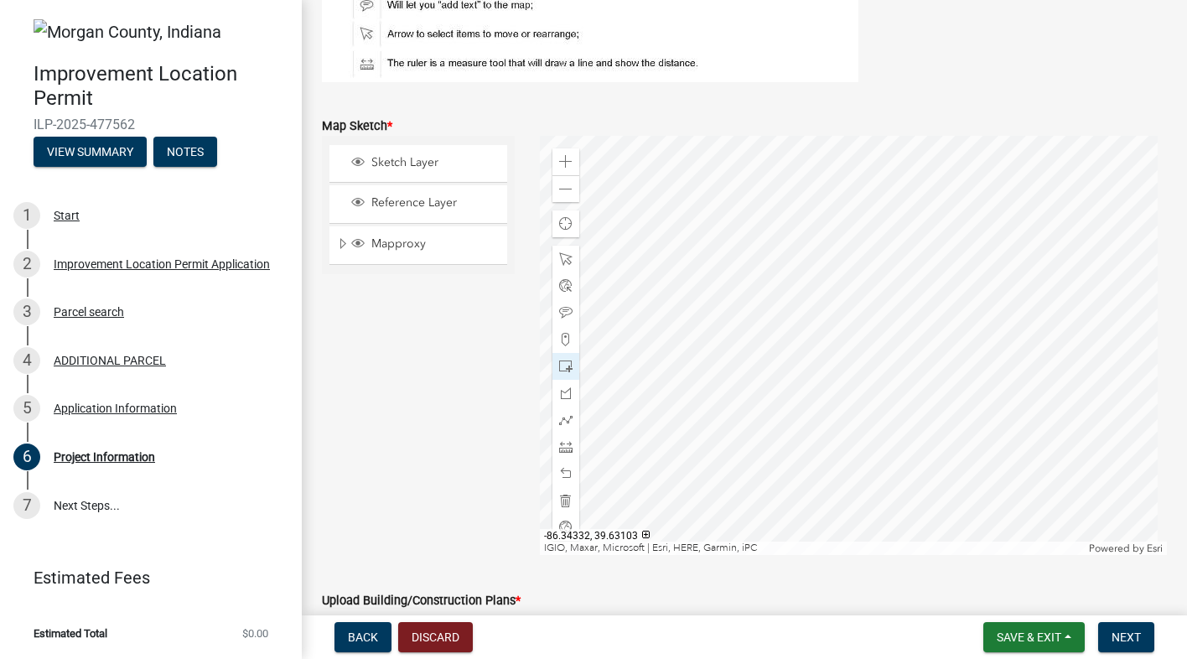
click at [686, 251] on div at bounding box center [854, 345] width 628 height 419
click at [831, 262] on div at bounding box center [854, 345] width 628 height 419
click at [561, 313] on span at bounding box center [565, 312] width 13 height 13
click at [559, 309] on span at bounding box center [565, 312] width 13 height 13
click at [724, 250] on div at bounding box center [854, 345] width 628 height 419
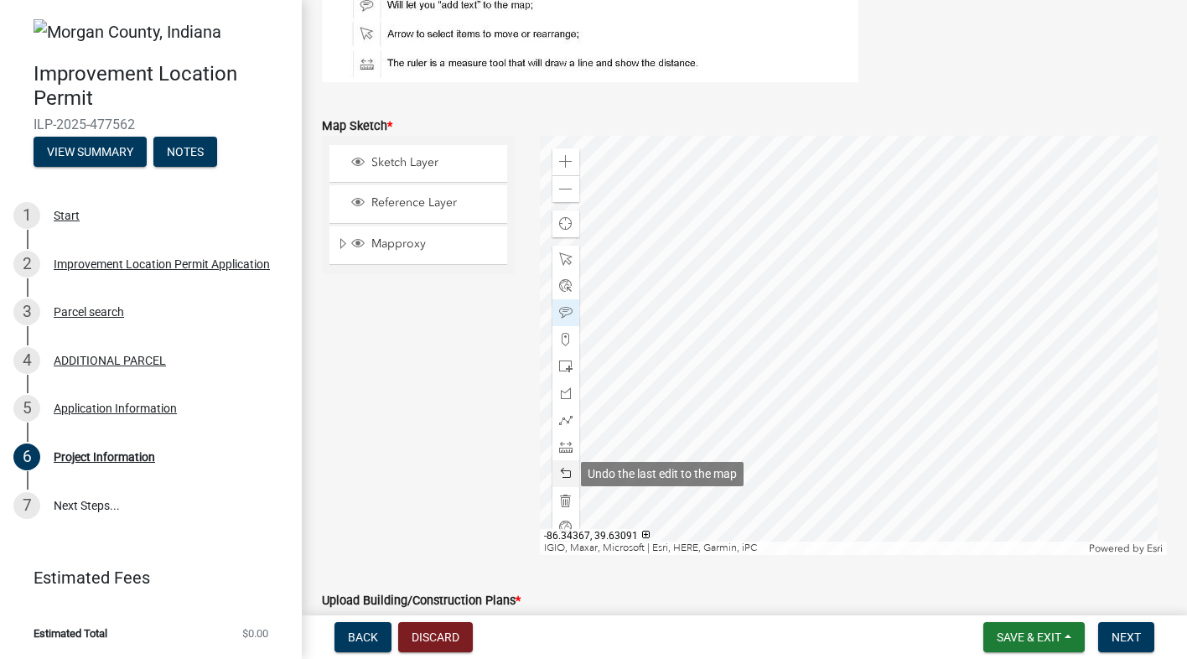
click at [565, 475] on span at bounding box center [565, 473] width 13 height 13
click at [560, 312] on span at bounding box center [565, 312] width 13 height 13
click at [697, 250] on div at bounding box center [854, 345] width 628 height 419
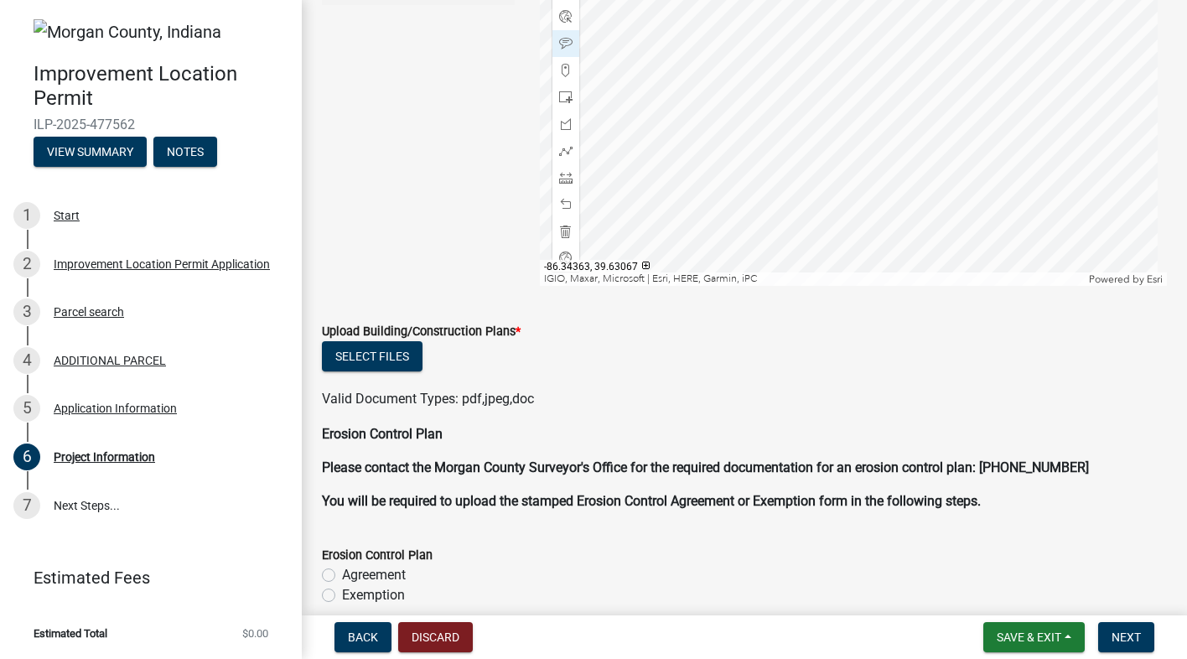
scroll to position [3168, 0]
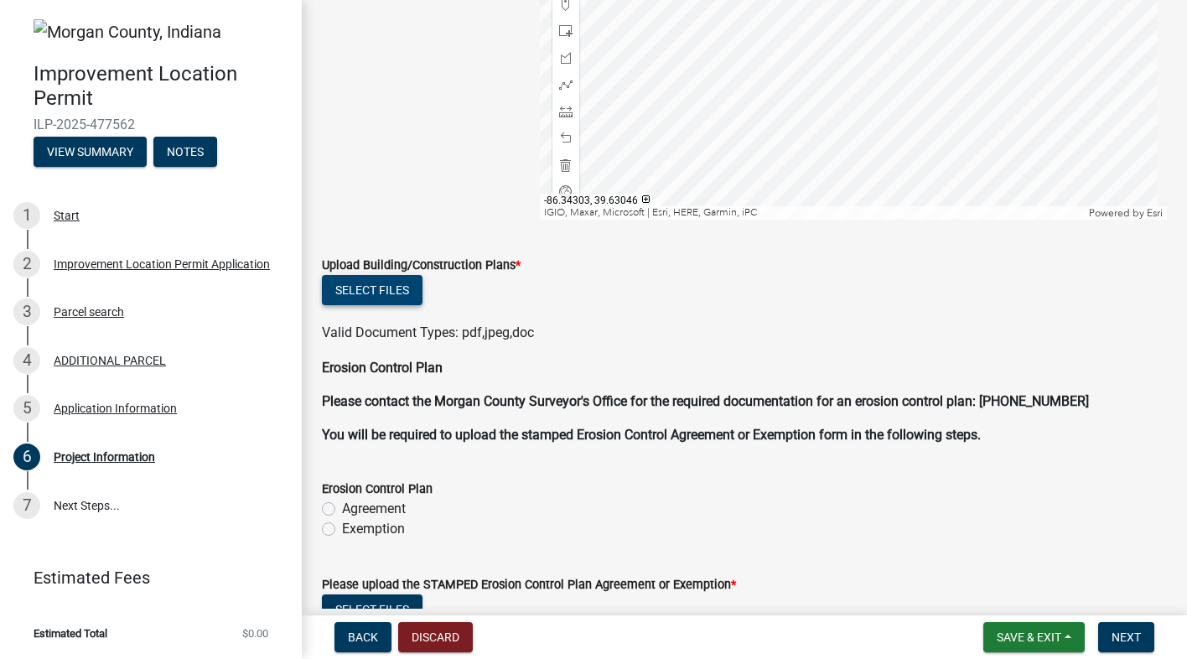
click at [355, 283] on button "Select files" at bounding box center [372, 290] width 101 height 30
click at [342, 287] on button "Select files" at bounding box center [372, 290] width 101 height 30
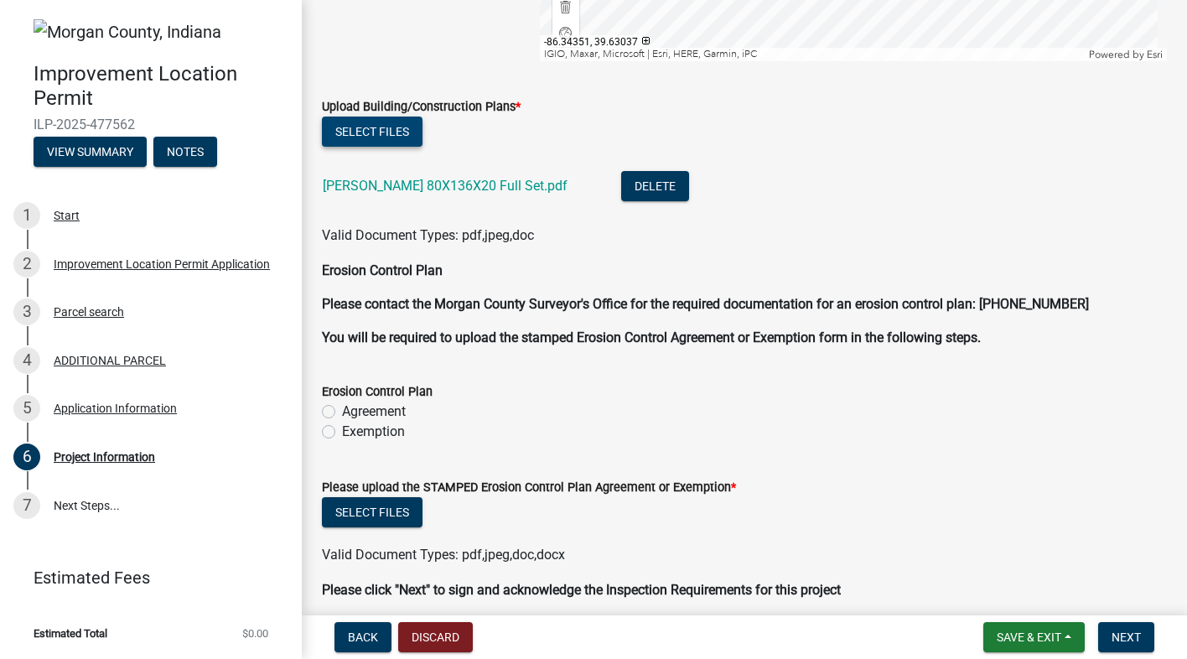
scroll to position [3397, 0]
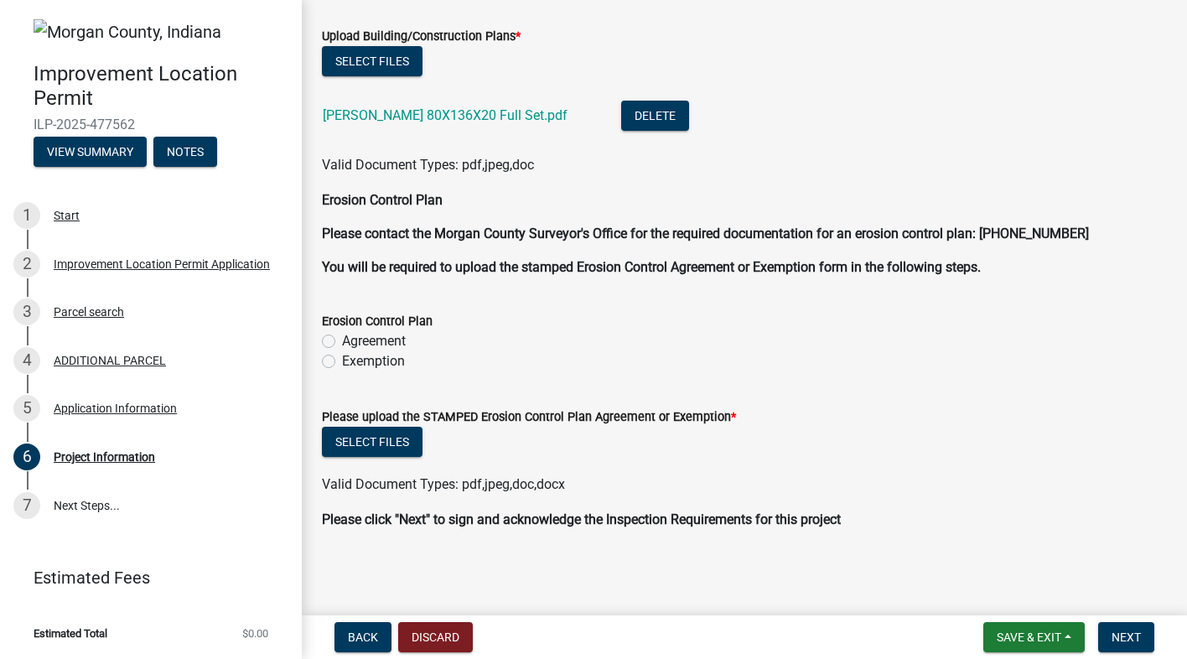
click at [342, 361] on label "Exemption" at bounding box center [373, 361] width 63 height 20
click at [342, 361] on input "Exemption" at bounding box center [347, 356] width 11 height 11
radio input "true"
click at [342, 340] on label "Agreement" at bounding box center [374, 341] width 64 height 20
click at [342, 340] on input "Agreement" at bounding box center [347, 336] width 11 height 11
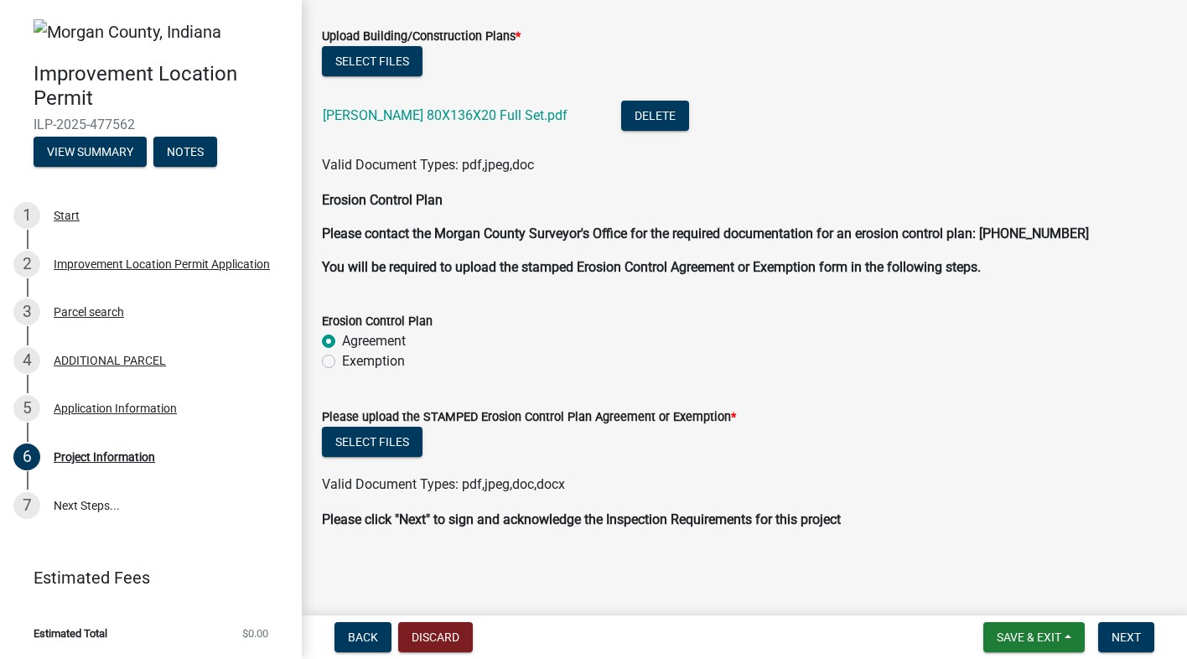
radio input "true"
click at [342, 360] on label "Exemption" at bounding box center [373, 361] width 63 height 20
click at [342, 360] on input "Exemption" at bounding box center [347, 356] width 11 height 11
radio input "true"
click at [351, 437] on button "Select files" at bounding box center [372, 442] width 101 height 30
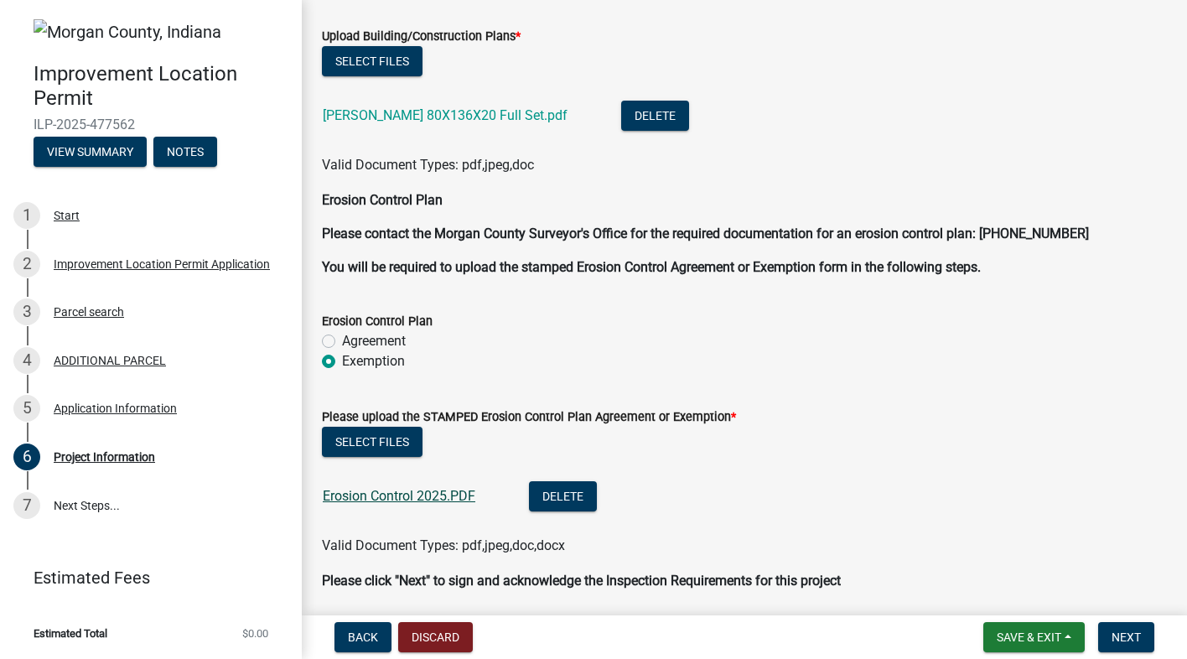
click at [401, 498] on link "Erosion Control 2025.PDF" at bounding box center [399, 496] width 153 height 16
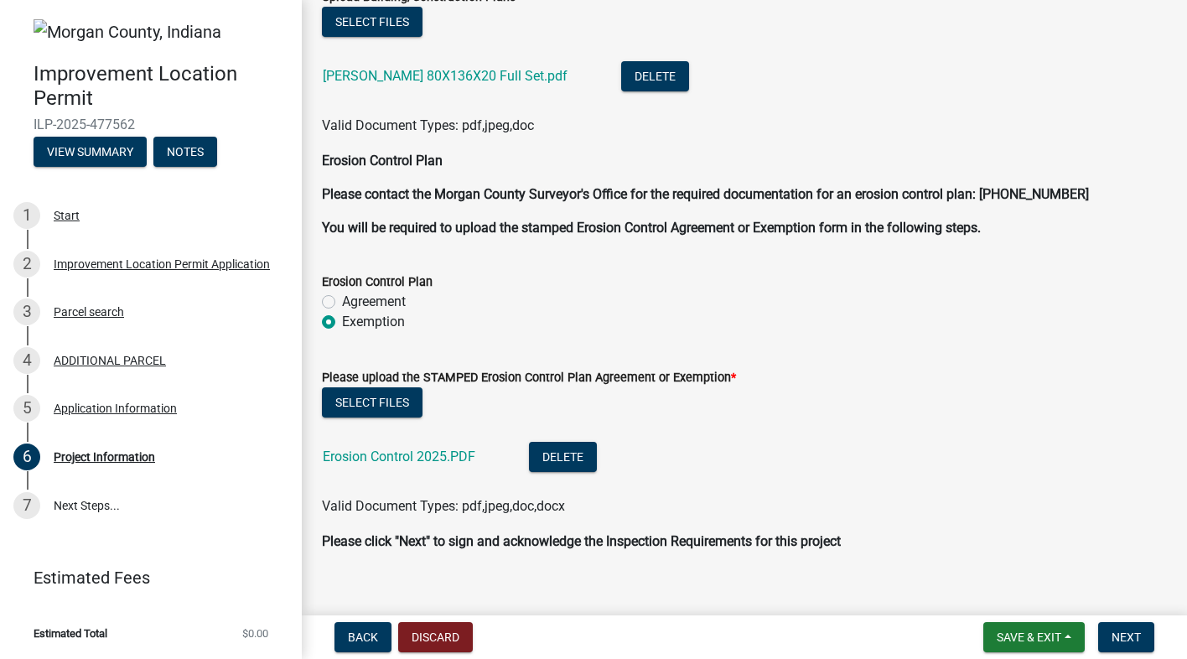
scroll to position [3458, 0]
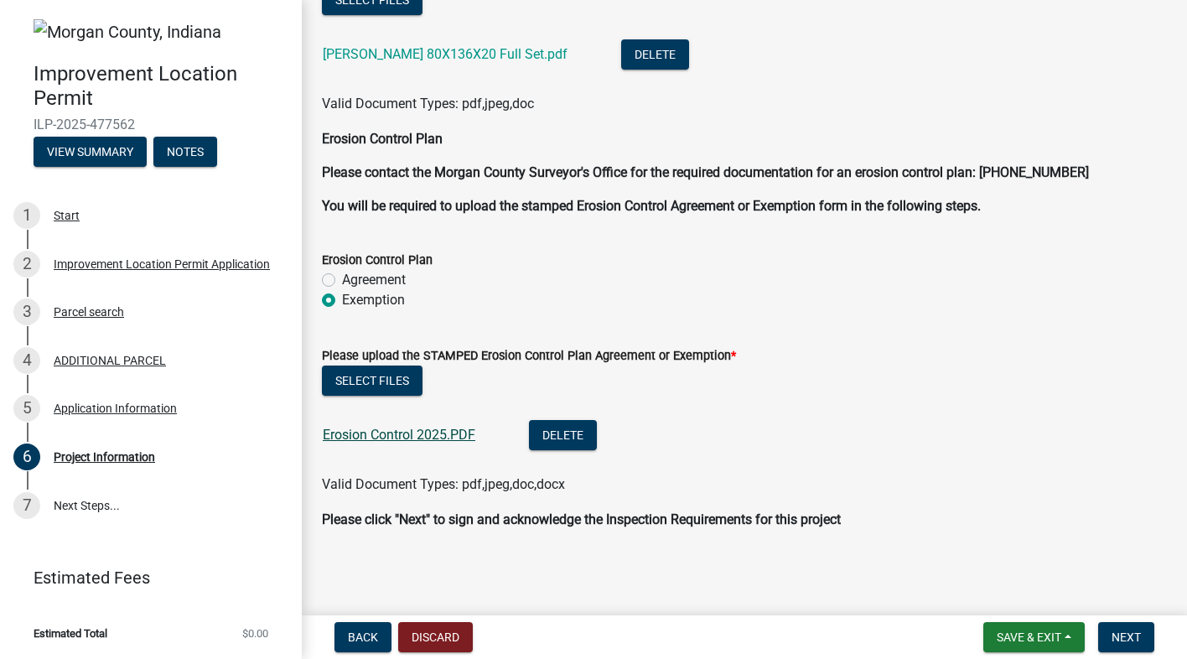
click at [368, 435] on link "Erosion Control 2025.PDF" at bounding box center [399, 435] width 153 height 16
click at [1128, 641] on span "Next" at bounding box center [1126, 636] width 29 height 13
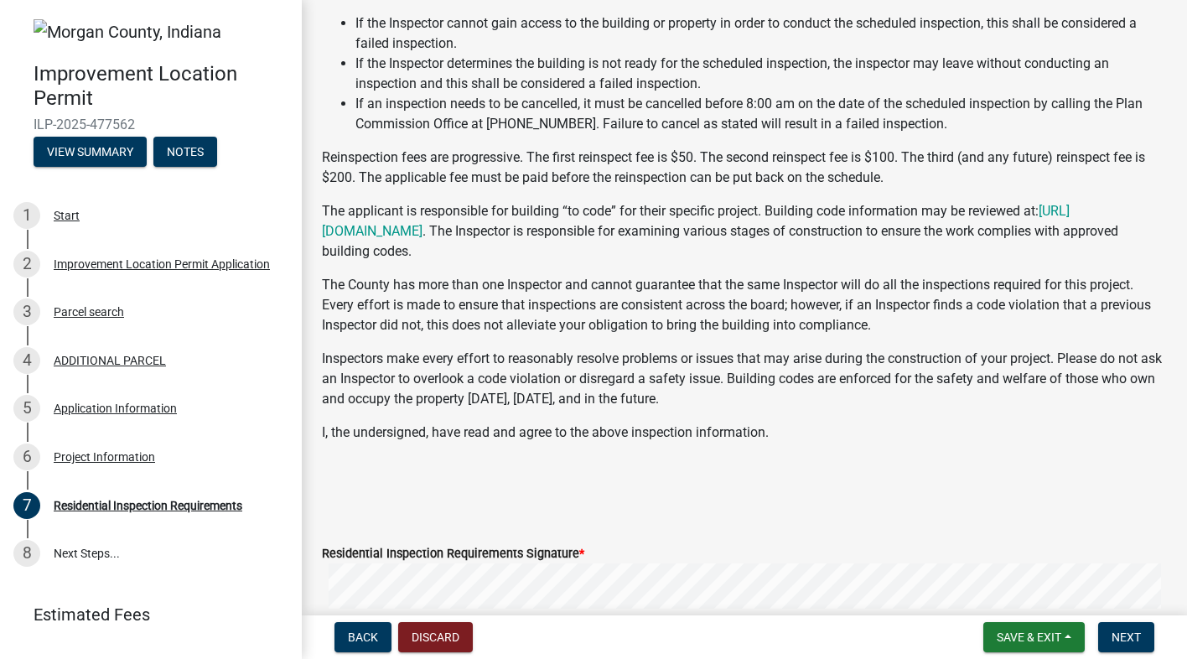
scroll to position [419, 0]
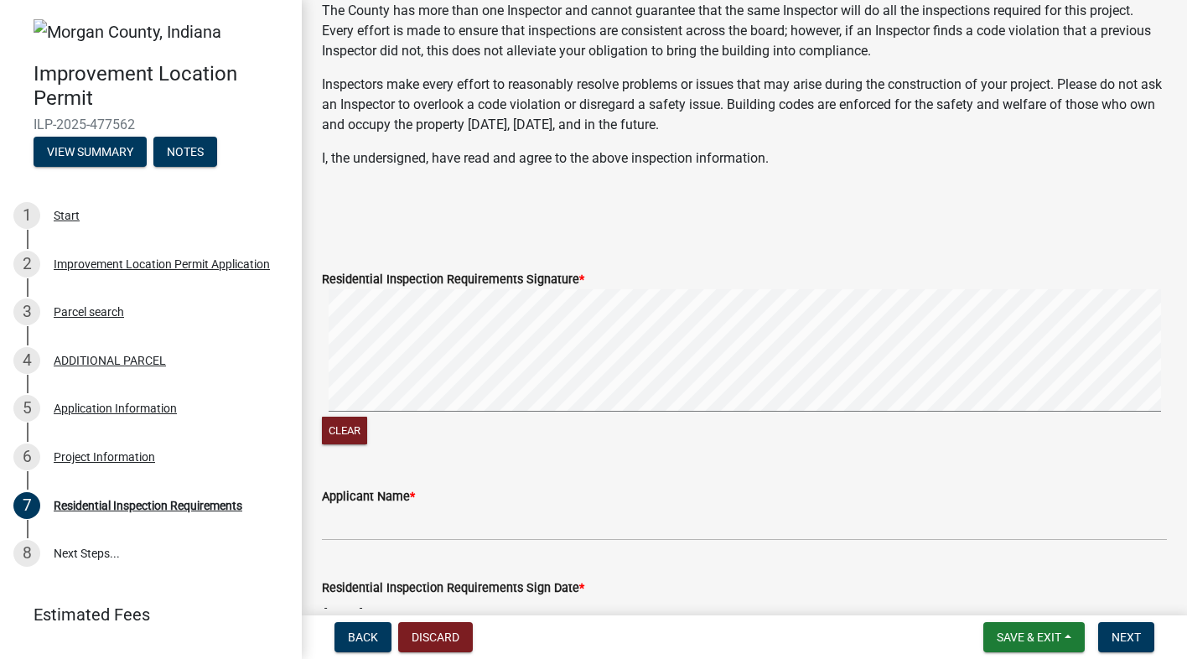
click at [408, 415] on signature-pad at bounding box center [744, 352] width 845 height 127
click at [349, 428] on button "Clear" at bounding box center [344, 431] width 45 height 28
click at [360, 523] on input "Applicant Name *" at bounding box center [744, 523] width 845 height 34
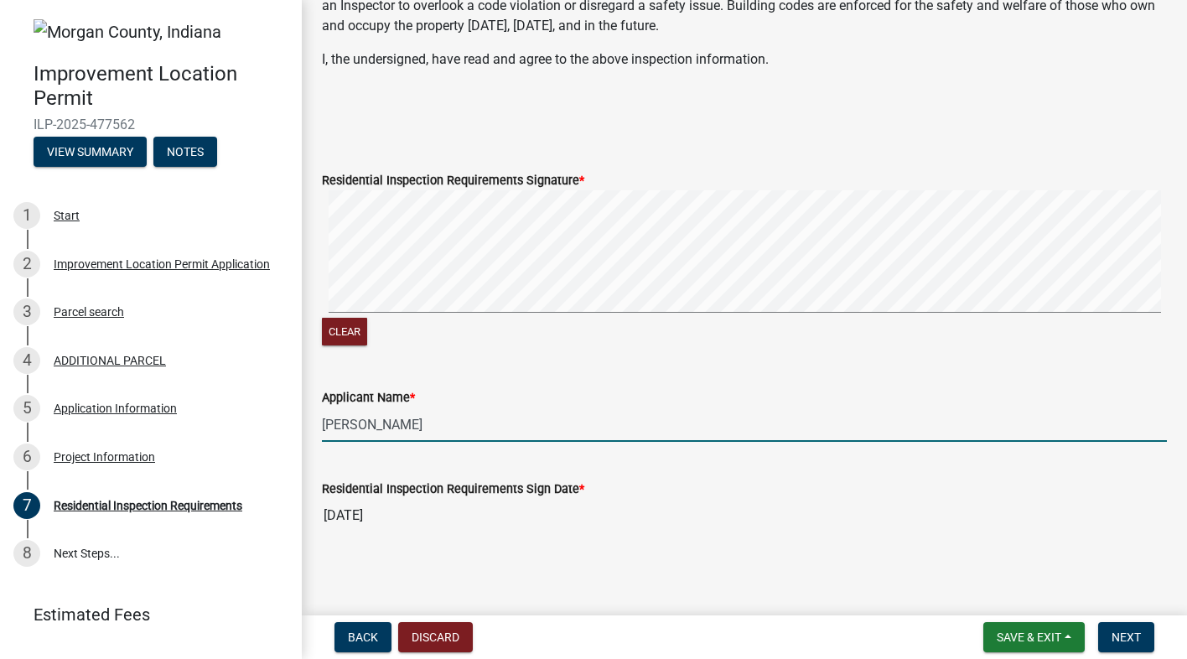
scroll to position [521, 0]
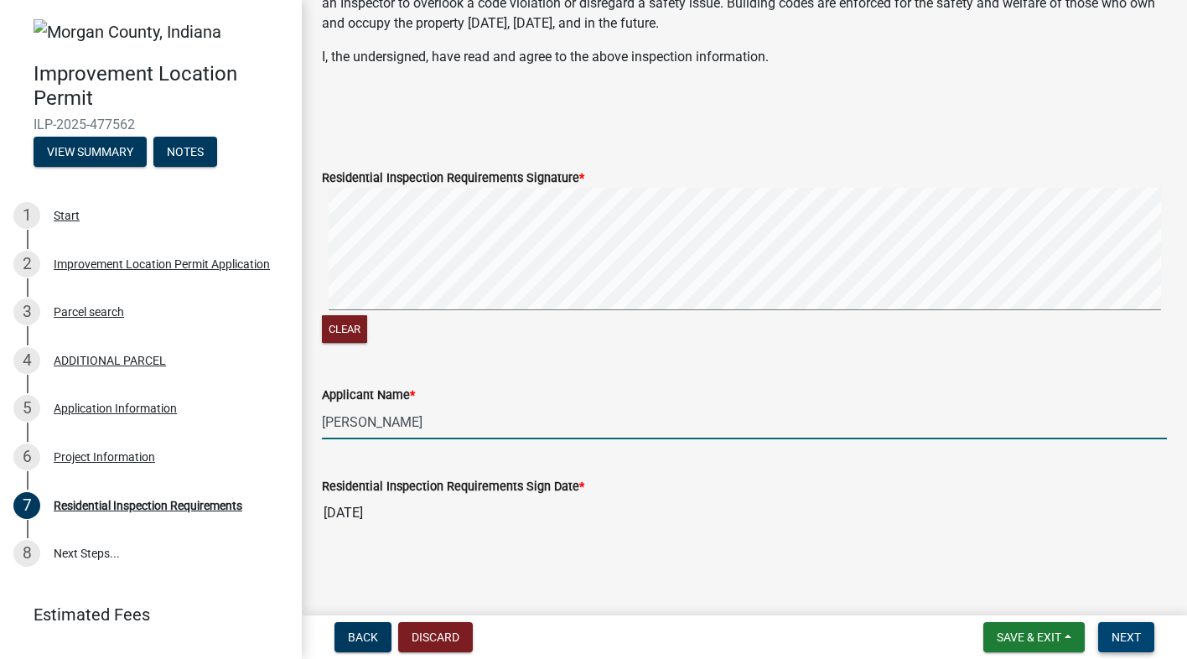
type input "[PERSON_NAME]"
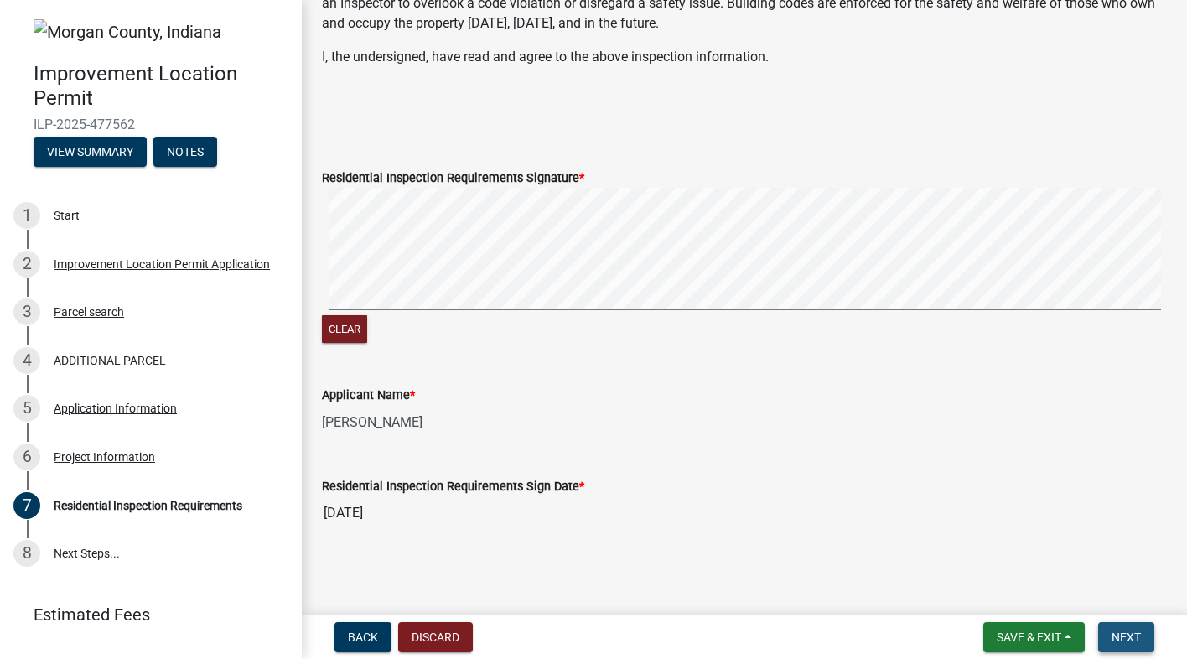
click at [1133, 635] on span "Next" at bounding box center [1126, 636] width 29 height 13
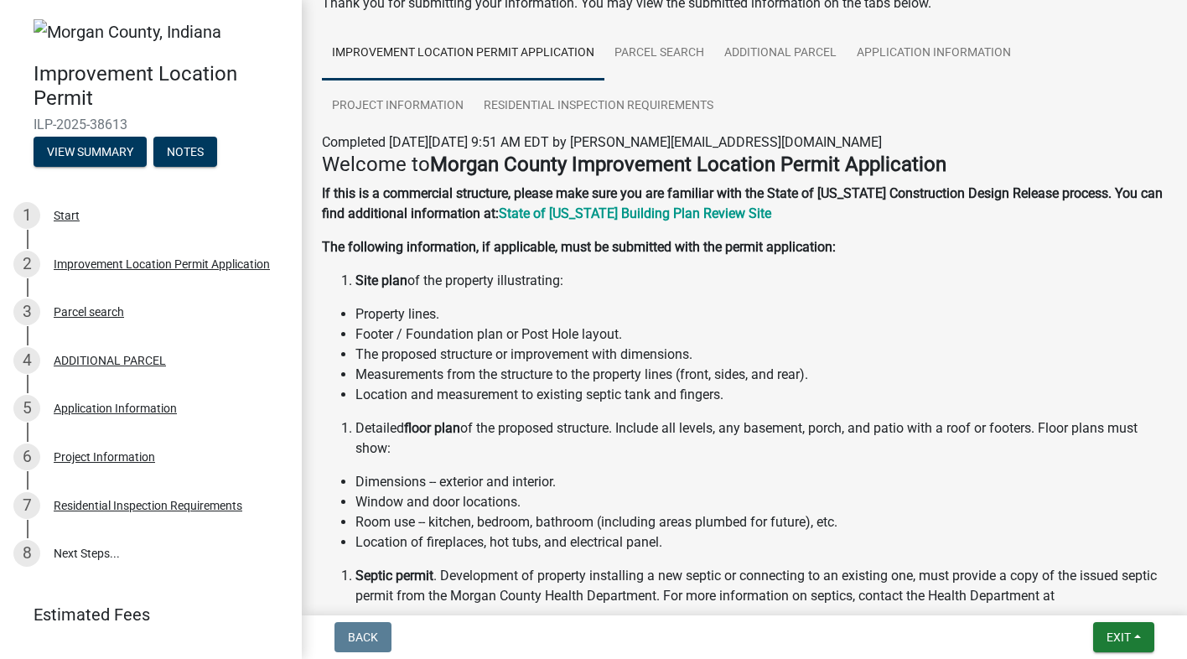
scroll to position [0, 0]
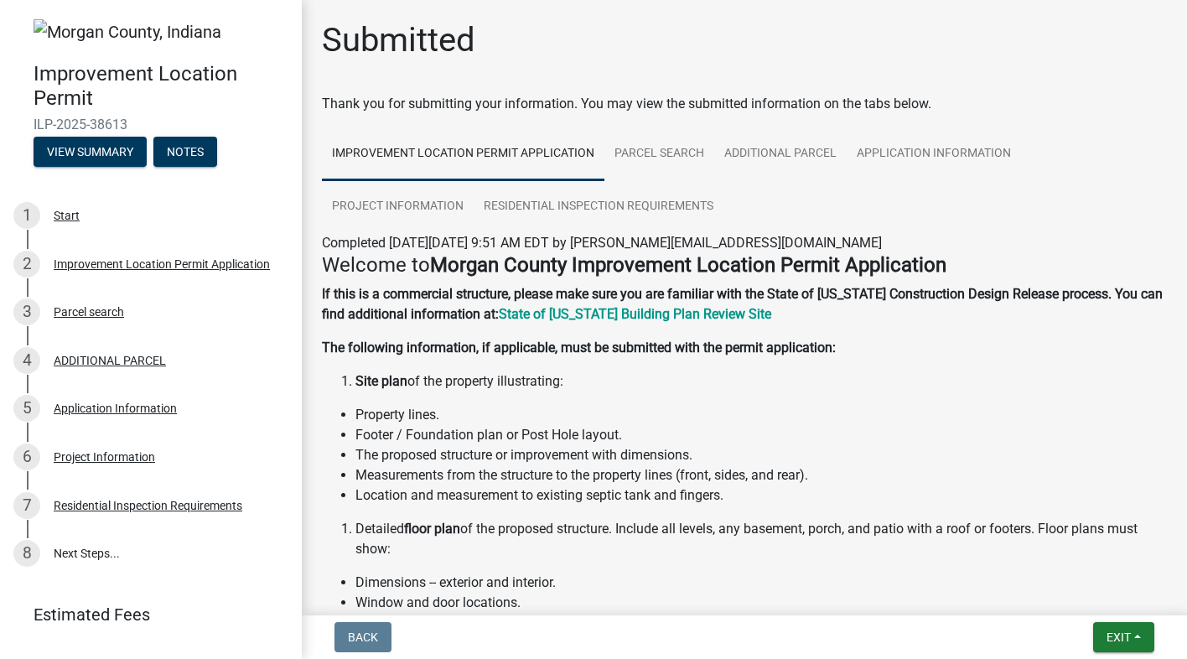
click at [437, 154] on link "Improvement Location Permit Application" at bounding box center [463, 154] width 283 height 54
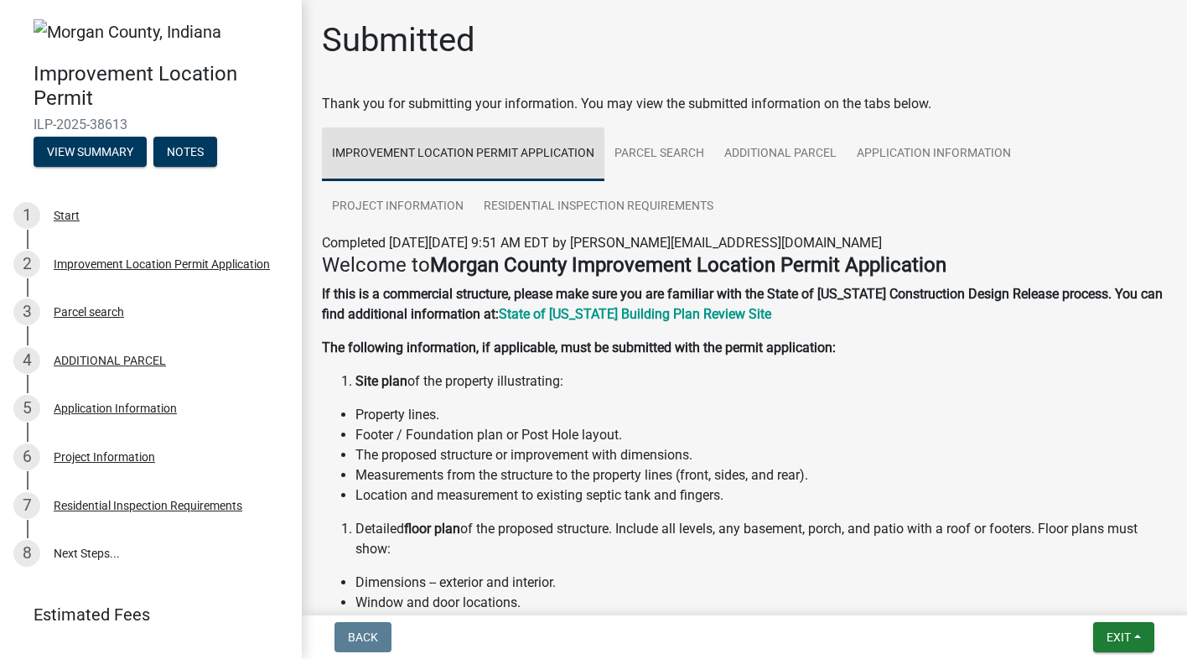
click at [443, 153] on link "Improvement Location Permit Application" at bounding box center [463, 154] width 283 height 54
click at [445, 148] on link "Improvement Location Permit Application" at bounding box center [463, 154] width 283 height 54
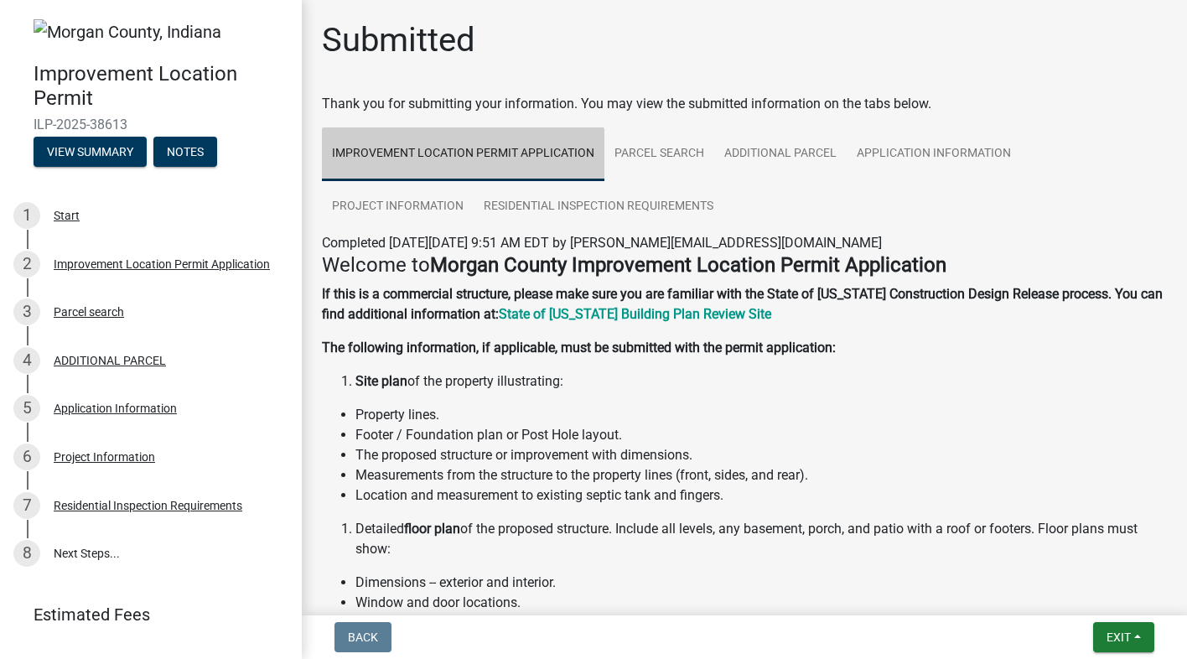
click at [445, 148] on link "Improvement Location Permit Application" at bounding box center [463, 154] width 283 height 54
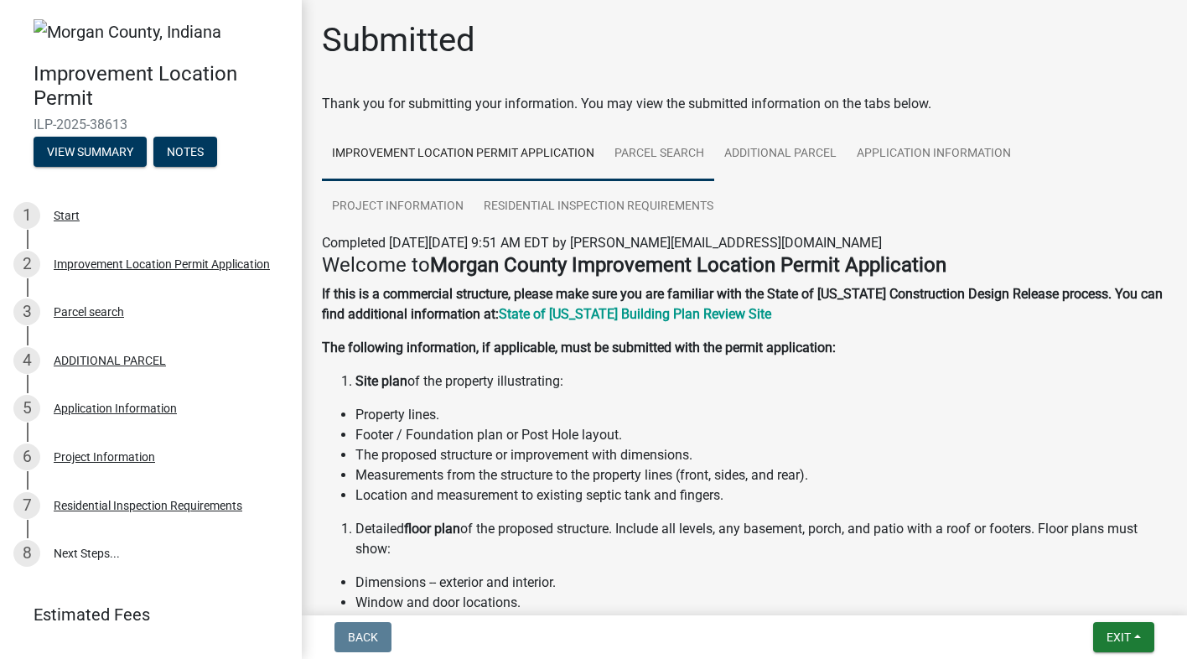
click at [647, 148] on link "Parcel search" at bounding box center [659, 154] width 110 height 54
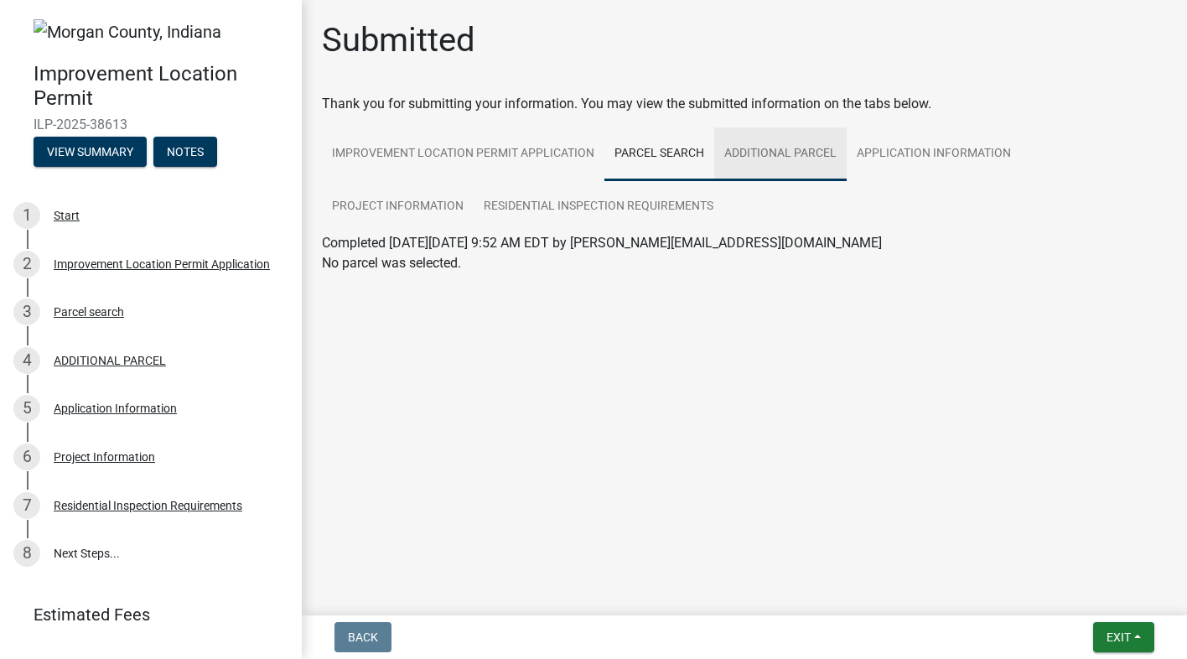
click at [738, 152] on link "ADDITIONAL PARCEL" at bounding box center [780, 154] width 132 height 54
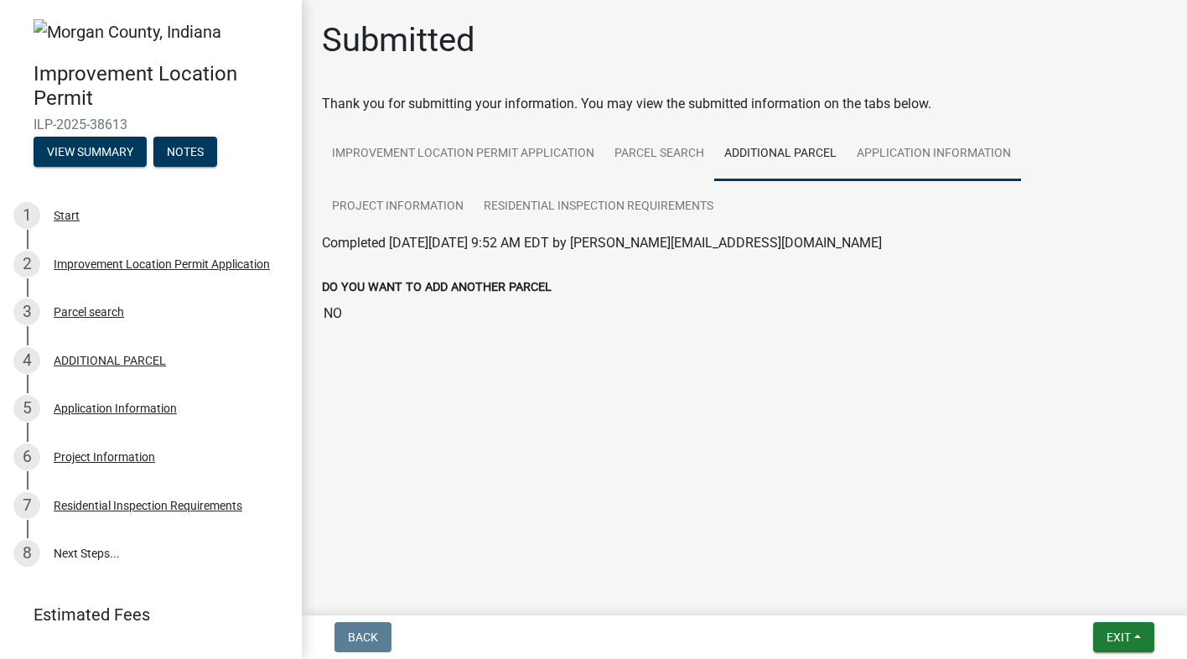
click at [884, 149] on link "Application Information" at bounding box center [934, 154] width 174 height 54
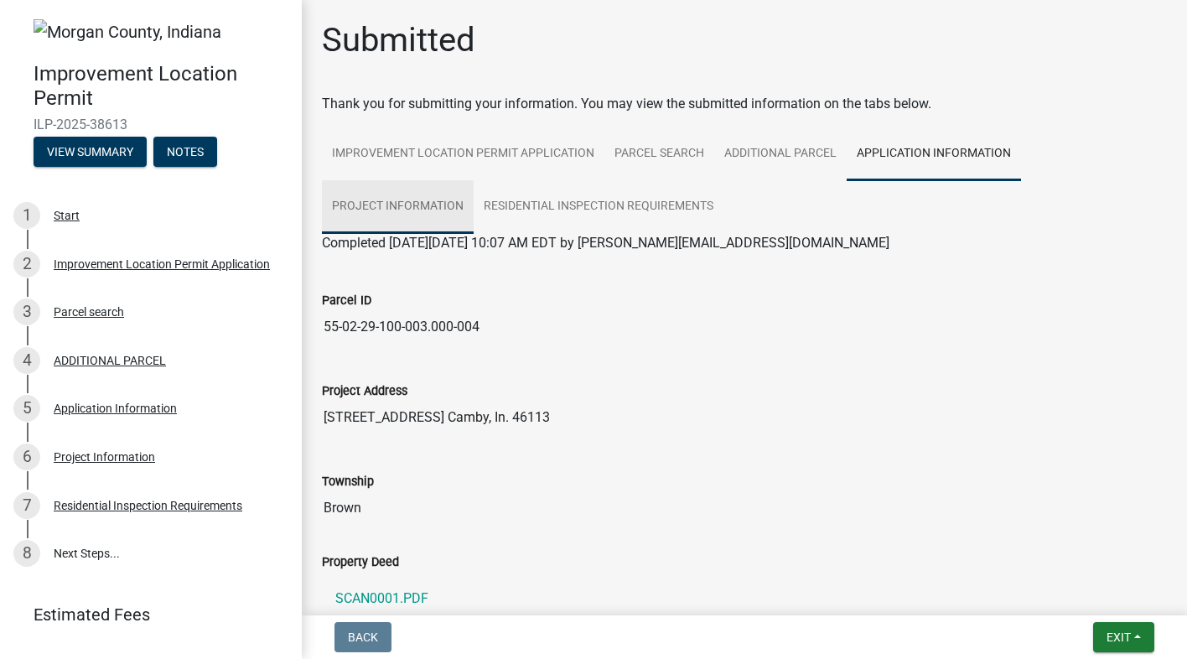
click at [437, 197] on link "Project Information" at bounding box center [398, 207] width 152 height 54
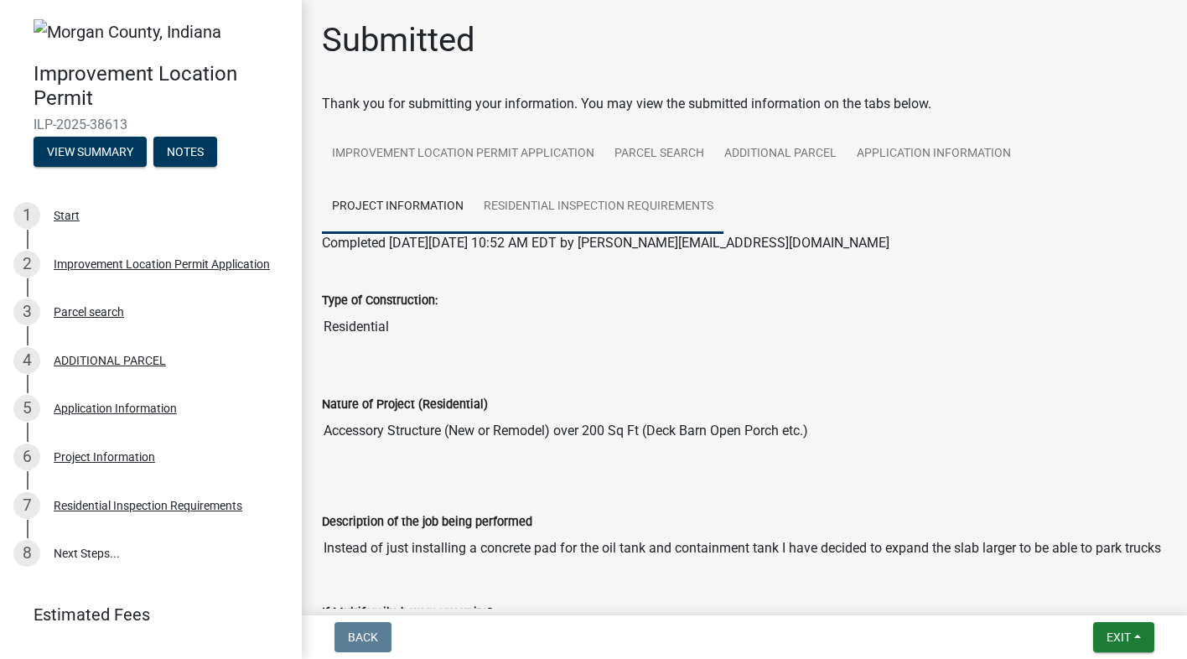
click at [543, 207] on link "Residential Inspection Requirements" at bounding box center [599, 207] width 250 height 54
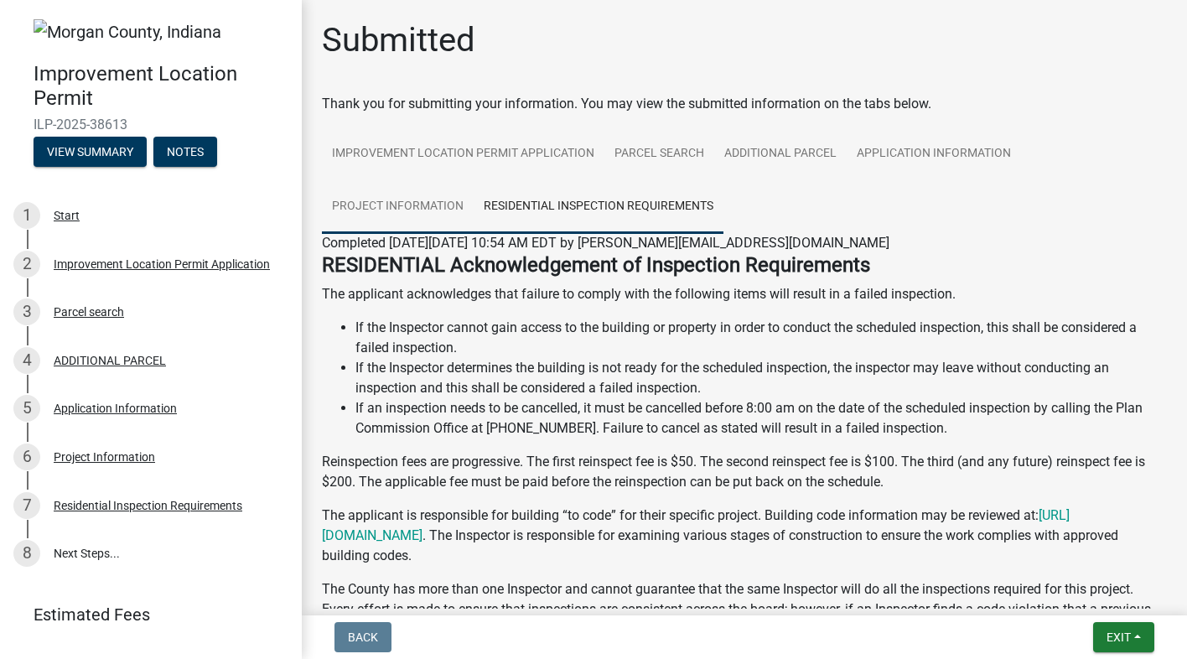
click at [385, 205] on link "Project Information" at bounding box center [398, 207] width 152 height 54
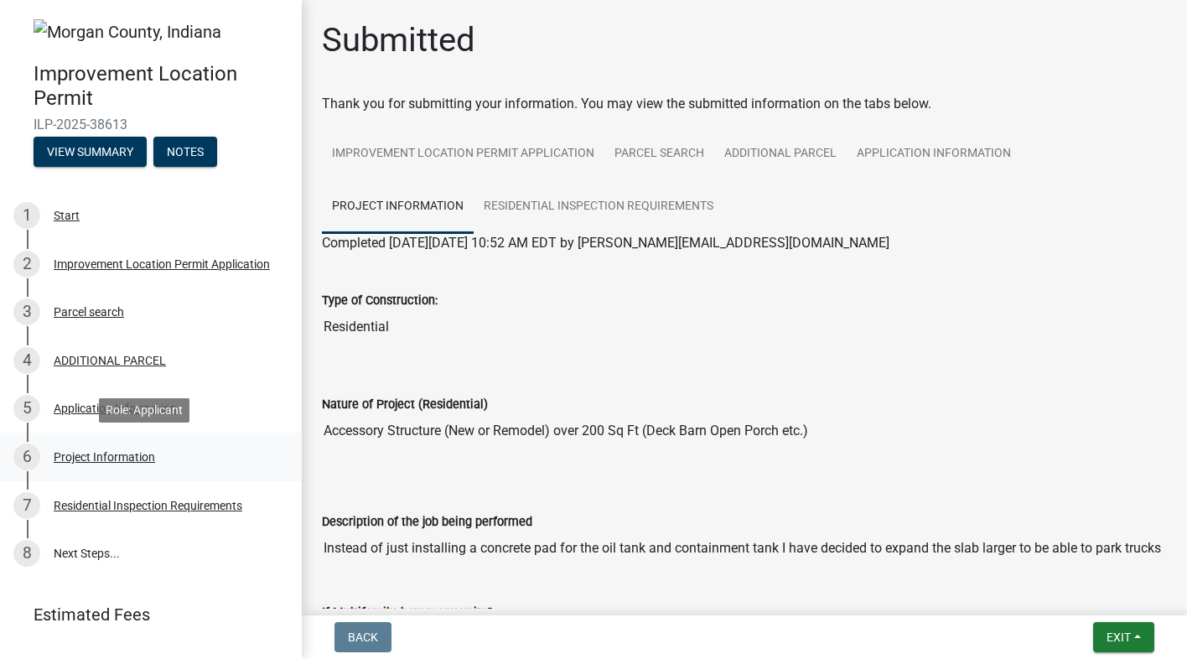
scroll to position [37, 0]
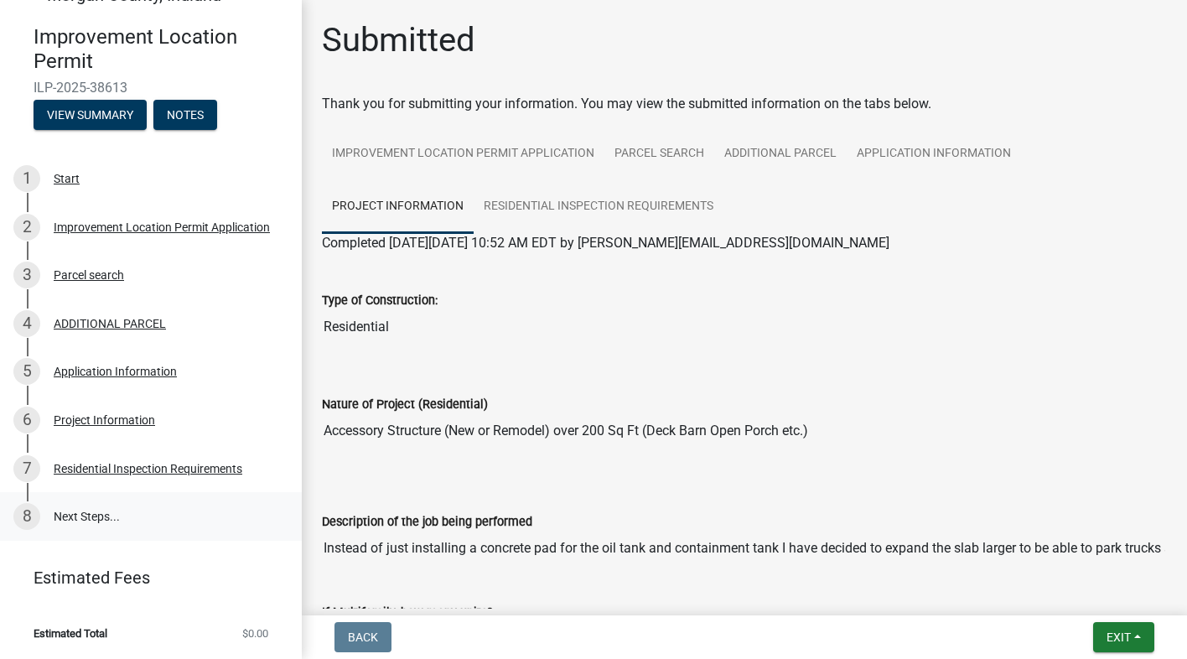
click at [75, 518] on link "8 Next Steps..." at bounding box center [151, 516] width 302 height 49
click at [66, 506] on link "8 Next Steps..." at bounding box center [151, 516] width 302 height 49
click at [73, 421] on div "Project Information" at bounding box center [104, 420] width 101 height 12
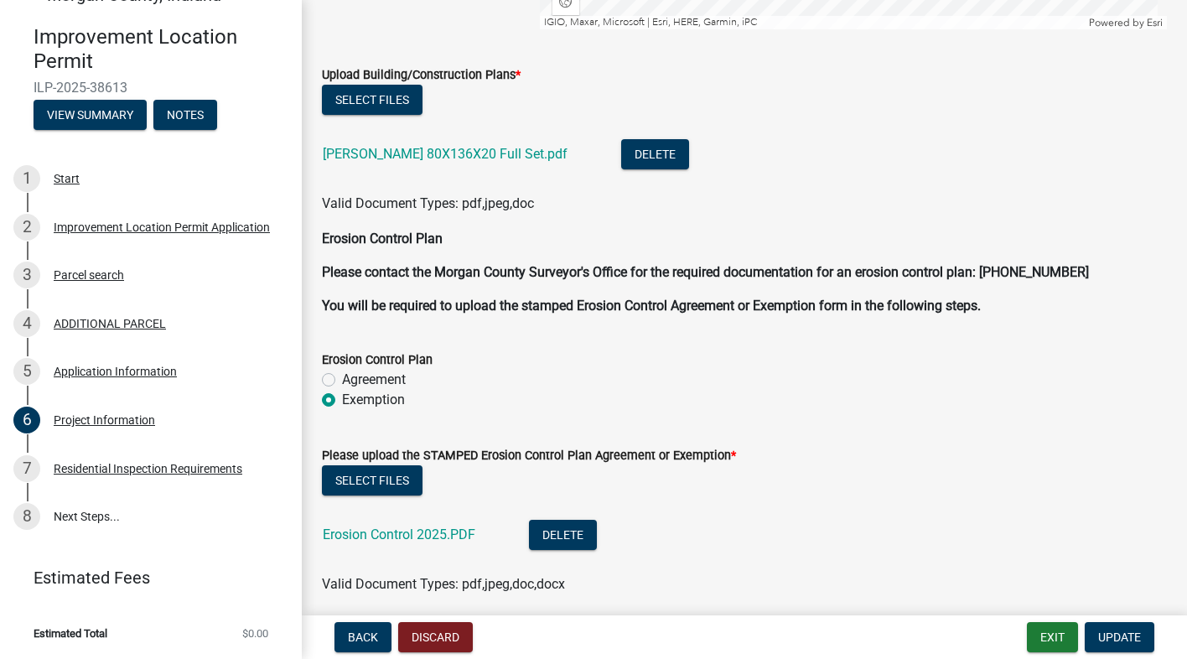
scroll to position [3574, 0]
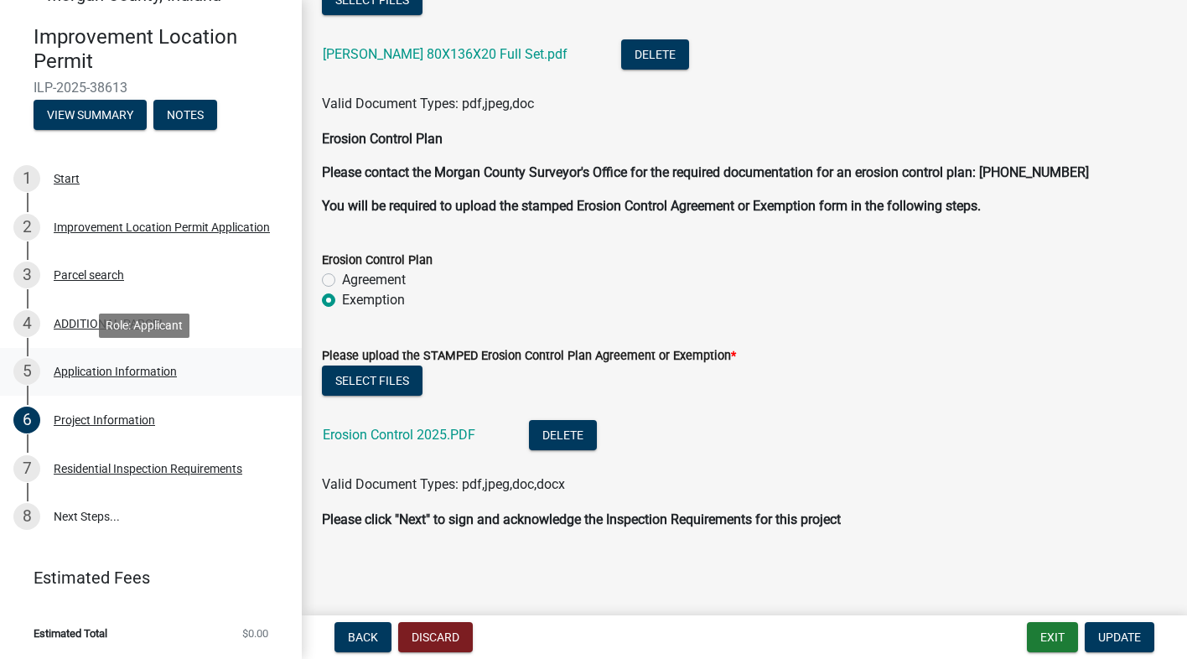
click at [69, 372] on div "Application Information" at bounding box center [115, 372] width 123 height 12
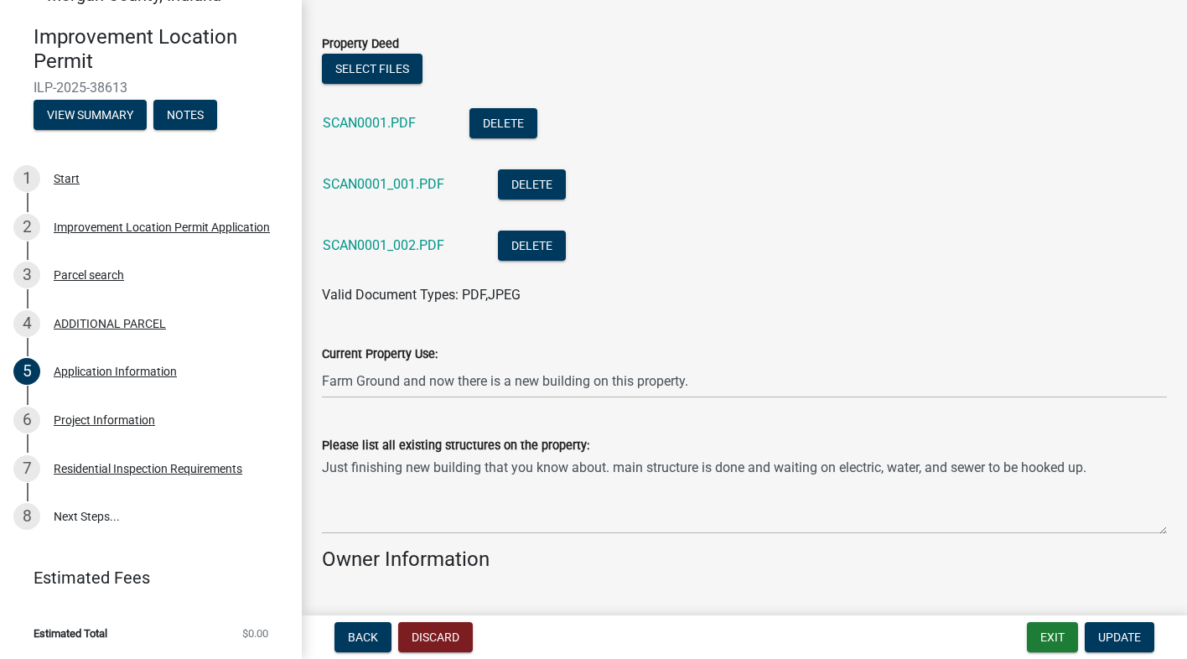
scroll to position [0, 0]
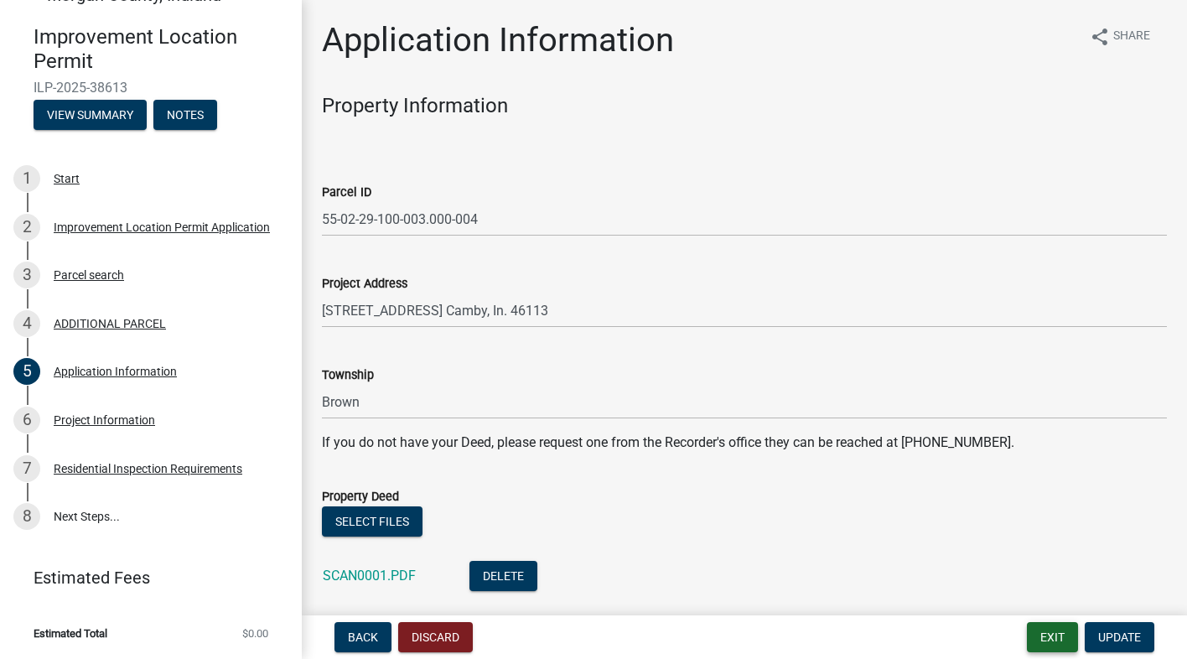
click at [1044, 635] on button "Exit" at bounding box center [1052, 637] width 51 height 30
